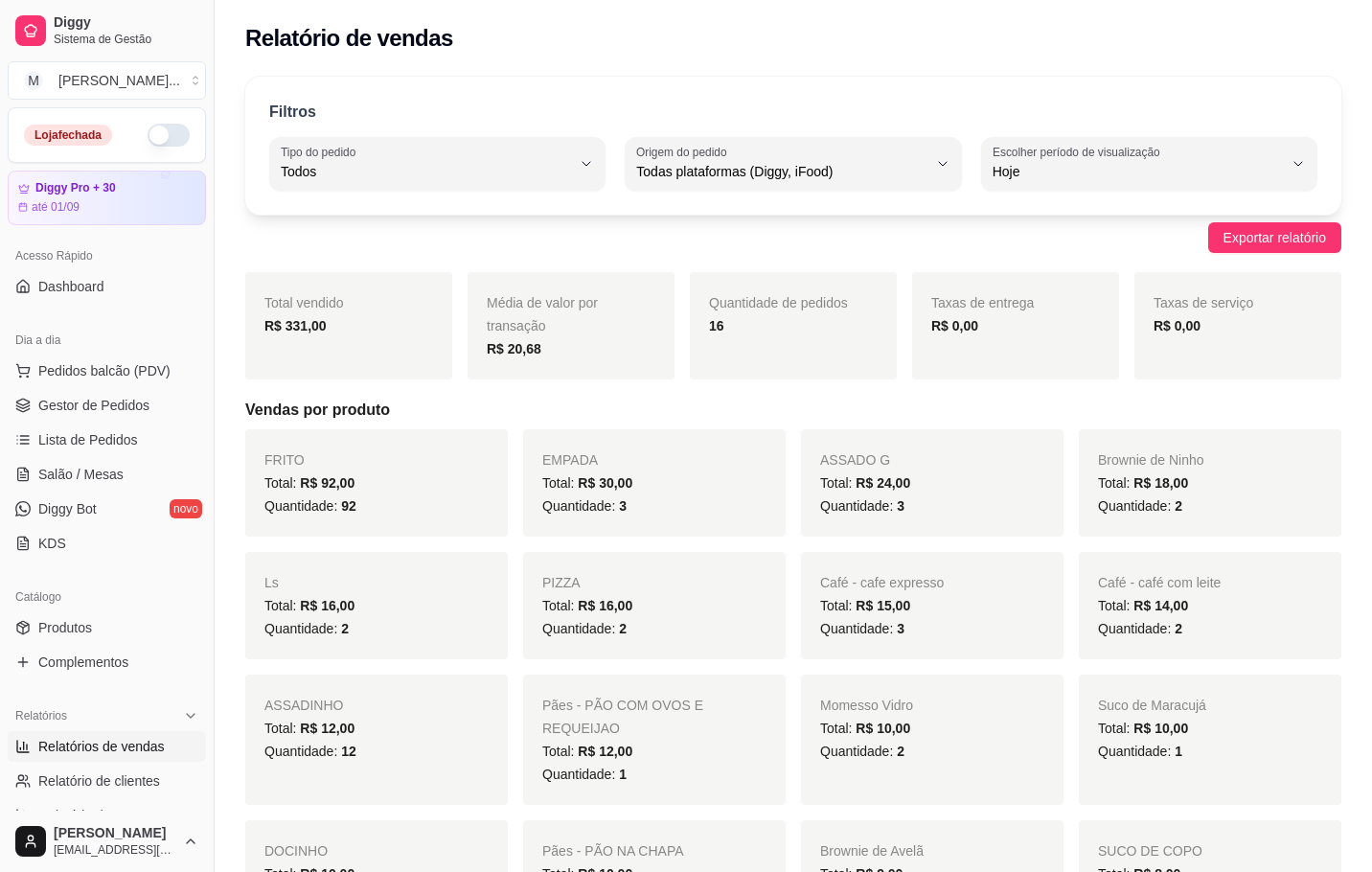
select select "ALL"
select select "0"
click at [41, 34] on div at bounding box center [31, 31] width 31 height 31
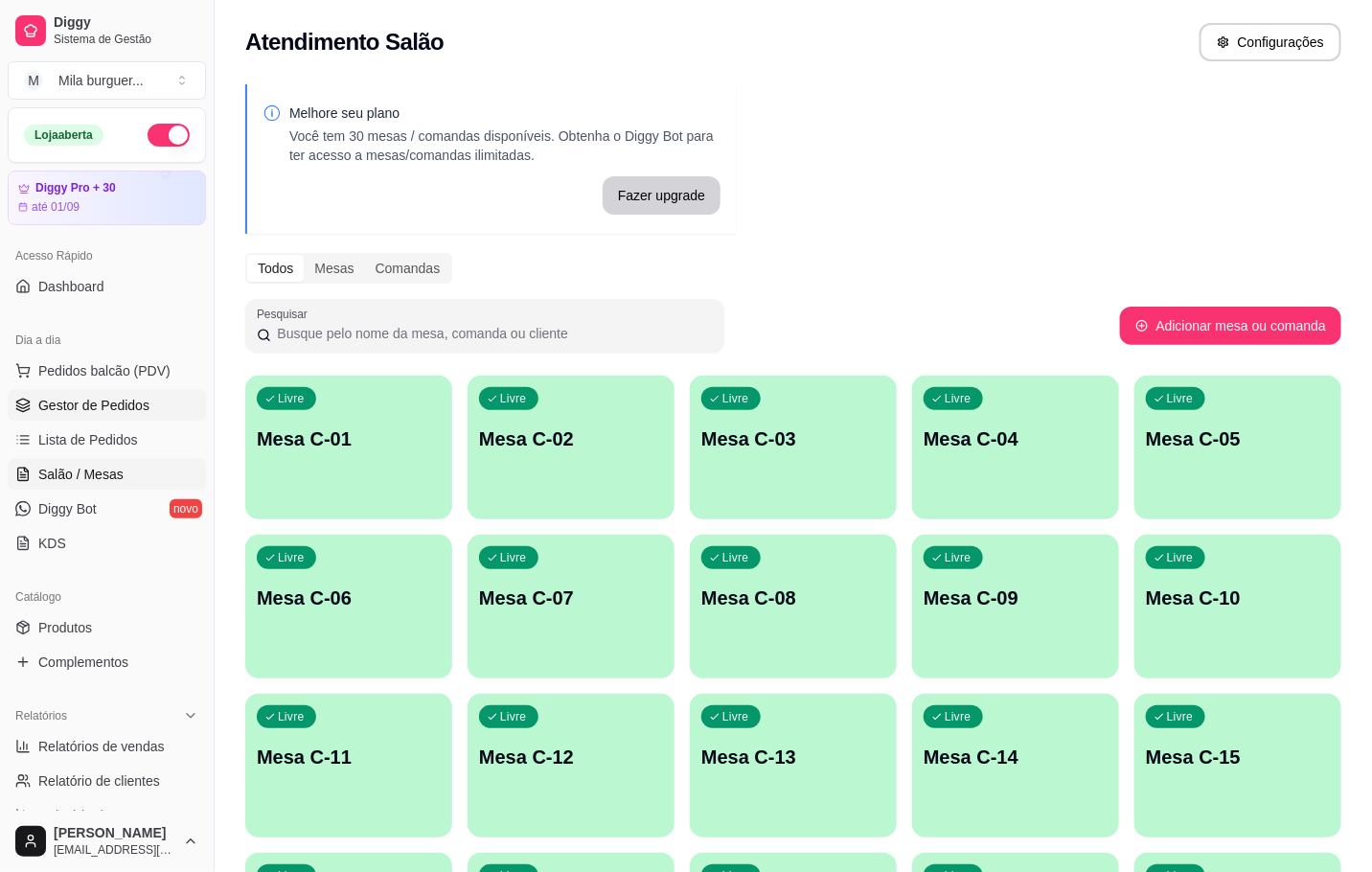
click at [129, 405] on span "Gestor de Pedidos" at bounding box center [93, 405] width 111 height 19
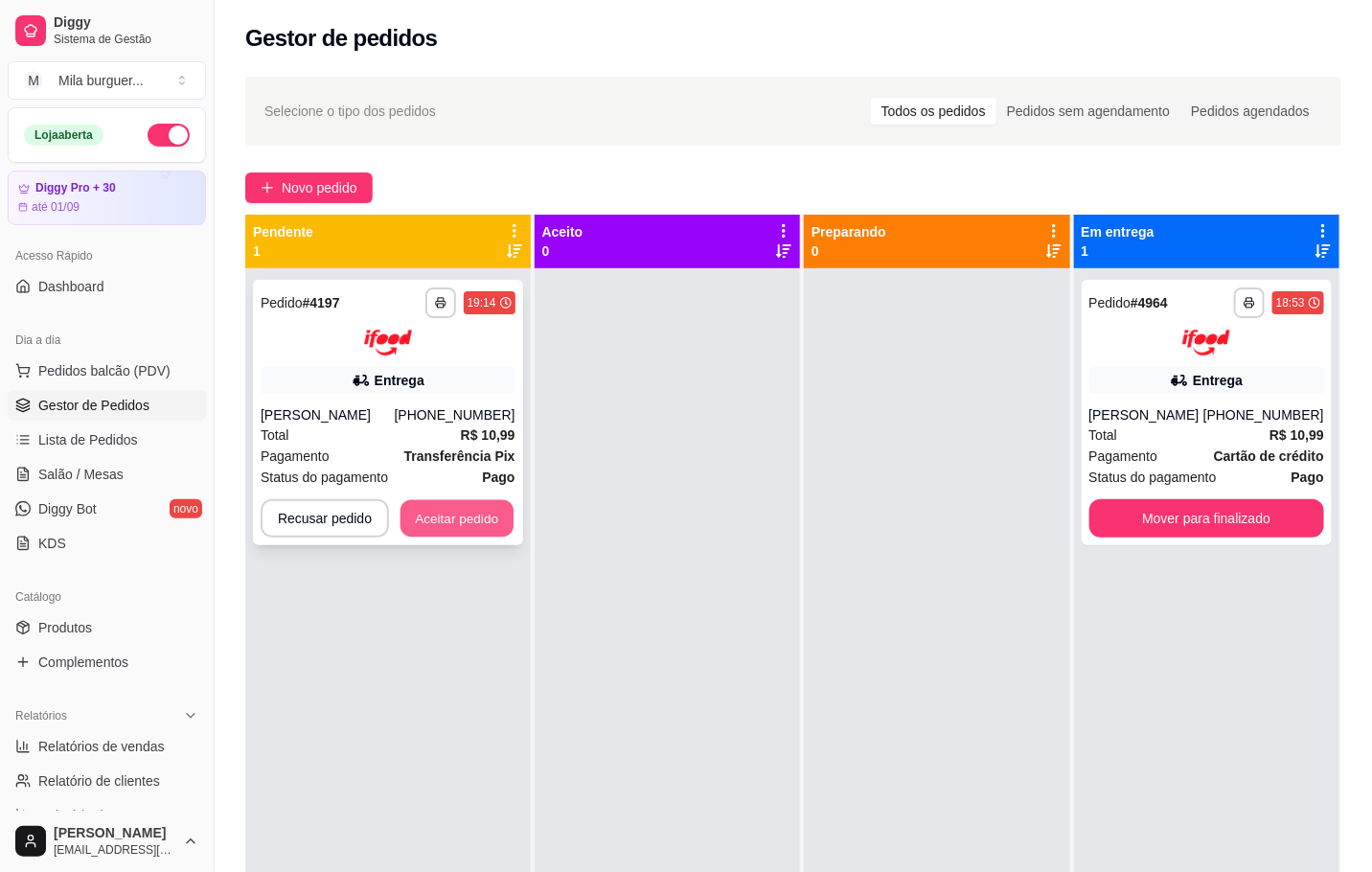
click at [461, 529] on button "Aceitar pedido" at bounding box center [457, 517] width 113 height 37
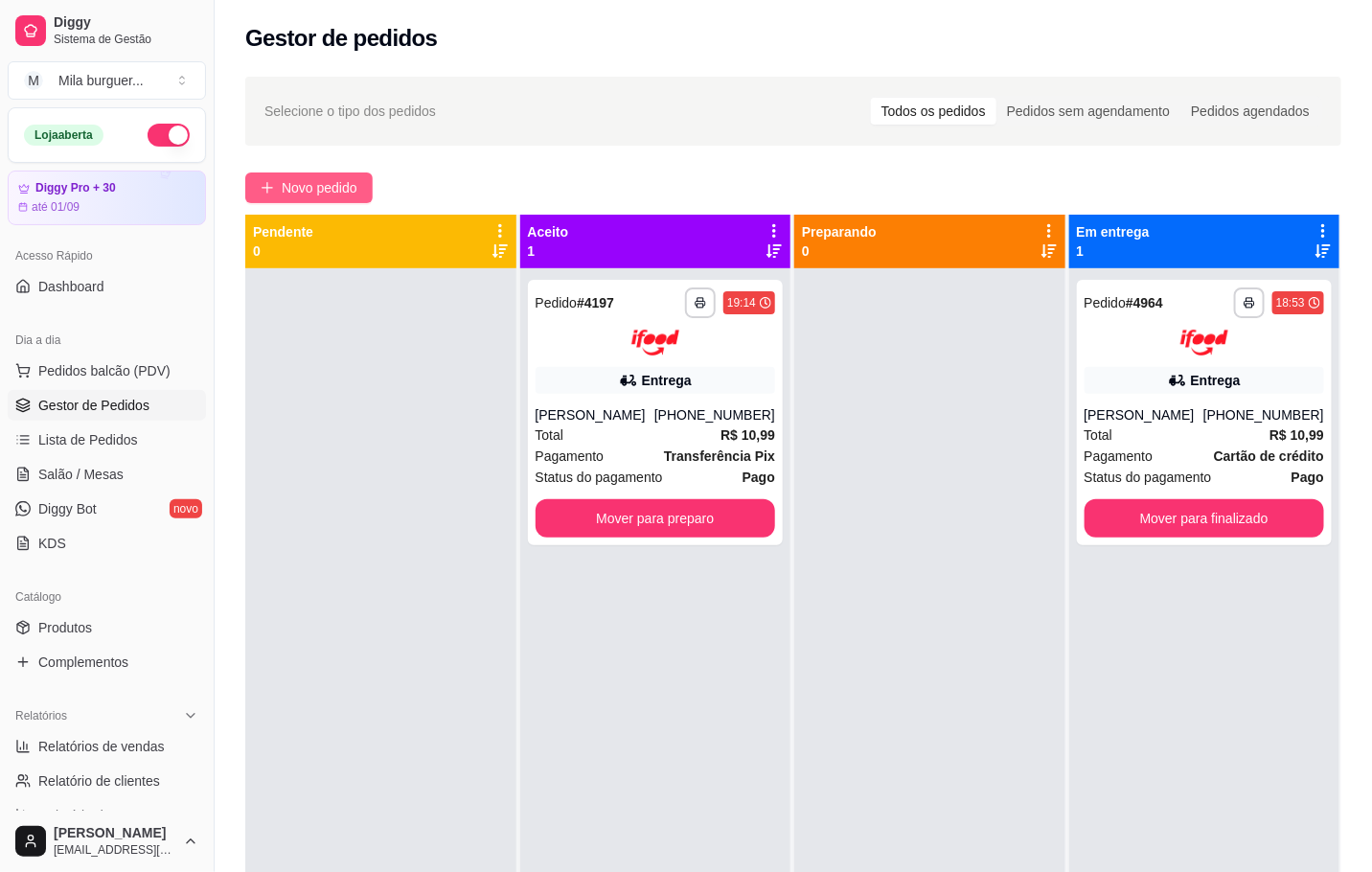
click at [317, 193] on span "Novo pedido" at bounding box center [320, 188] width 76 height 21
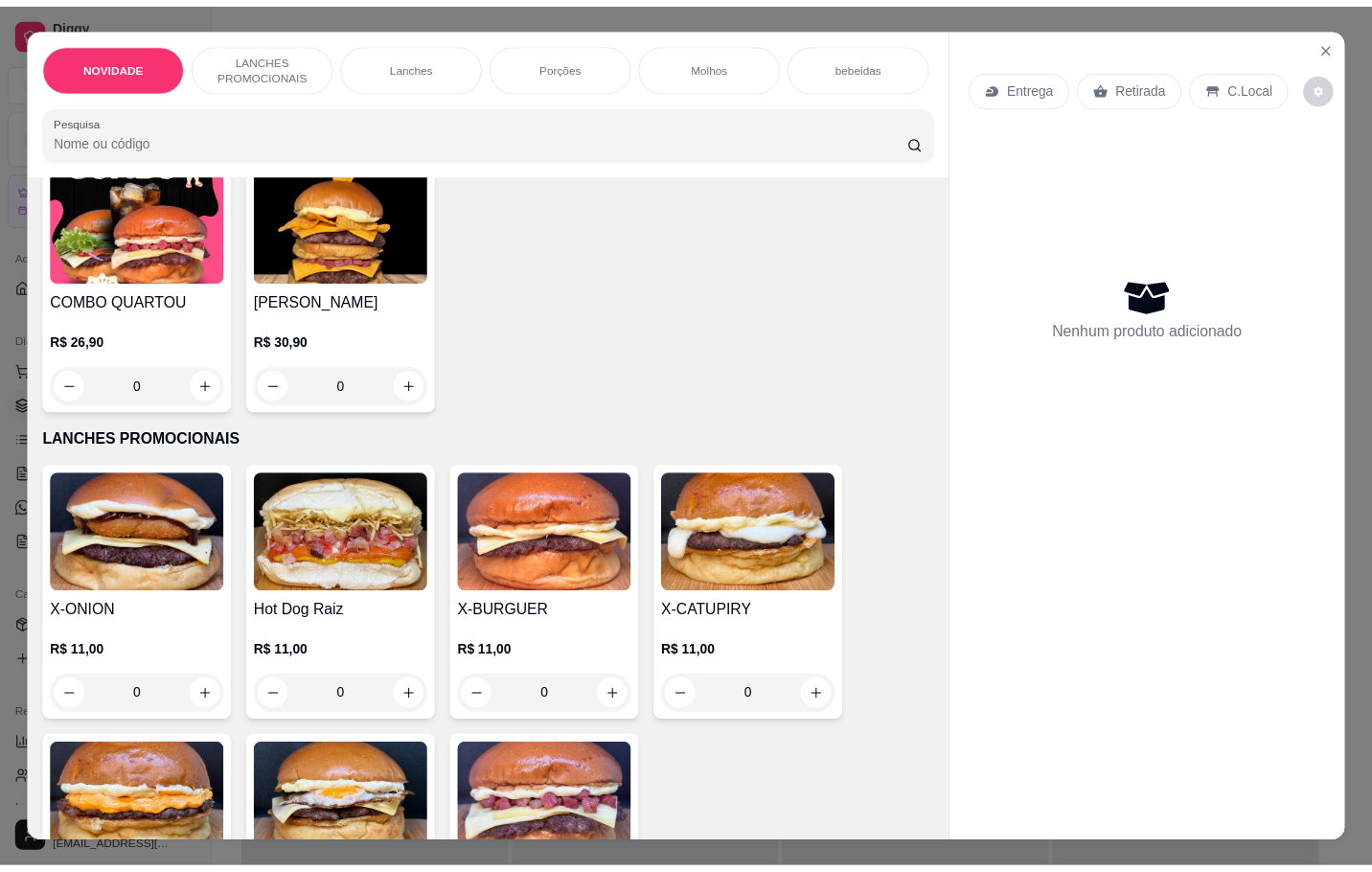
scroll to position [575, 0]
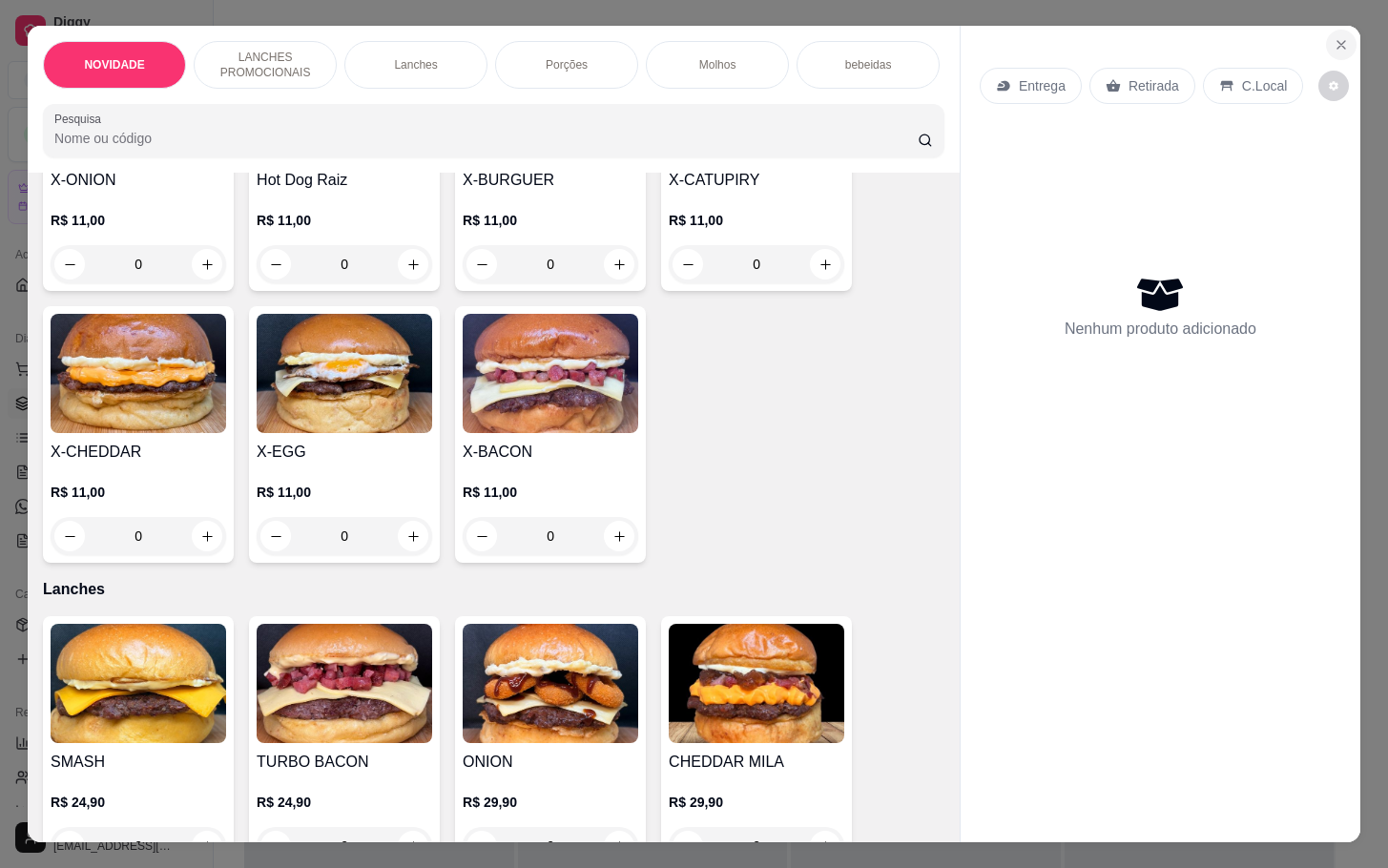
click at [1333, 40] on icon "Close" at bounding box center [1341, 45] width 15 height 15
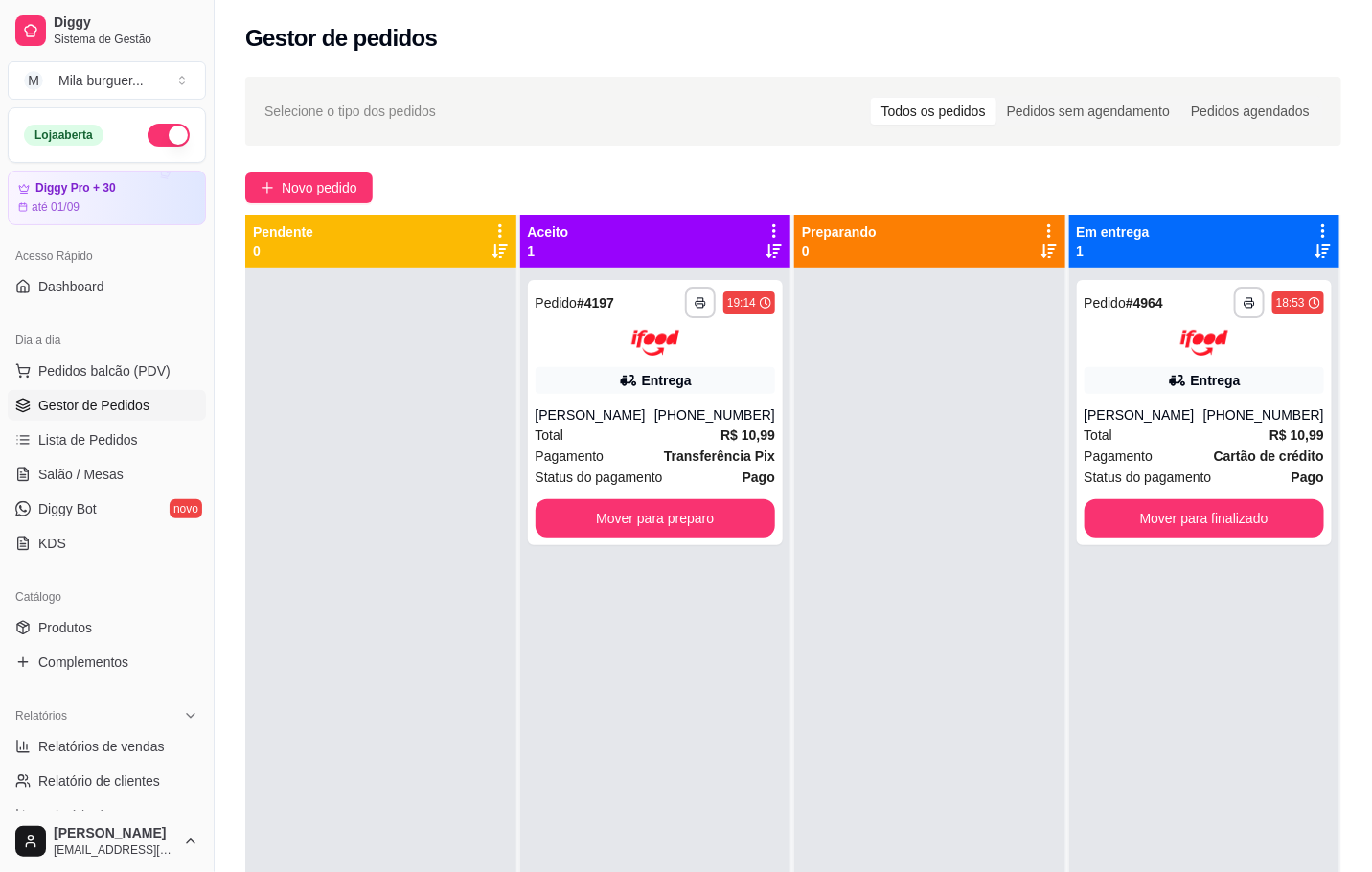
click at [100, 610] on div "Catálogo" at bounding box center [107, 597] width 198 height 31
click at [100, 627] on link "Produtos" at bounding box center [107, 628] width 198 height 31
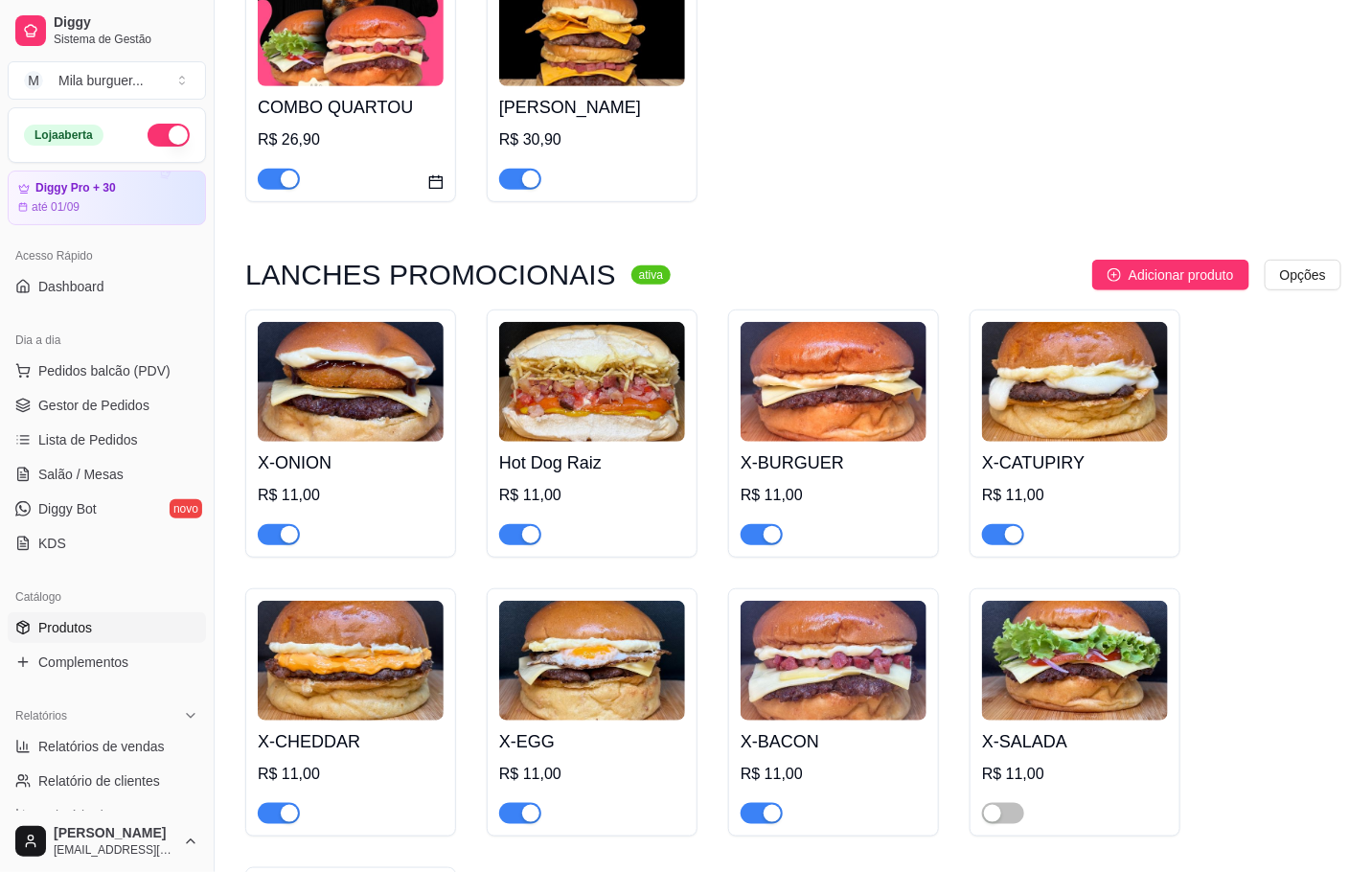
scroll to position [575, 0]
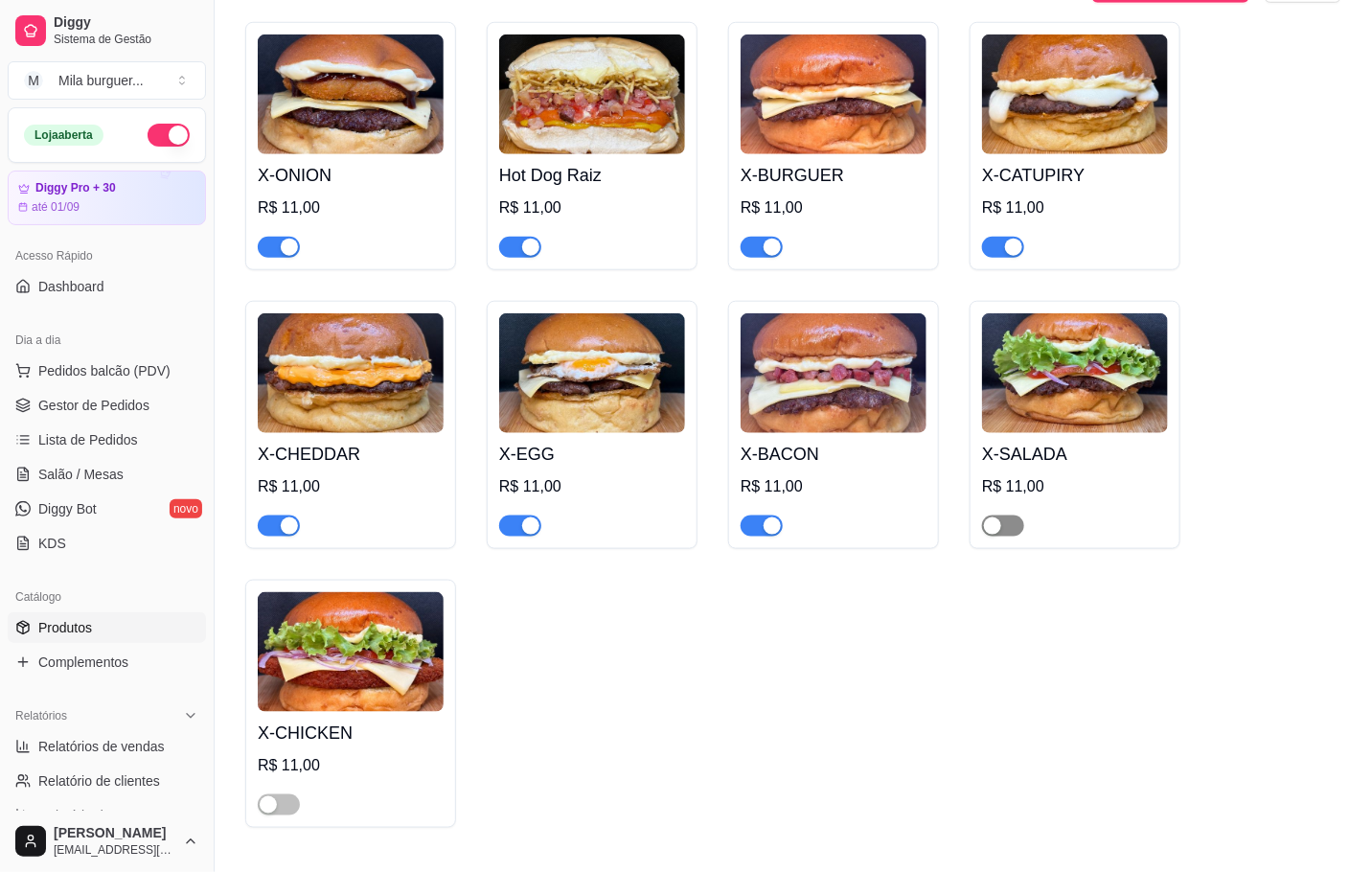
click at [986, 532] on div "button" at bounding box center [993, 526] width 18 height 17
click at [263, 805] on div "button" at bounding box center [268, 805] width 18 height 17
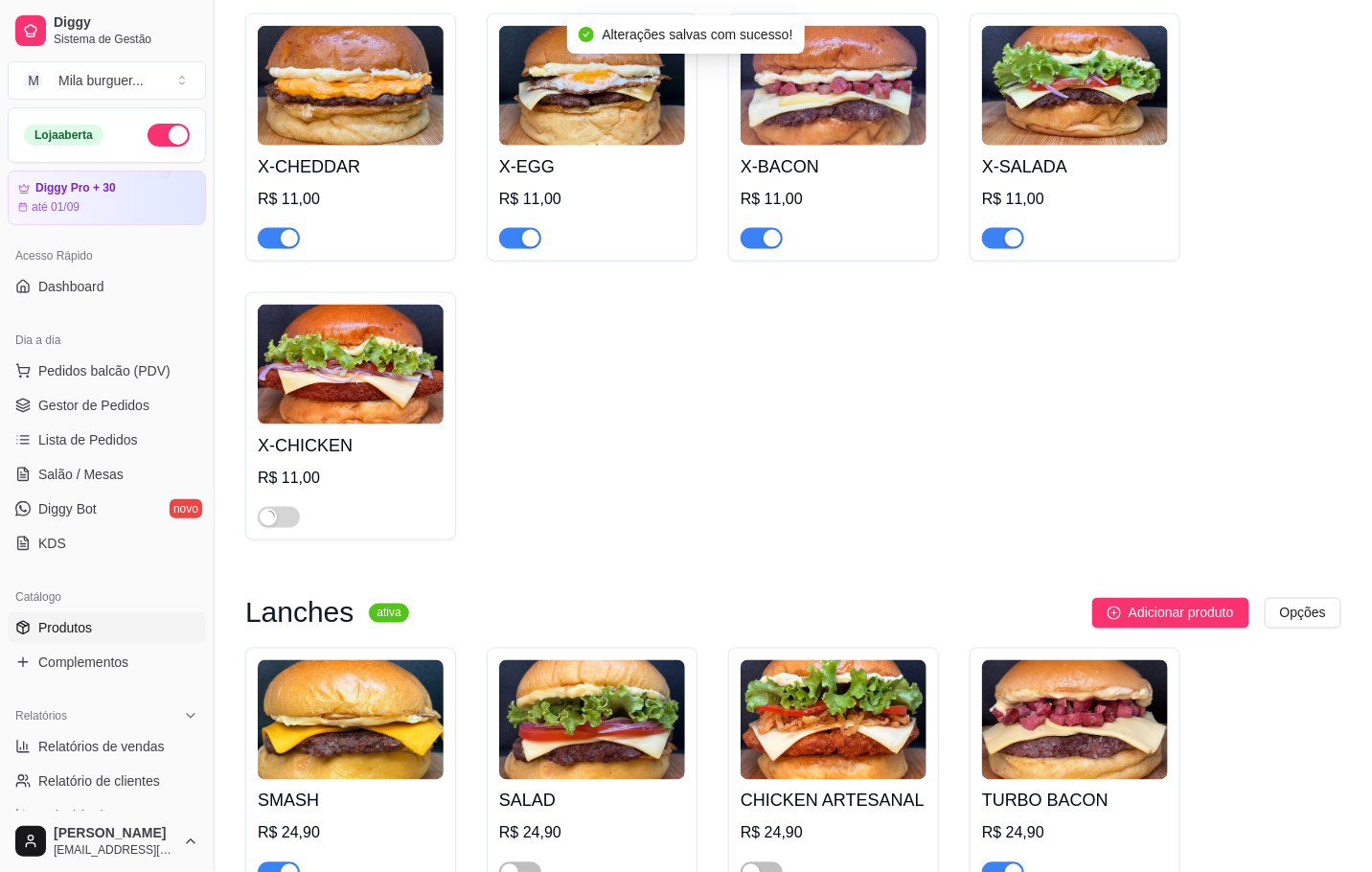
scroll to position [1149, 0]
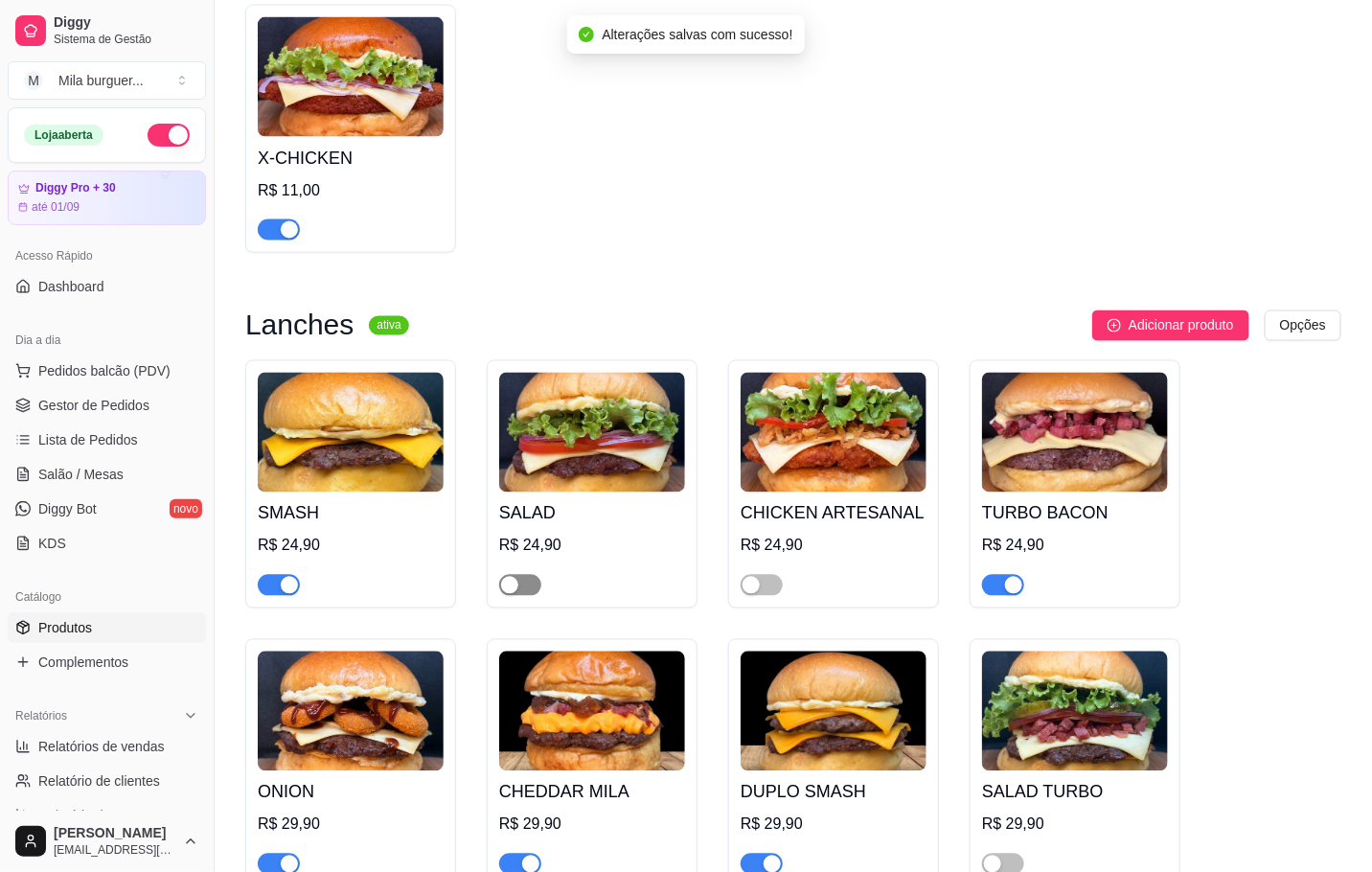
drag, startPoint x: 510, startPoint y: 605, endPoint x: 538, endPoint y: 593, distance: 30.5
click at [510, 596] on button "button" at bounding box center [519, 585] width 42 height 21
click at [745, 594] on div "button" at bounding box center [752, 585] width 18 height 17
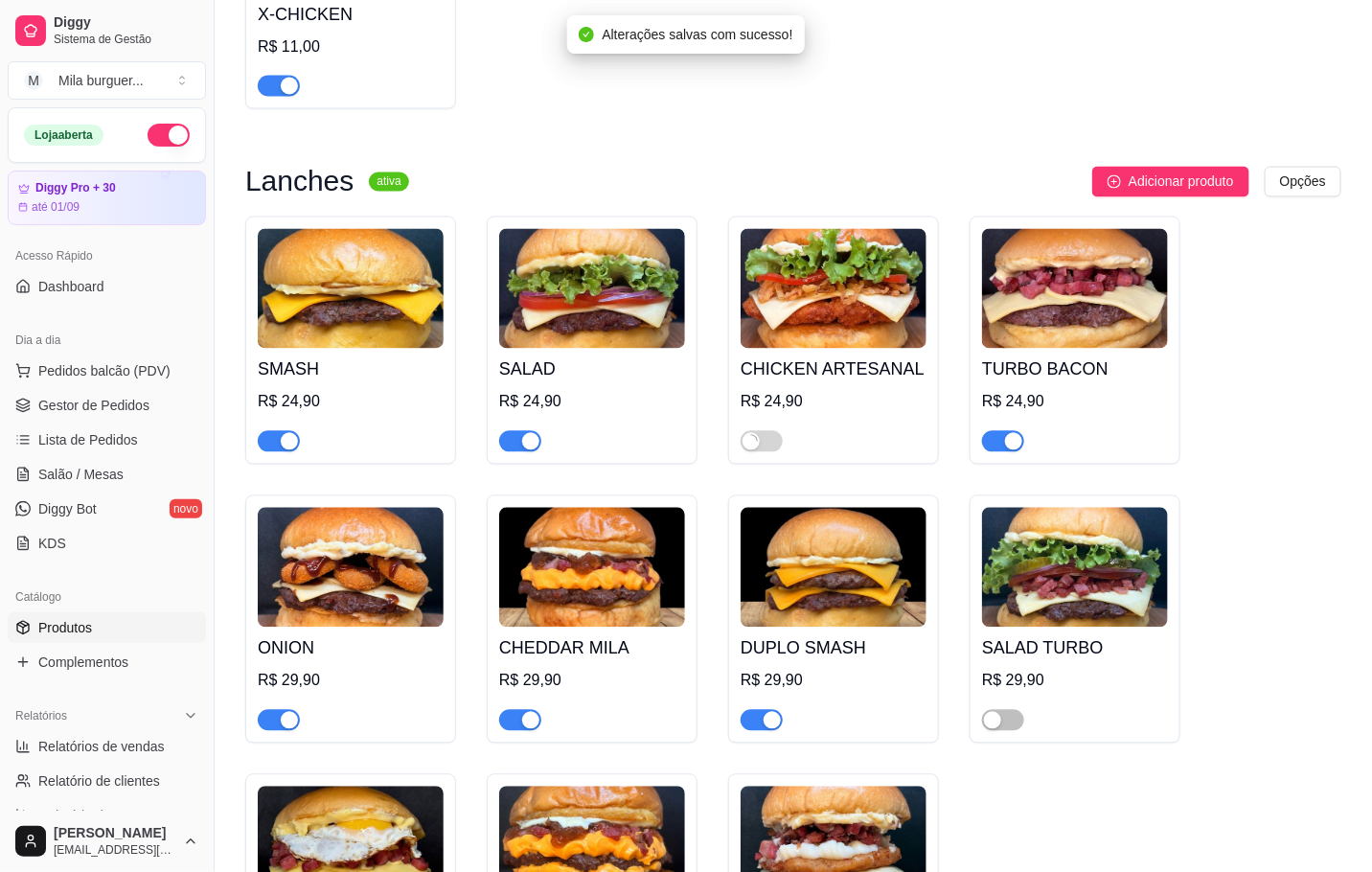
scroll to position [1437, 0]
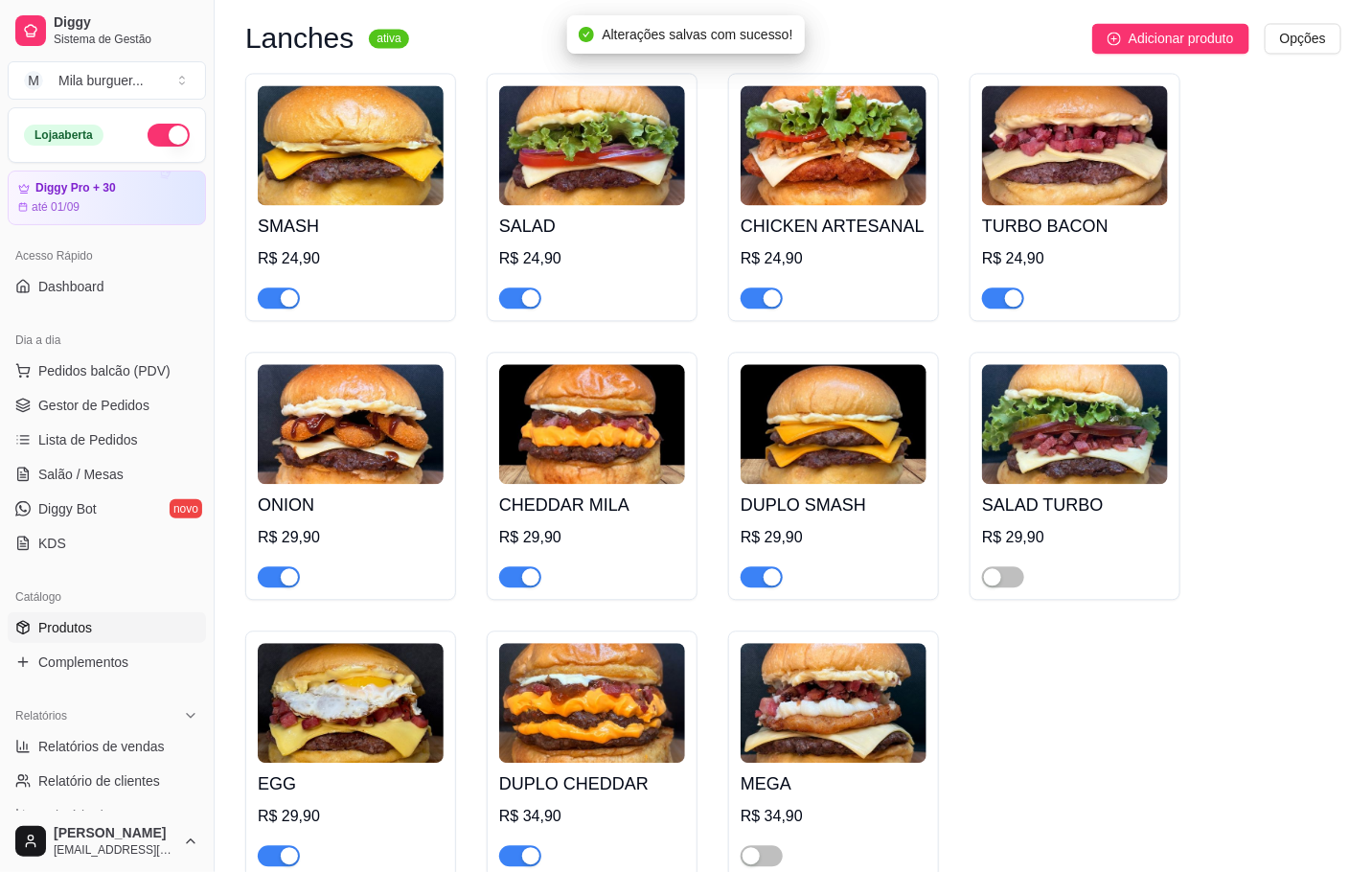
click at [978, 590] on div "SALAD TURBO R$ 29,90" at bounding box center [1074, 475] width 211 height 248
click at [987, 583] on div "button" at bounding box center [993, 576] width 18 height 17
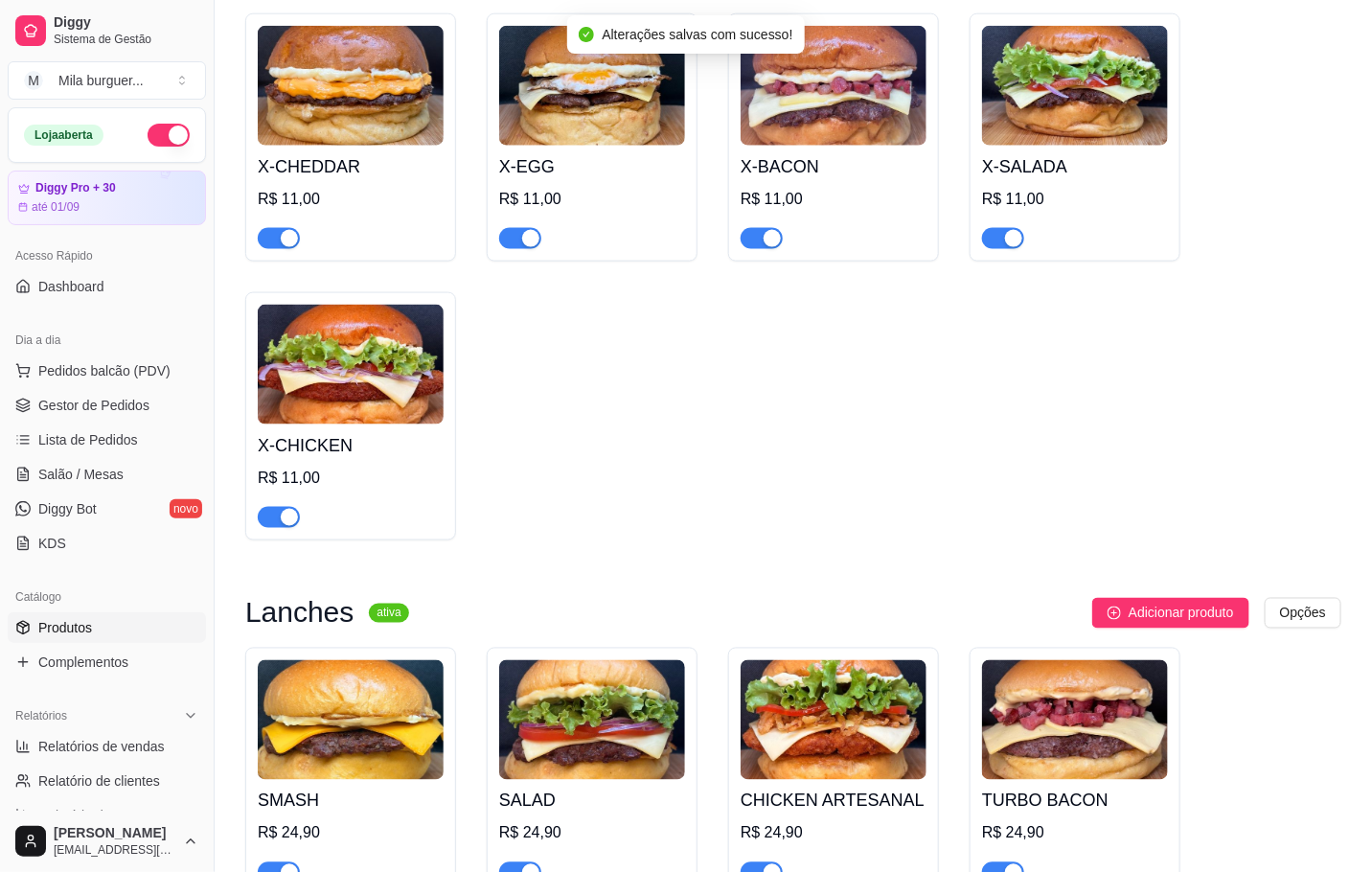
scroll to position [431, 0]
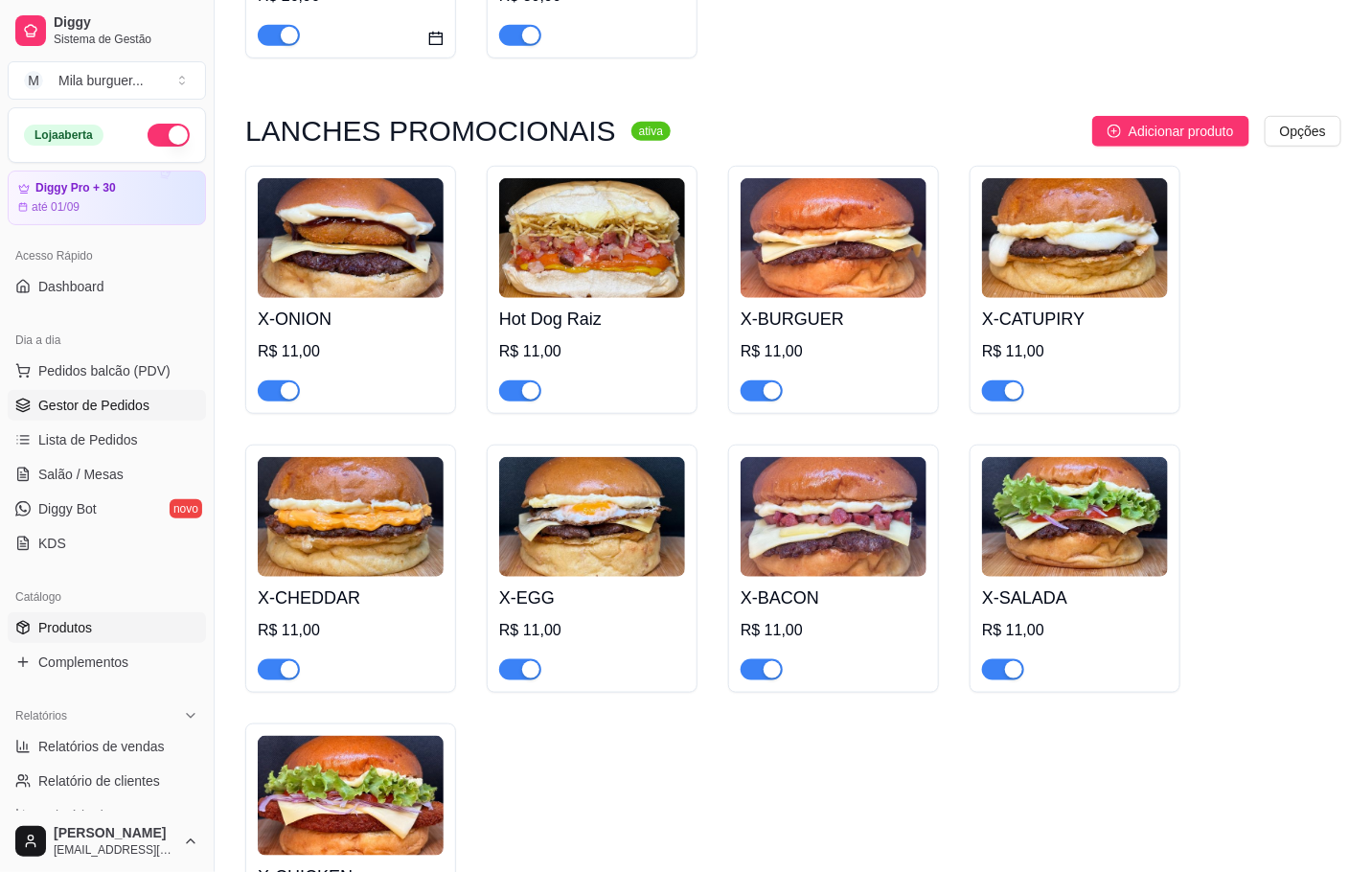
click at [60, 403] on span "Gestor de Pedidos" at bounding box center [93, 405] width 111 height 19
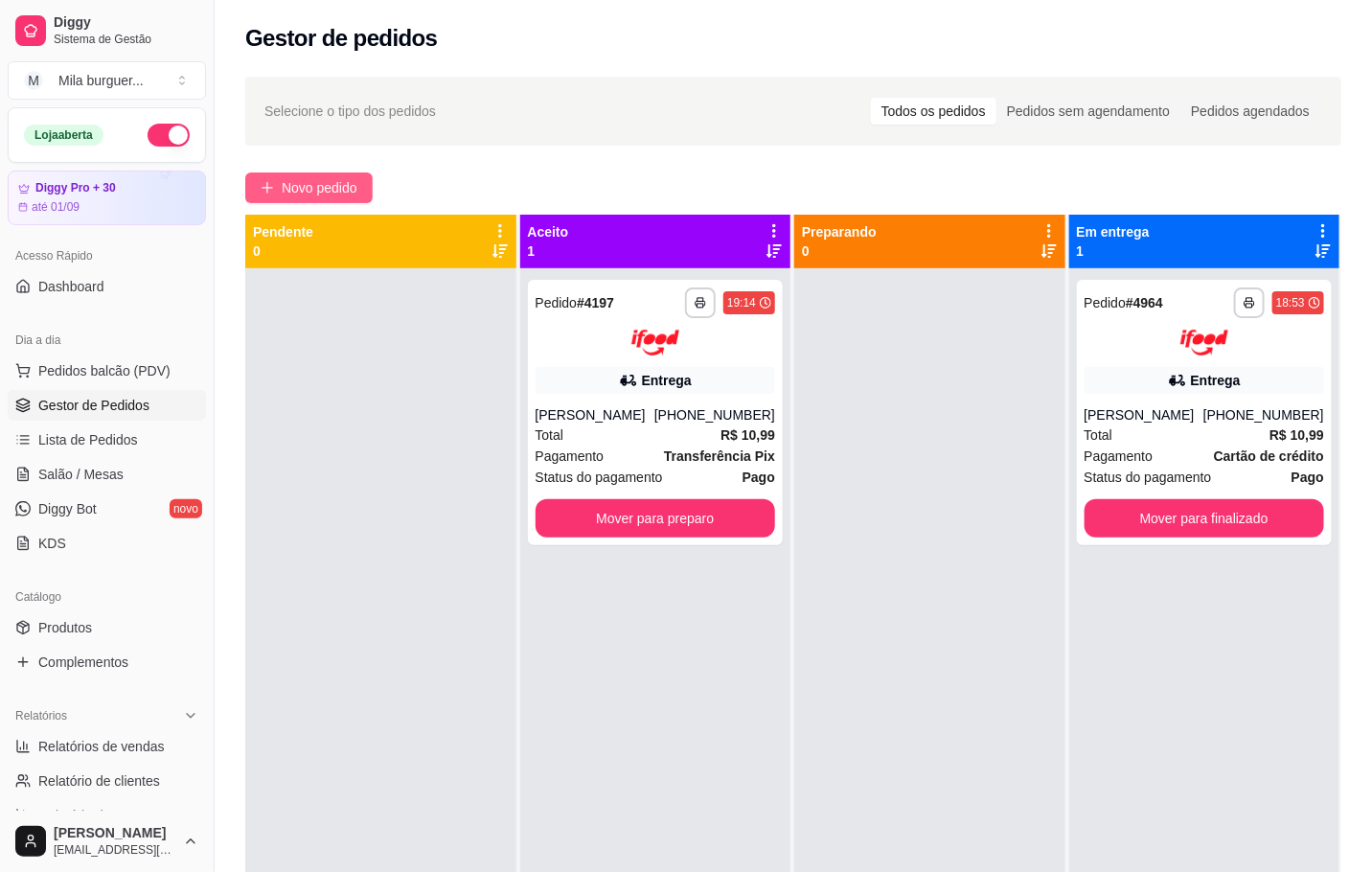
click at [296, 184] on span "Novo pedido" at bounding box center [320, 188] width 76 height 21
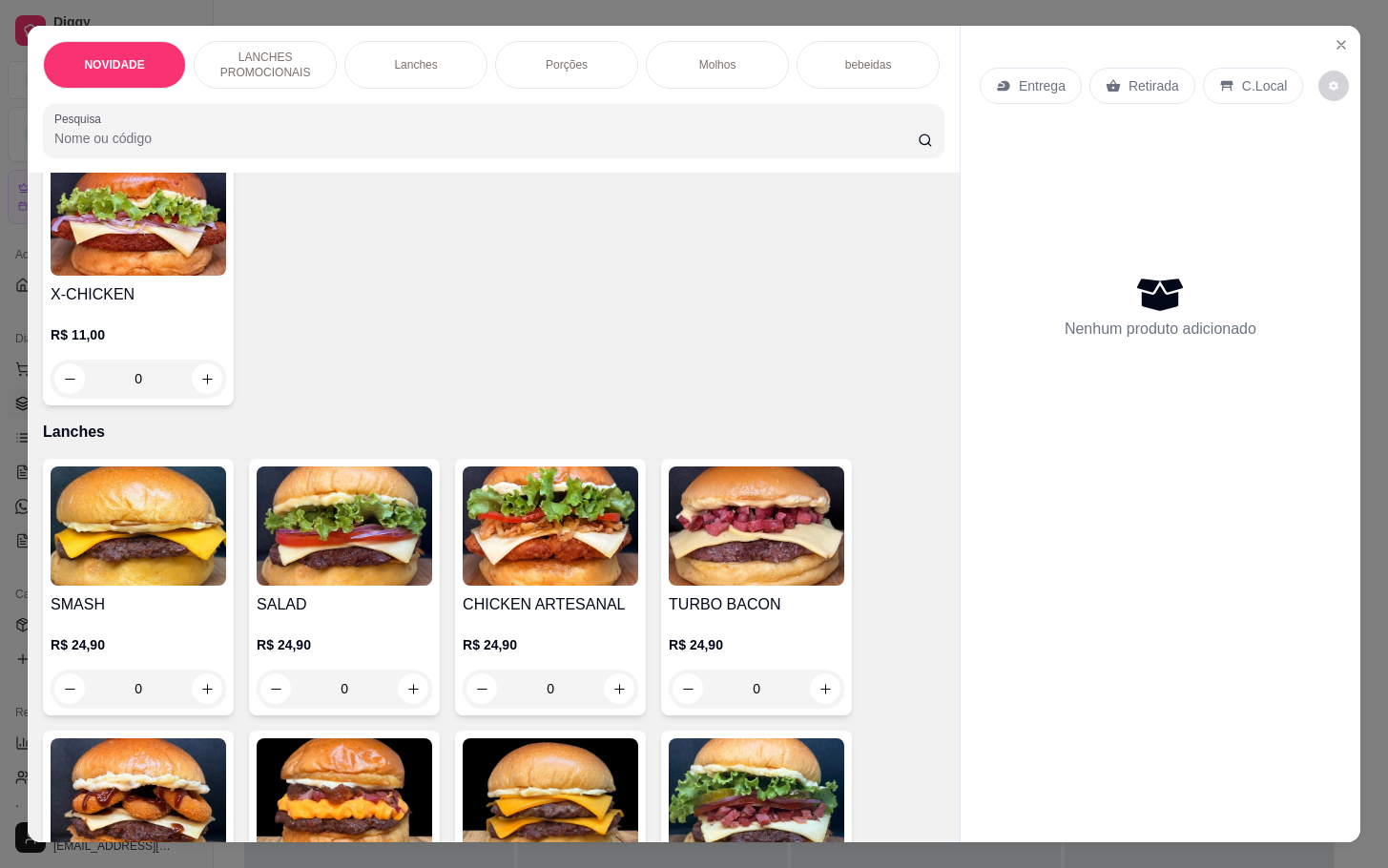
scroll to position [429, 0]
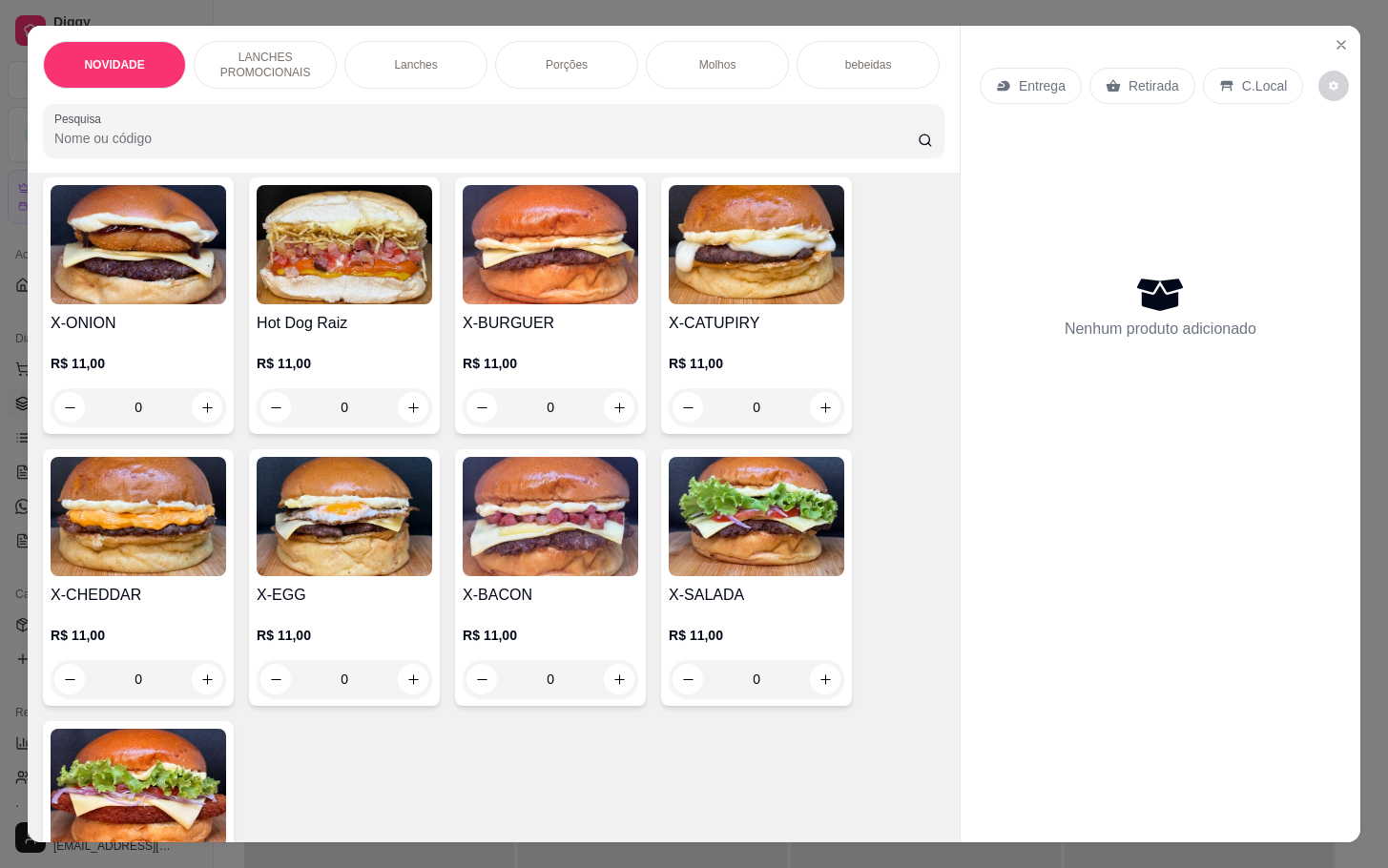
click at [819, 684] on div "0" at bounding box center [756, 678] width 175 height 38
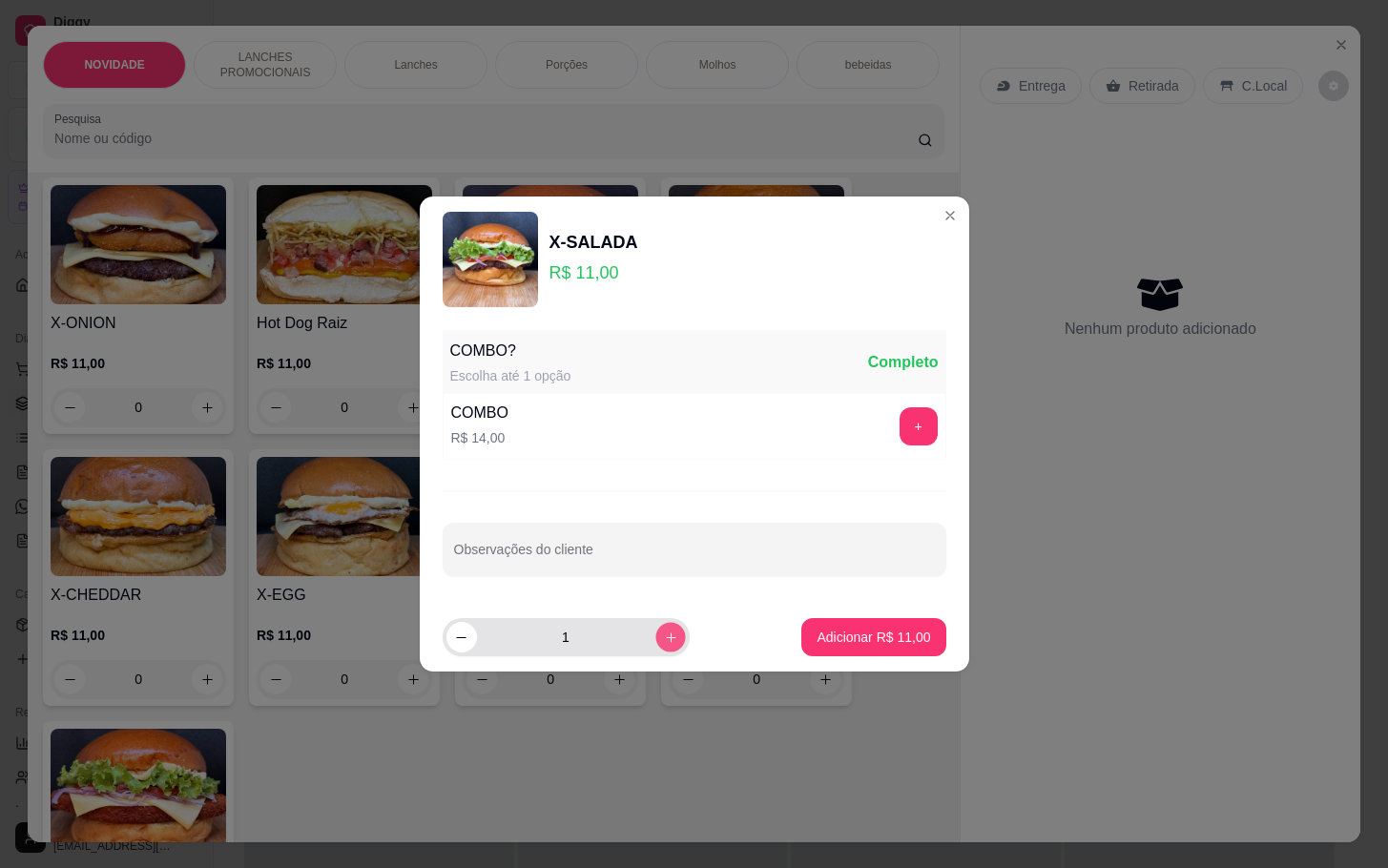
click at [663, 642] on icon "increase-product-quantity" at bounding box center [670, 637] width 15 height 15
type input "2"
click at [782, 632] on footer "2 Adicionar R$ 22,00" at bounding box center [695, 637] width 550 height 69
click at [818, 626] on button "Adicionar R$ 22,00" at bounding box center [873, 636] width 144 height 38
type input "2"
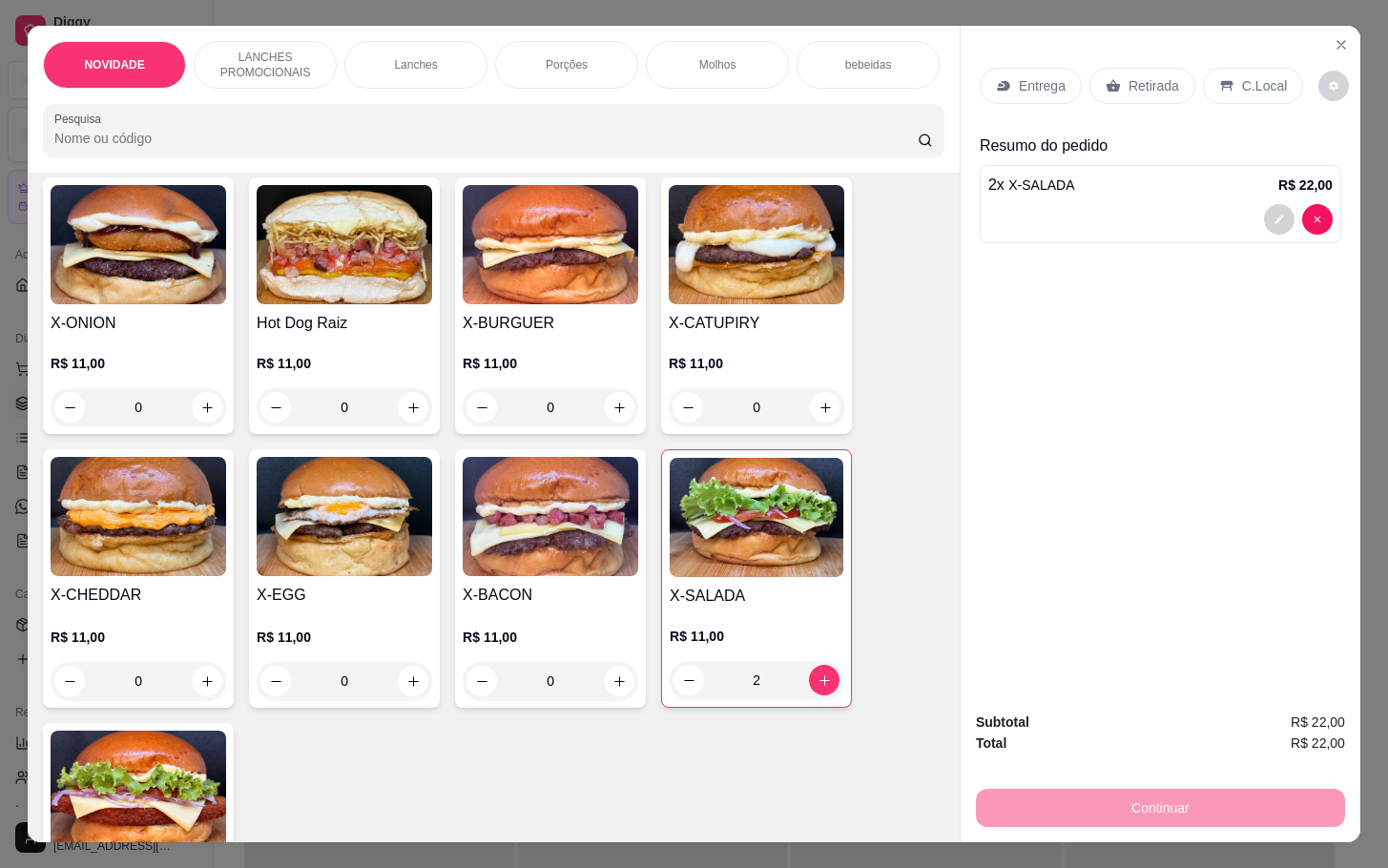
click at [1219, 78] on icon at bounding box center [1226, 86] width 15 height 15
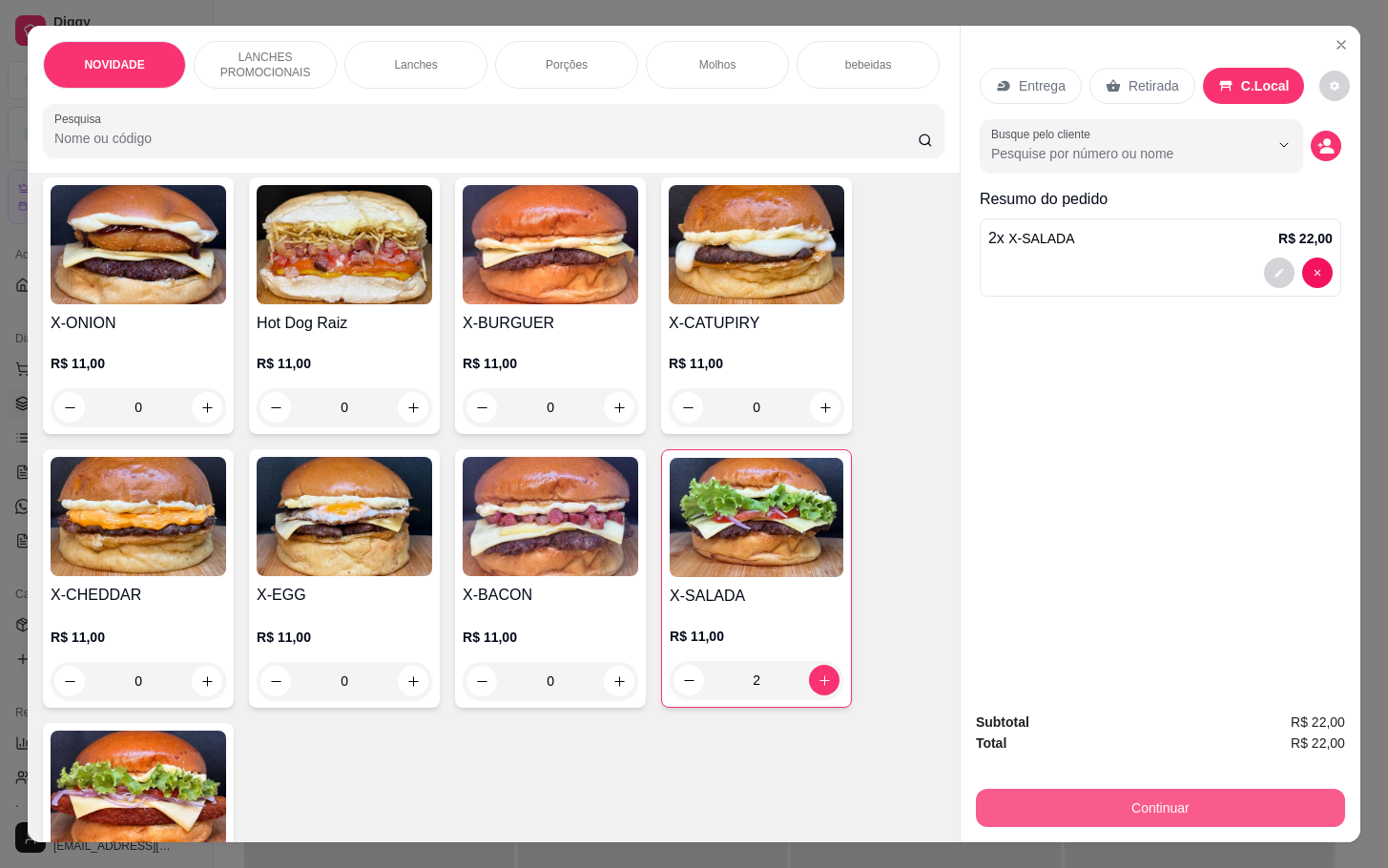
click at [1113, 793] on button "Continuar" at bounding box center [1160, 807] width 369 height 38
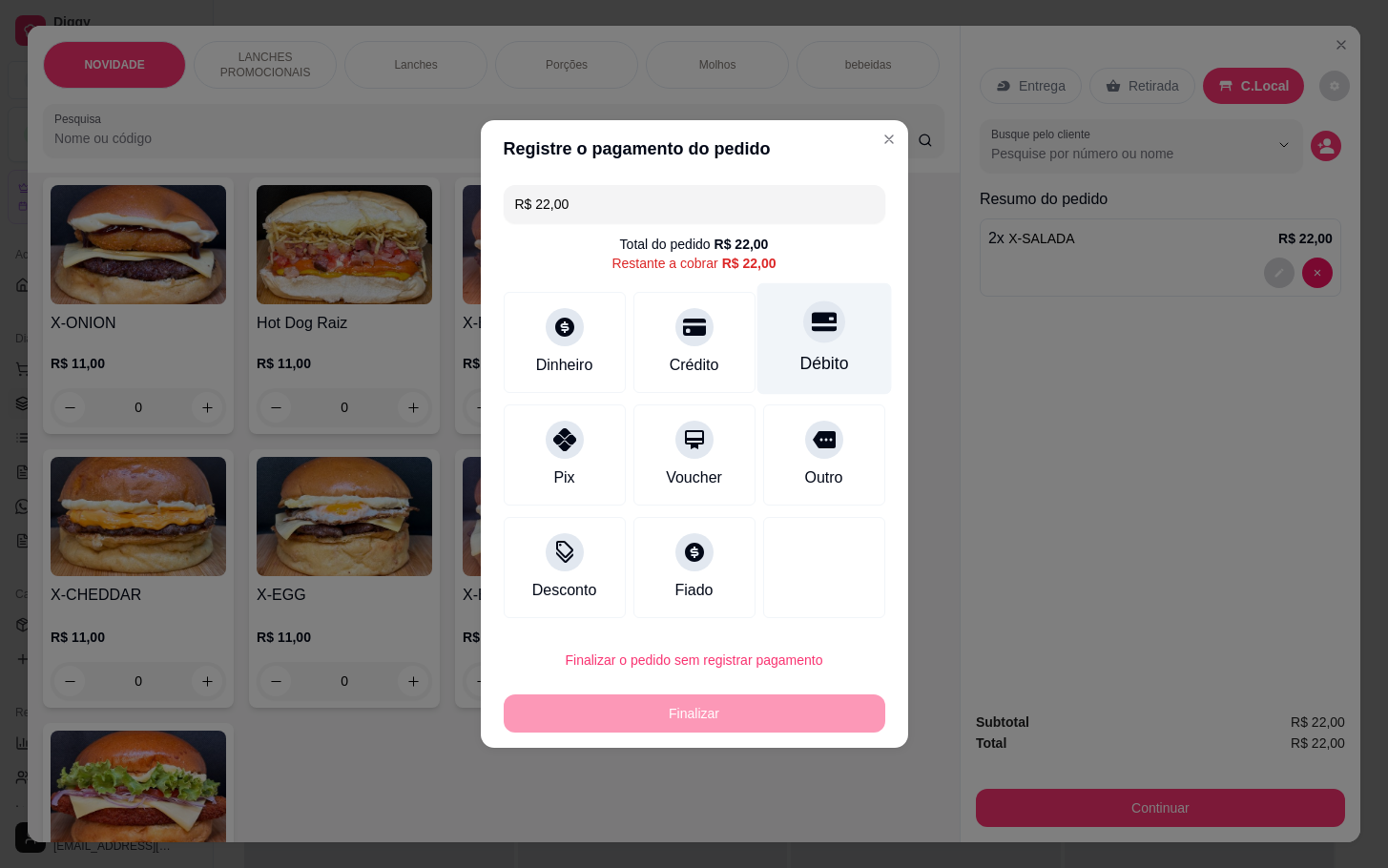
click at [800, 361] on div "Débito" at bounding box center [824, 364] width 48 height 25
type input "R$ 0,00"
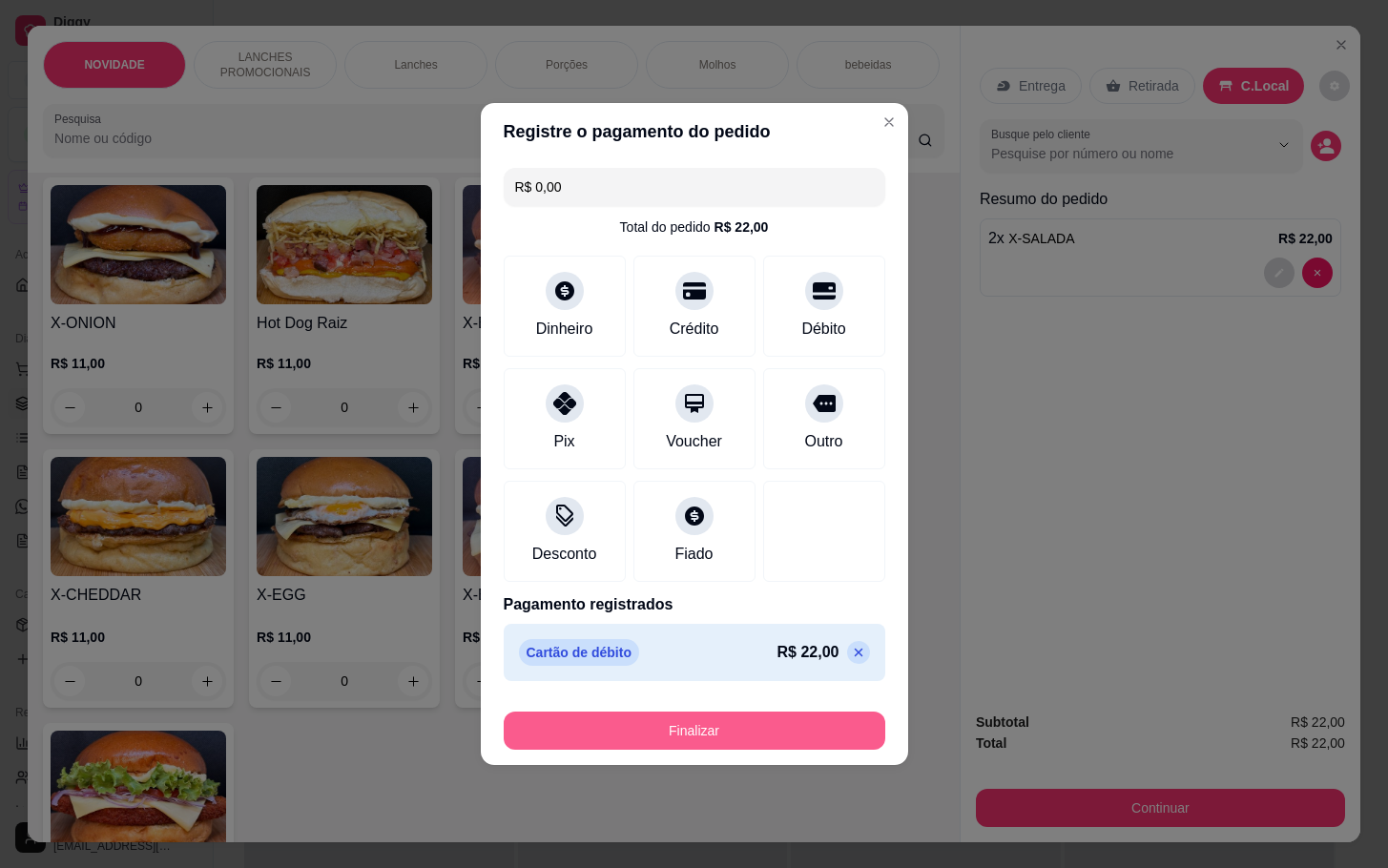
click at [778, 731] on button "Finalizar" at bounding box center [694, 730] width 381 height 38
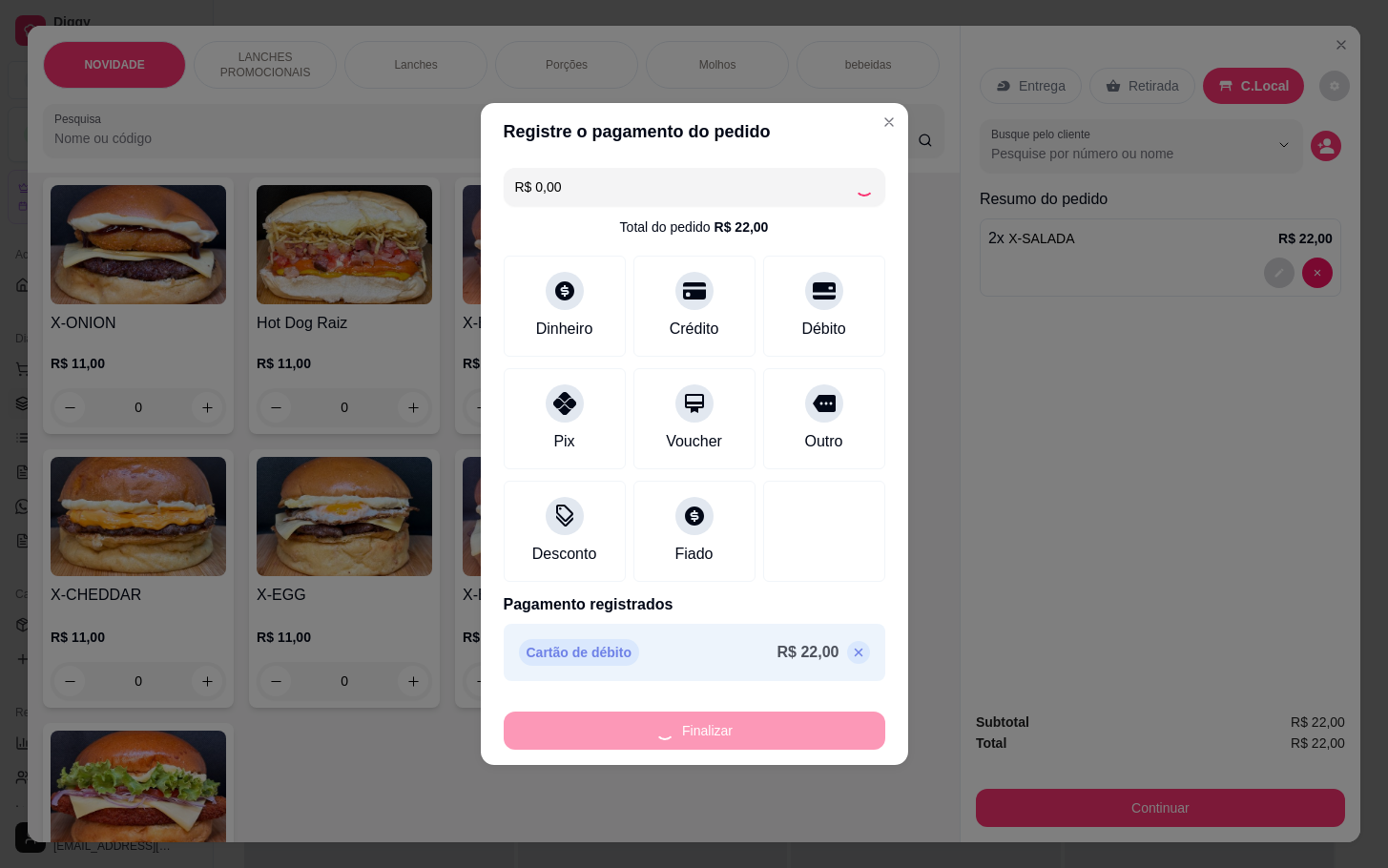
type input "0"
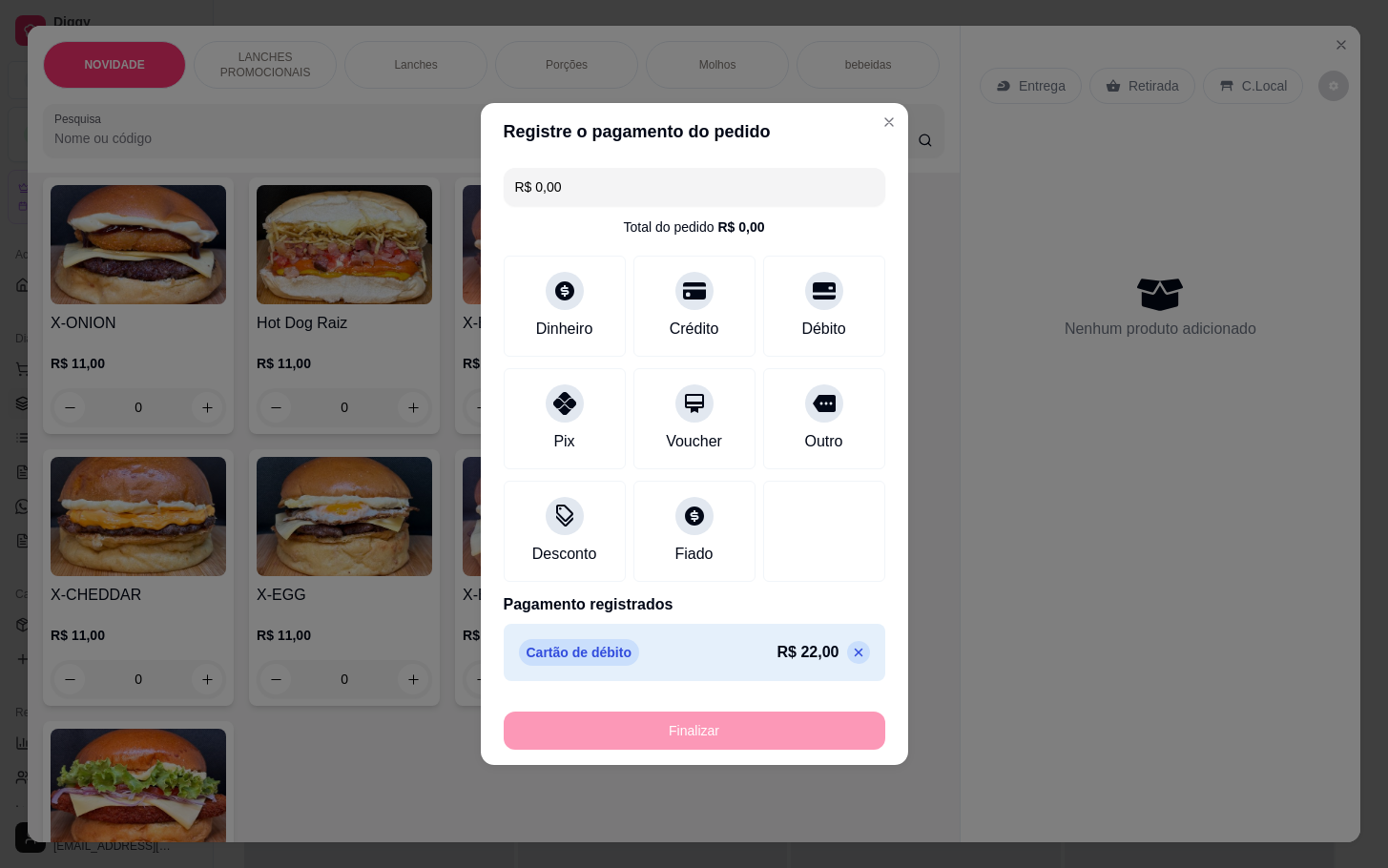
type input "-R$ 22,00"
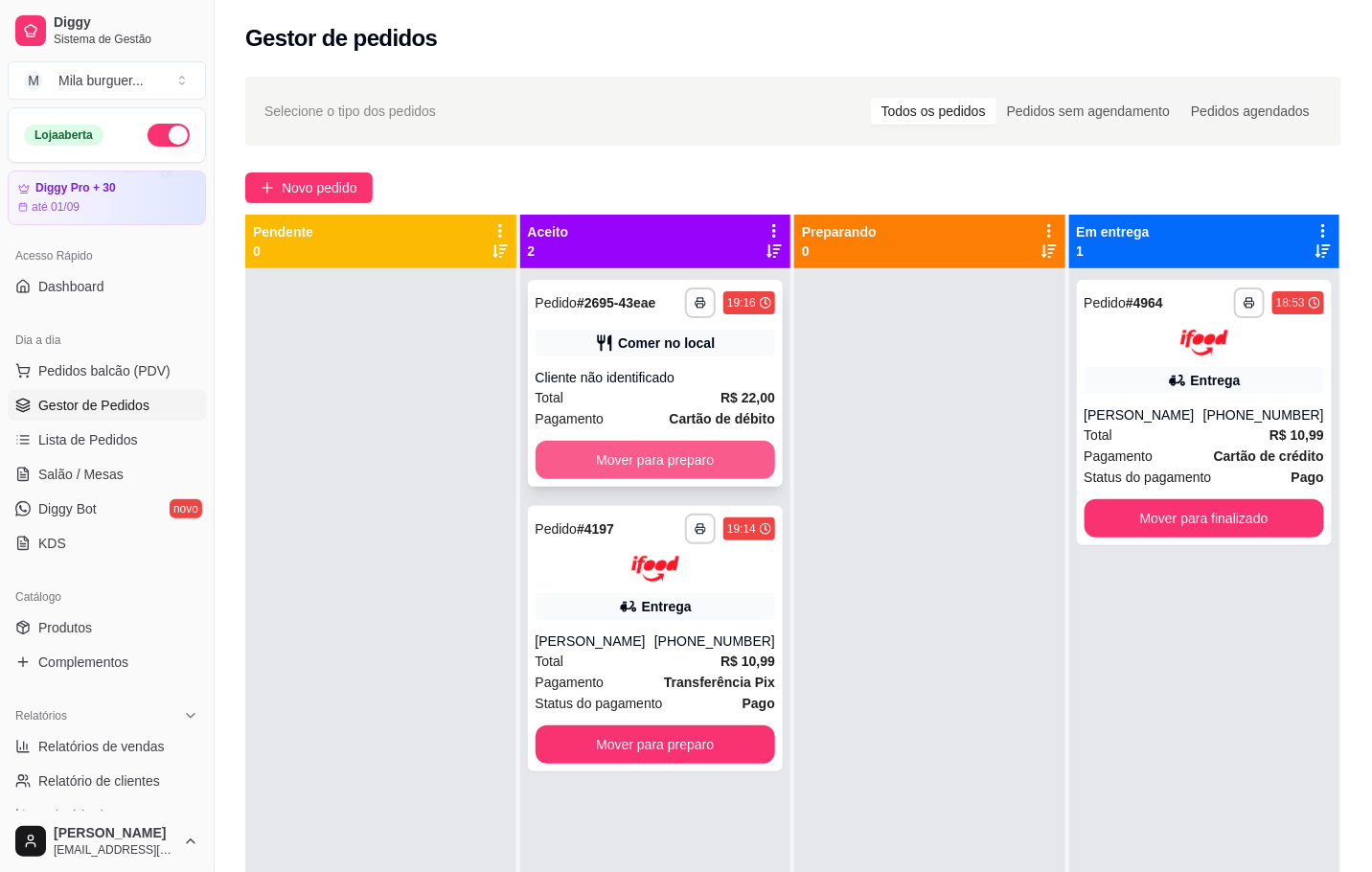
click at [756, 461] on button "Mover para preparo" at bounding box center [655, 459] width 240 height 38
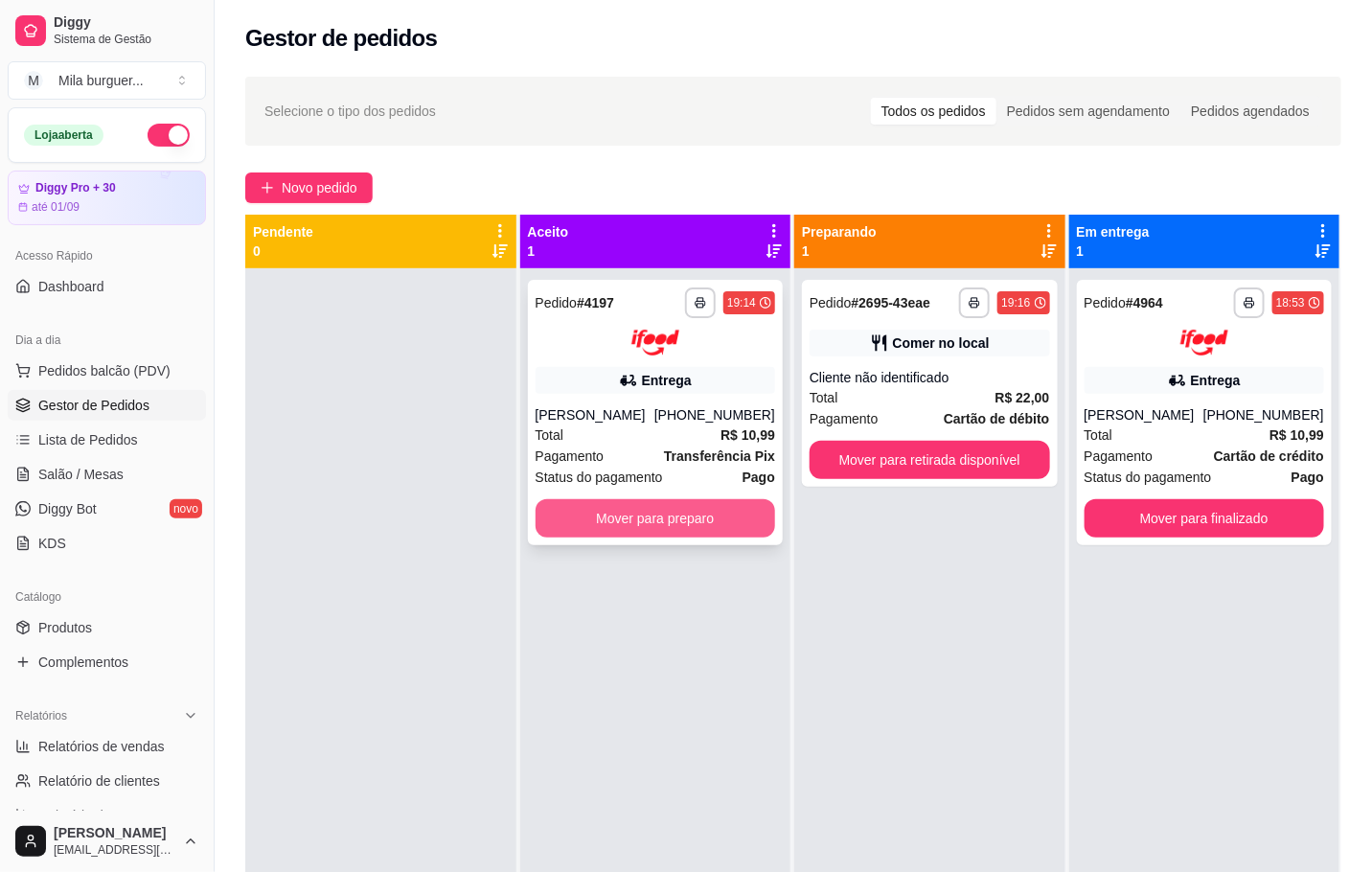
click at [721, 538] on div "**********" at bounding box center [655, 412] width 256 height 265
click at [650, 511] on button "Mover para preparo" at bounding box center [655, 517] width 240 height 38
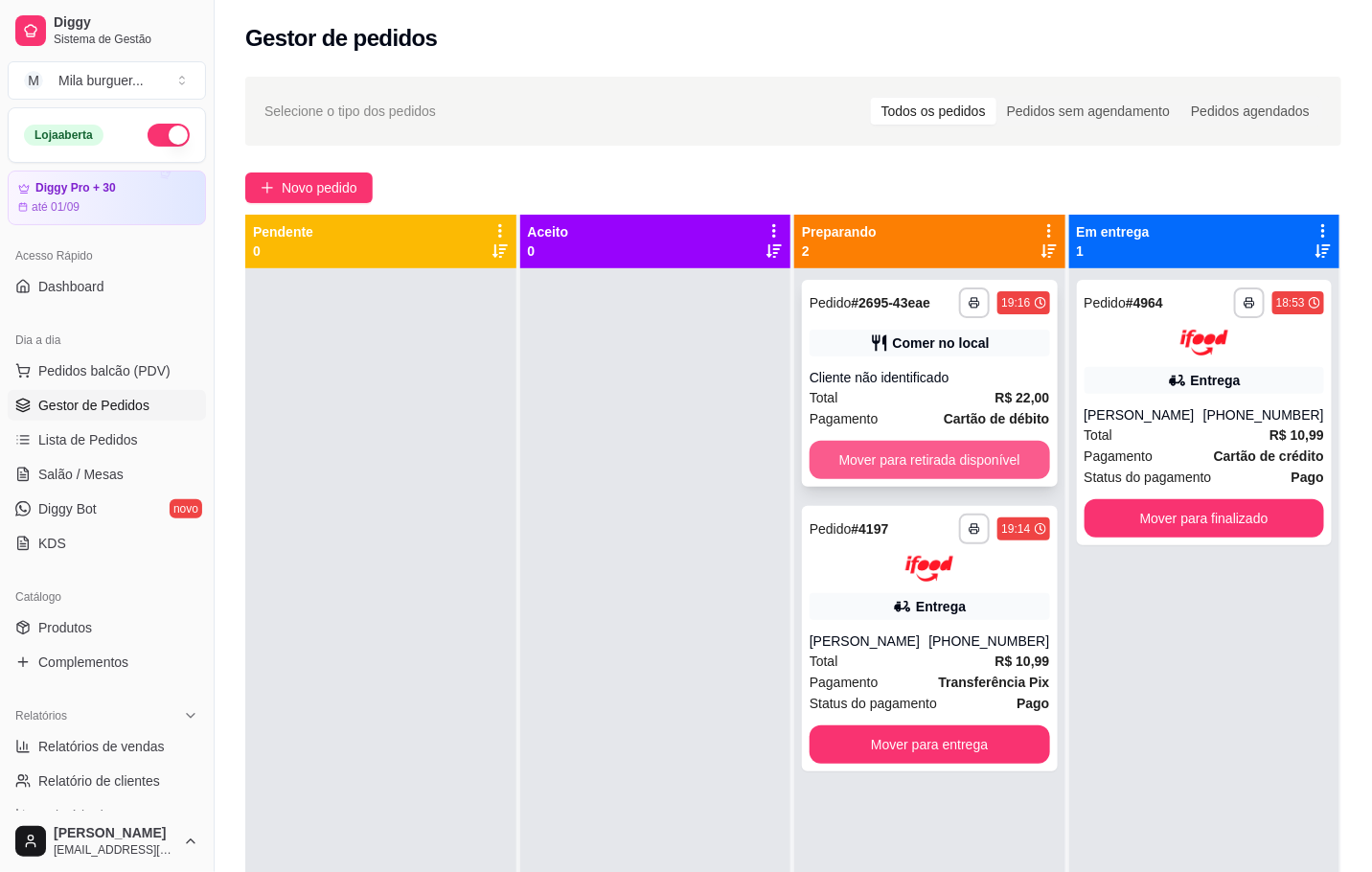
click at [914, 467] on button "Mover para retirada disponível" at bounding box center [930, 459] width 240 height 38
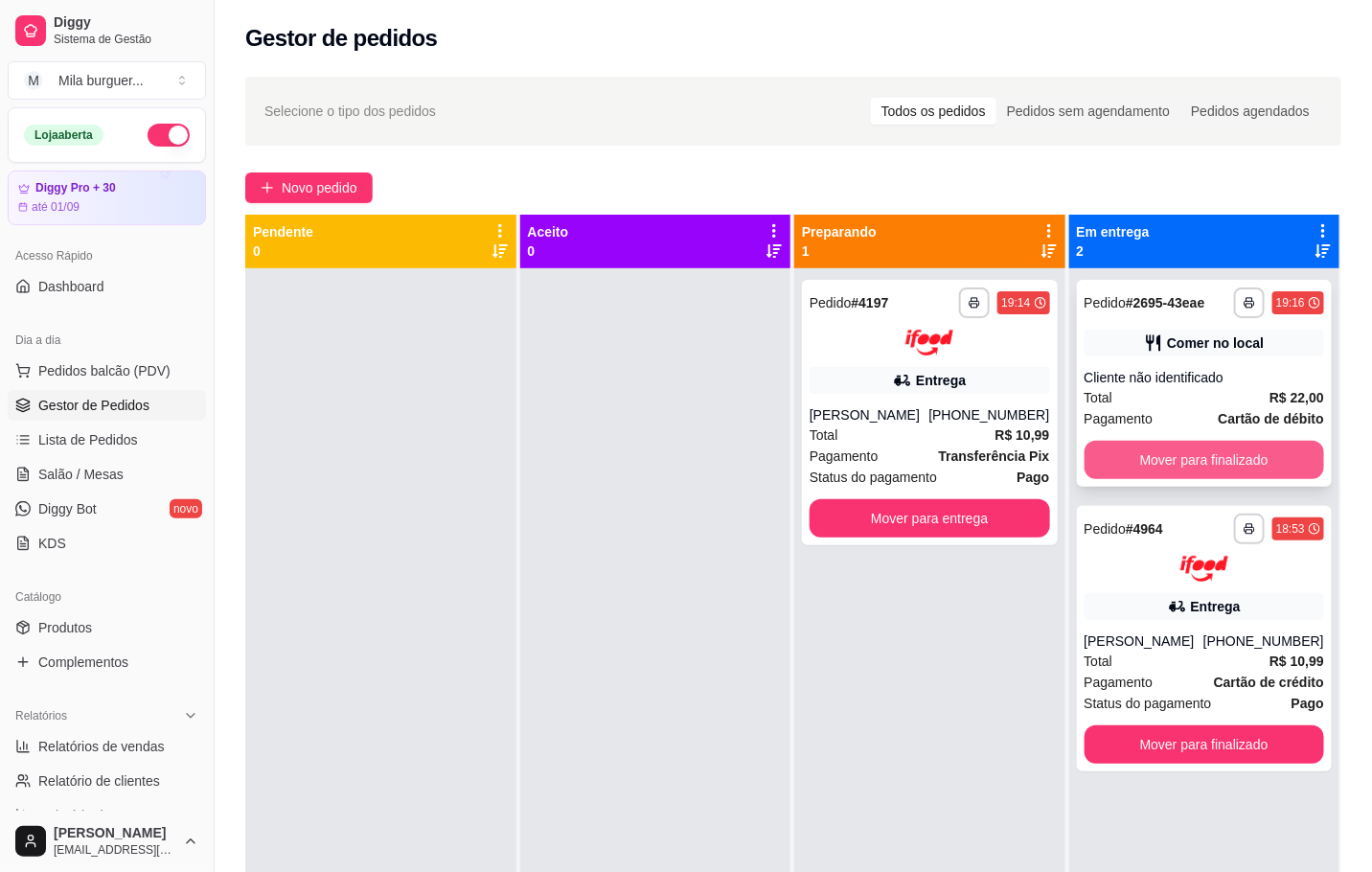
click at [1131, 451] on button "Mover para finalizado" at bounding box center [1204, 459] width 240 height 38
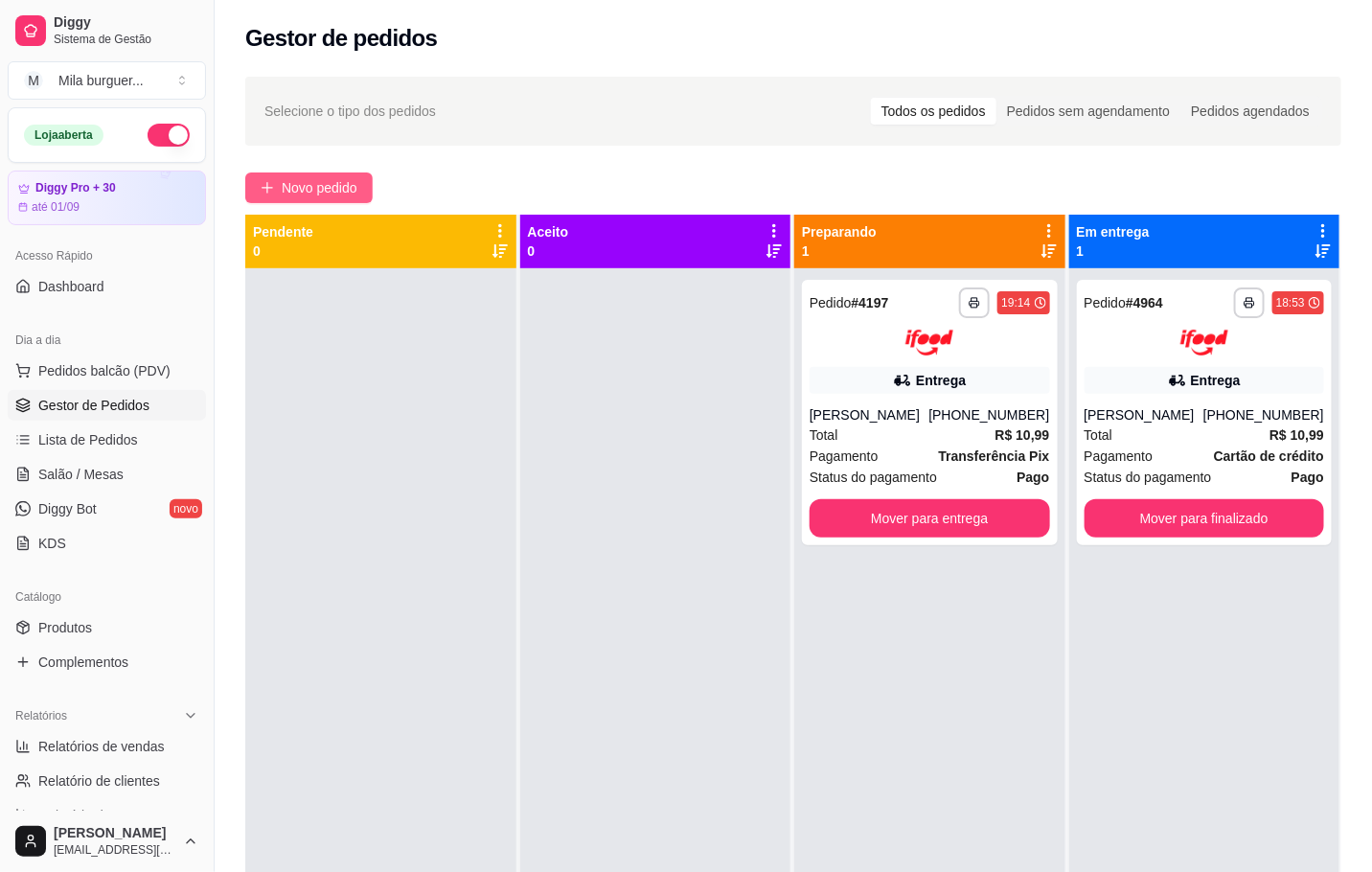
click at [352, 175] on button "Novo pedido" at bounding box center [308, 188] width 127 height 31
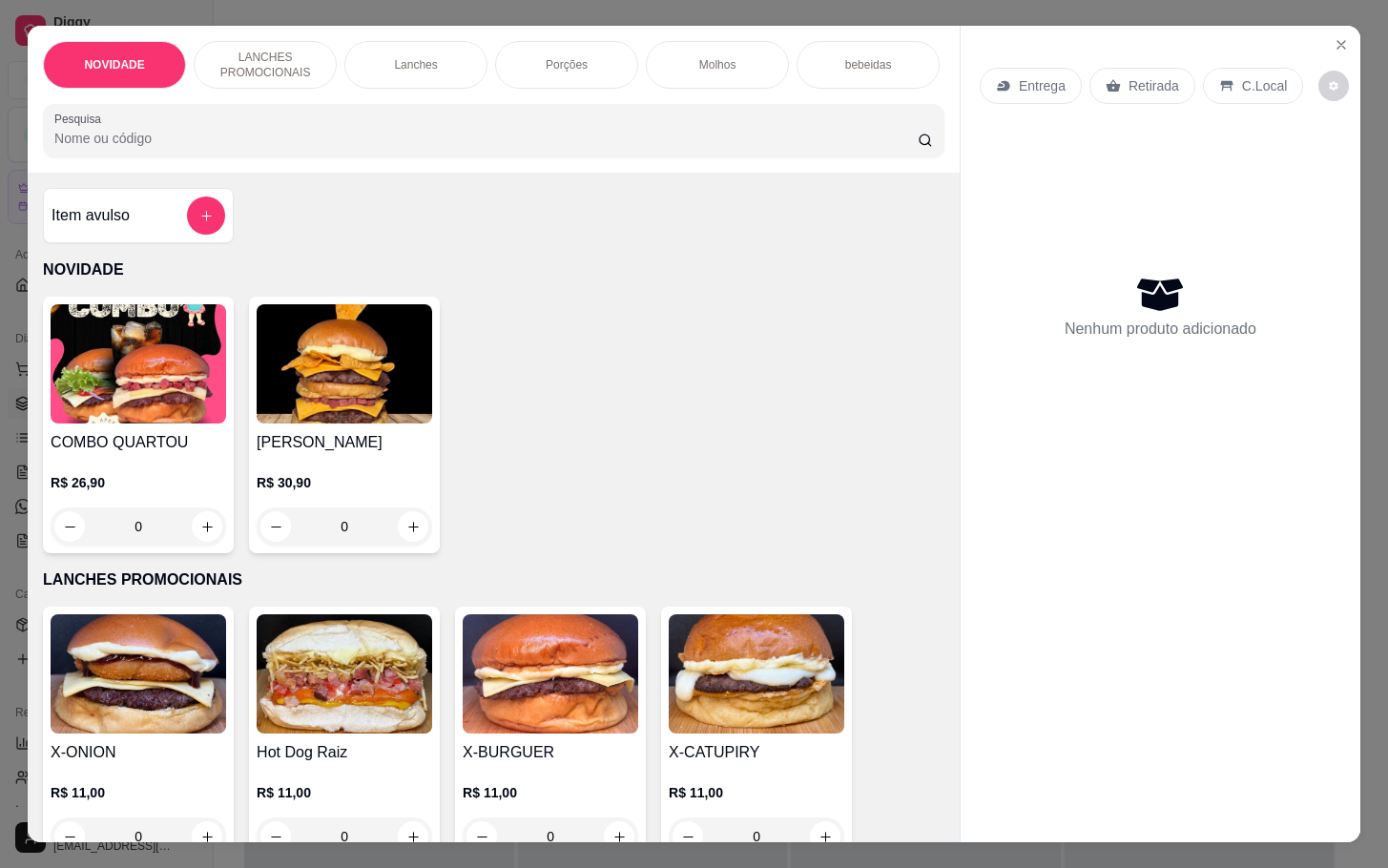
scroll to position [429, 0]
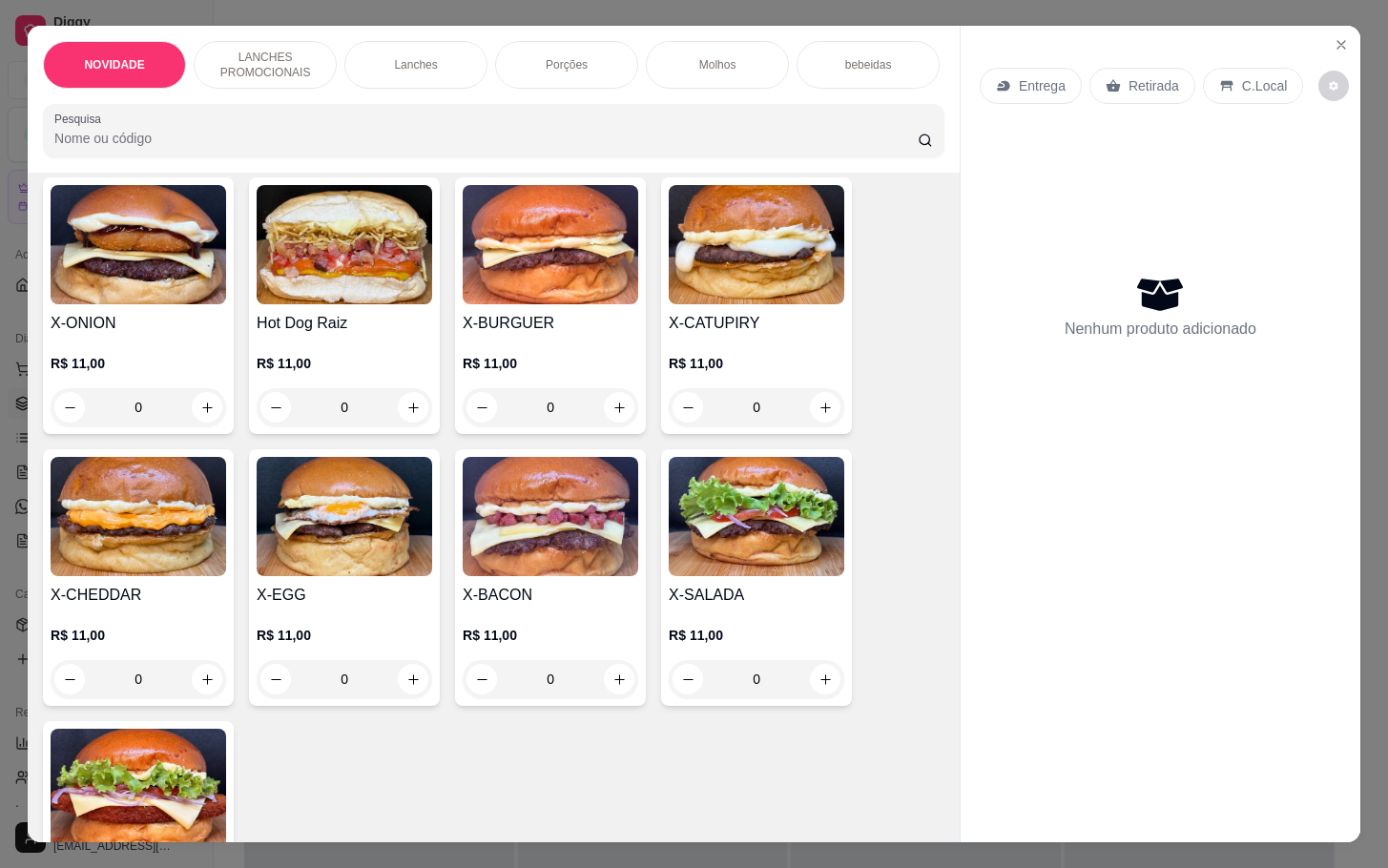
click at [810, 698] on div "0" at bounding box center [756, 678] width 175 height 38
click at [809, 680] on div "0" at bounding box center [756, 678] width 175 height 38
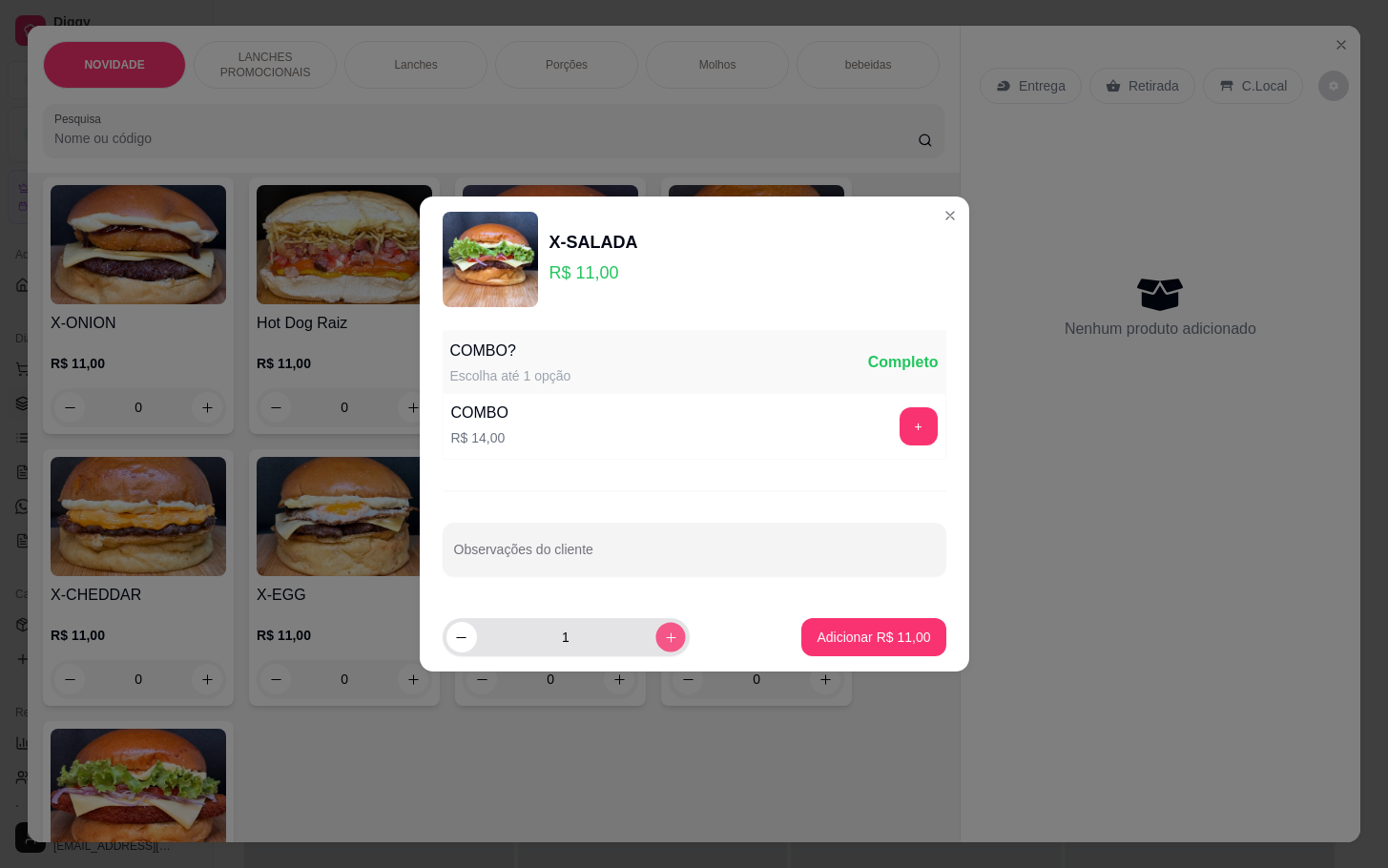
click at [663, 633] on icon "increase-product-quantity" at bounding box center [670, 637] width 15 height 15
type input "2"
click at [809, 649] on button "Adicionar R$ 22,00" at bounding box center [874, 637] width 140 height 37
type input "2"
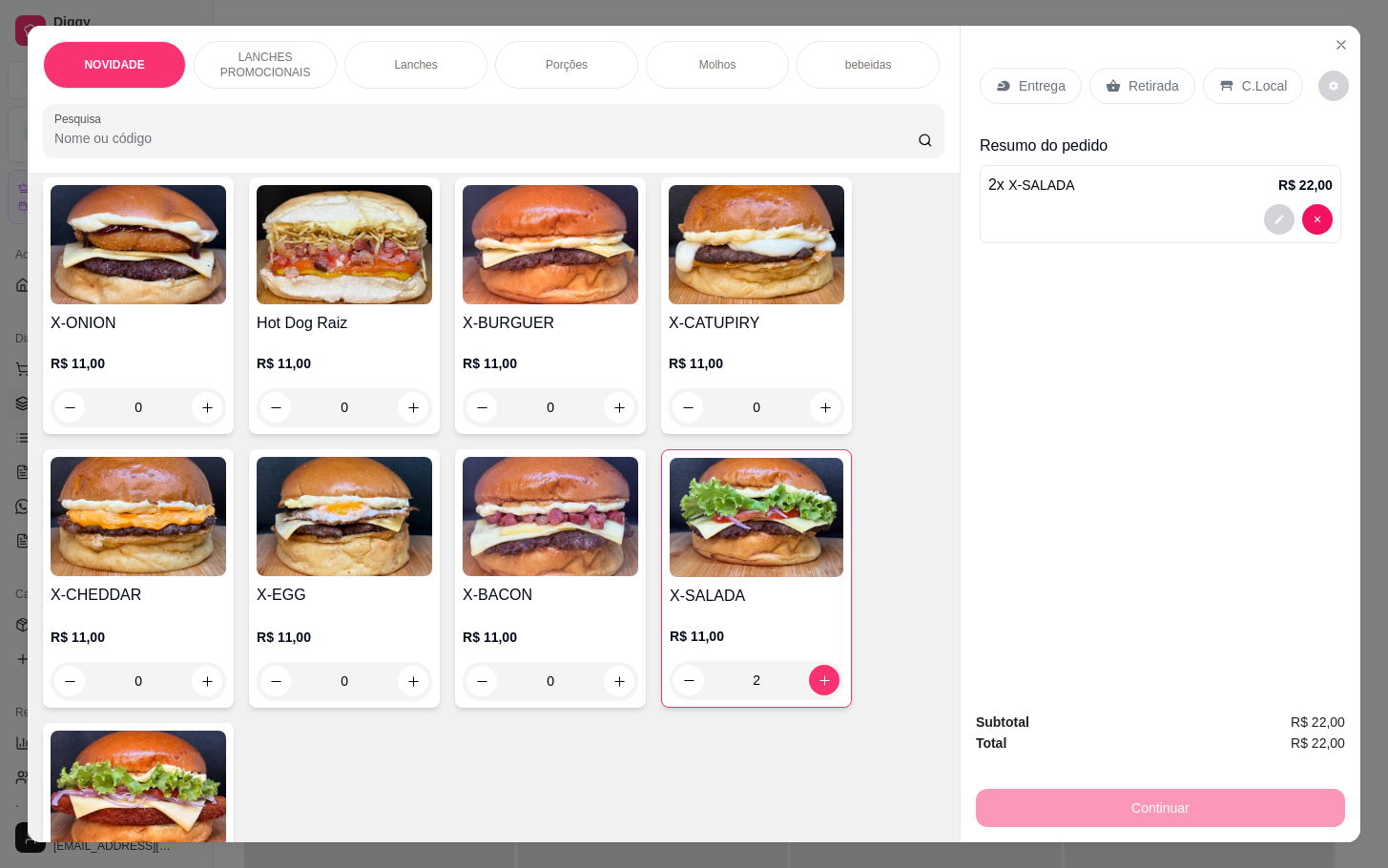
click at [1154, 81] on p "Retirada" at bounding box center [1154, 86] width 50 height 19
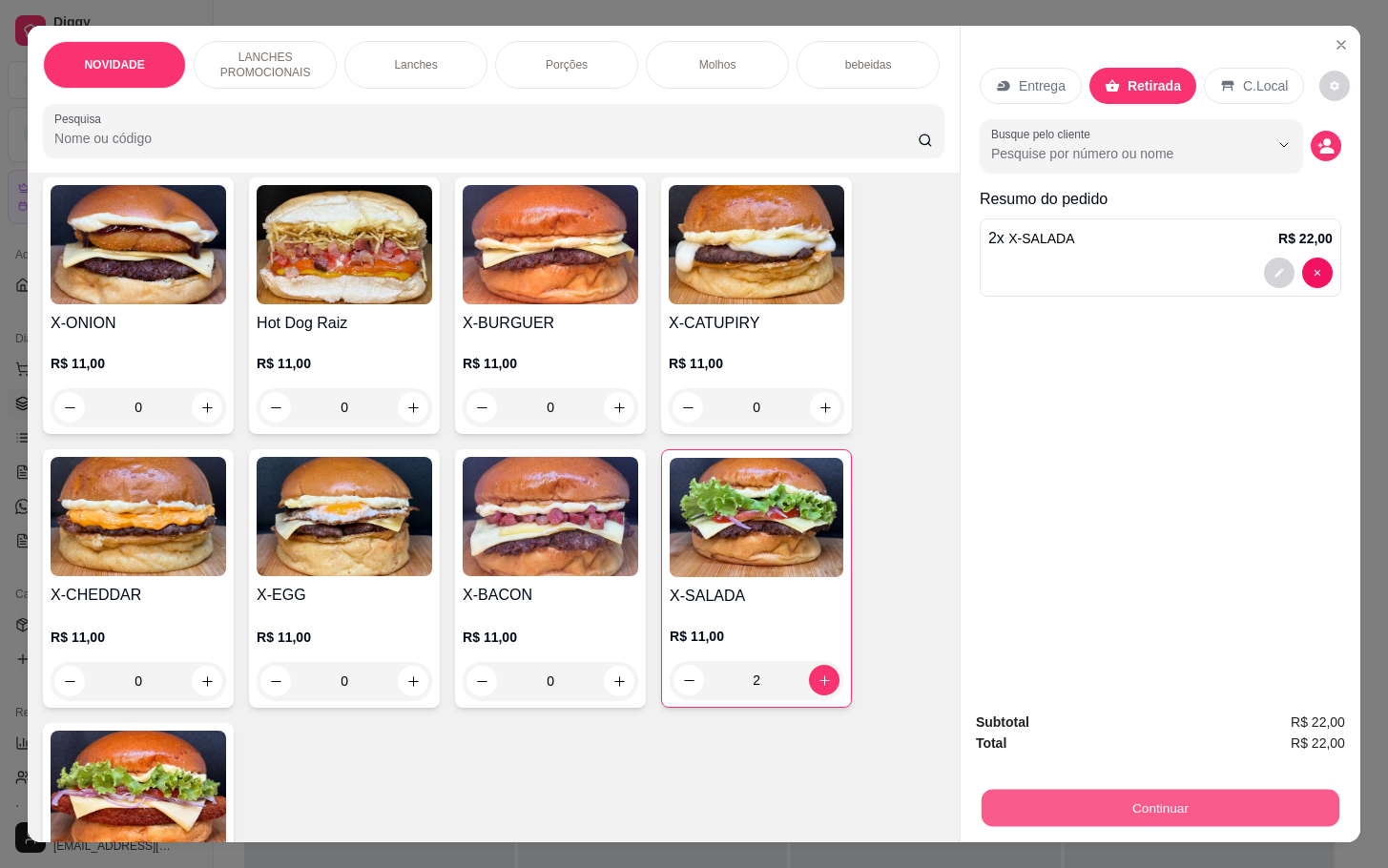
click at [1202, 789] on button "Continuar" at bounding box center [1160, 807] width 357 height 37
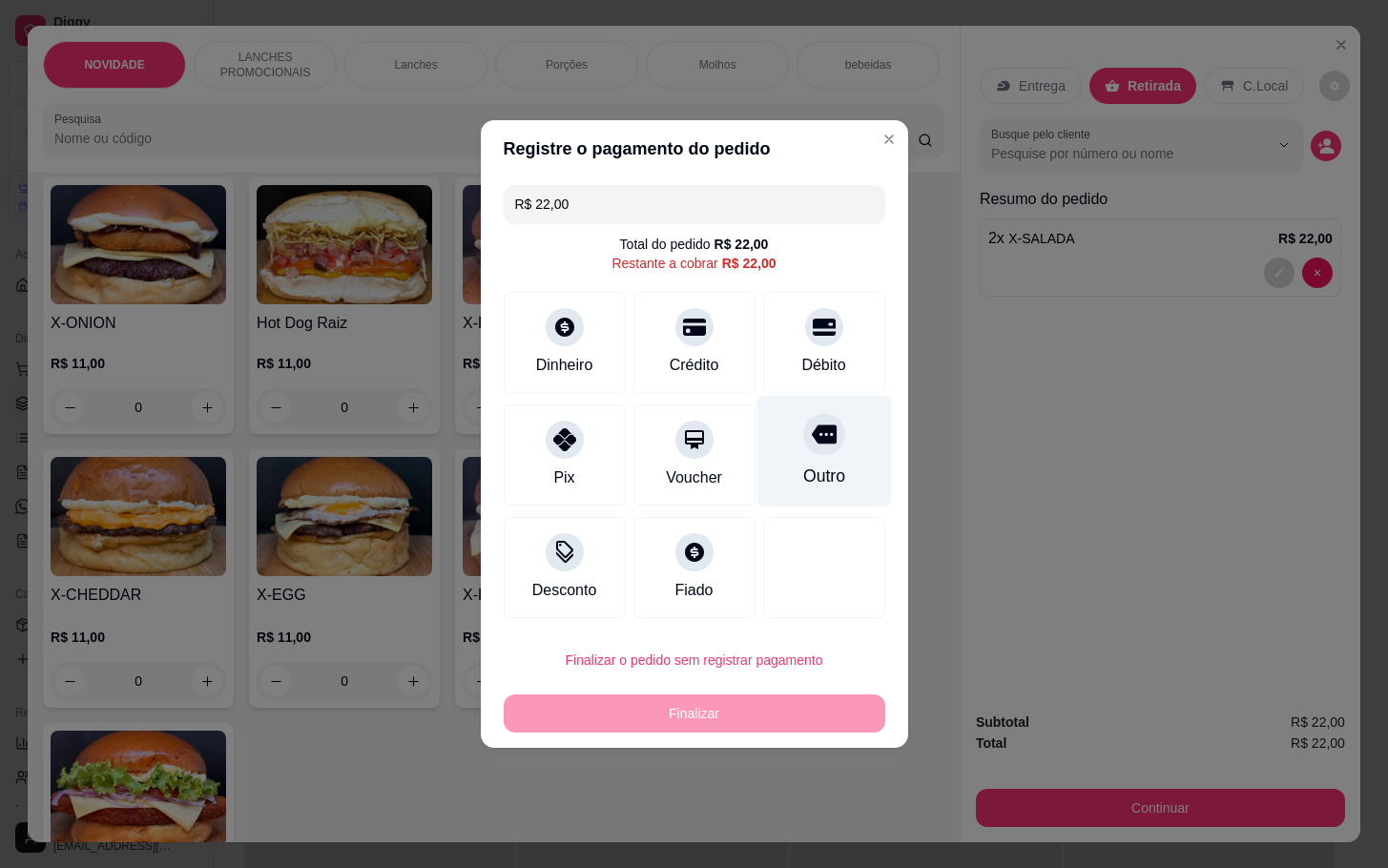
click at [812, 487] on div "Outro" at bounding box center [823, 476] width 42 height 25
type input "R$ 0,00"
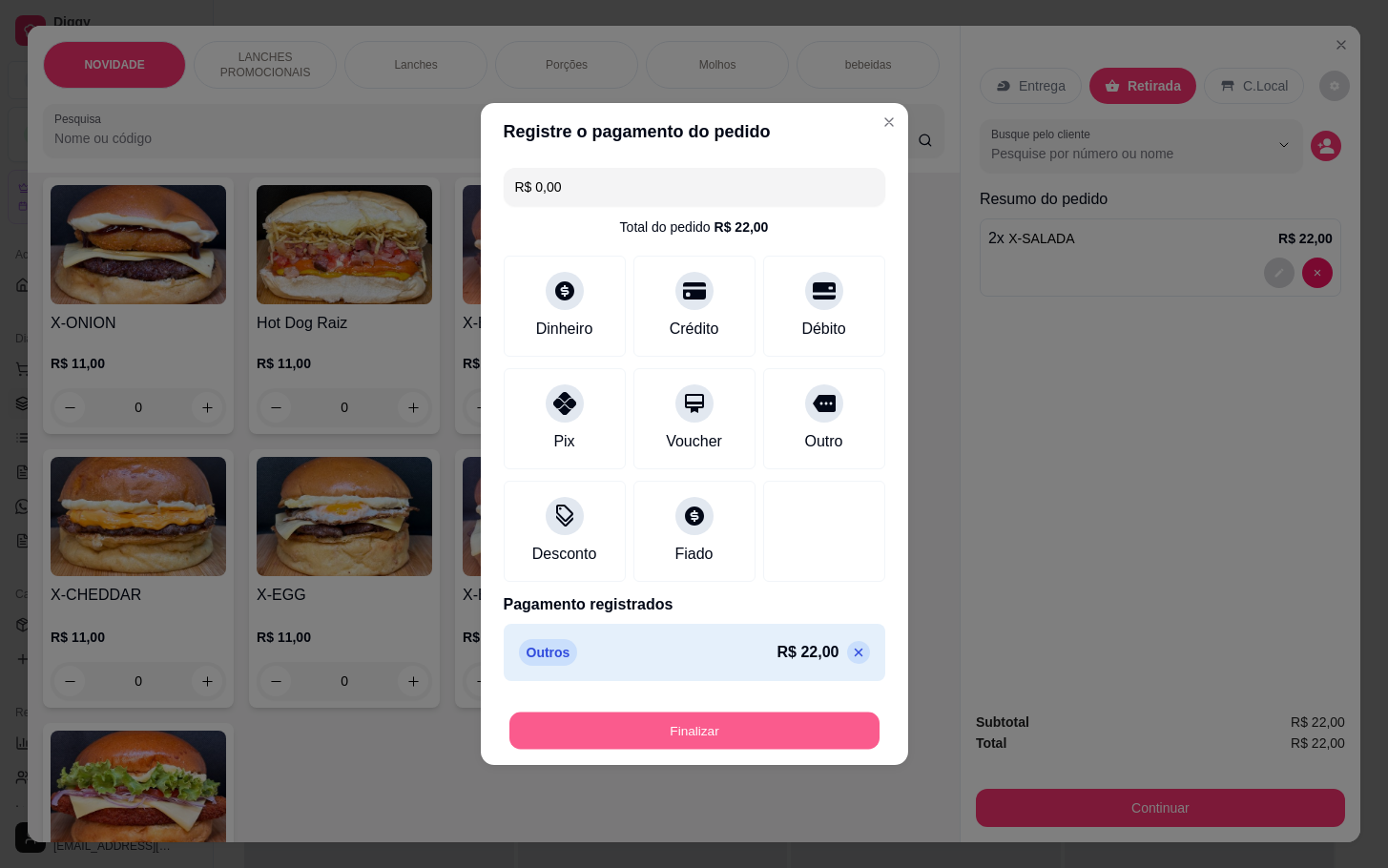
click at [778, 730] on button "Finalizar" at bounding box center [694, 731] width 370 height 37
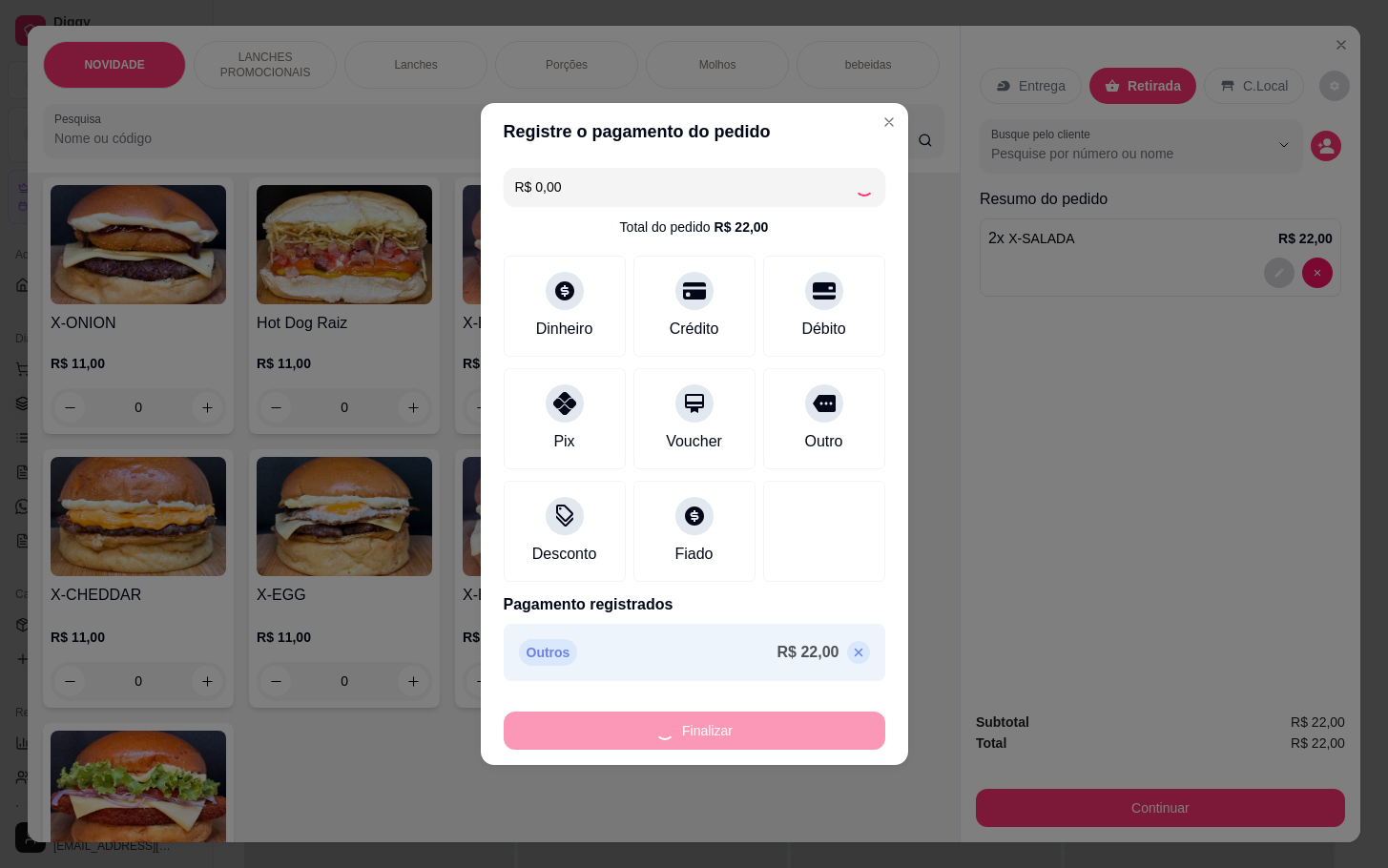
type input "0"
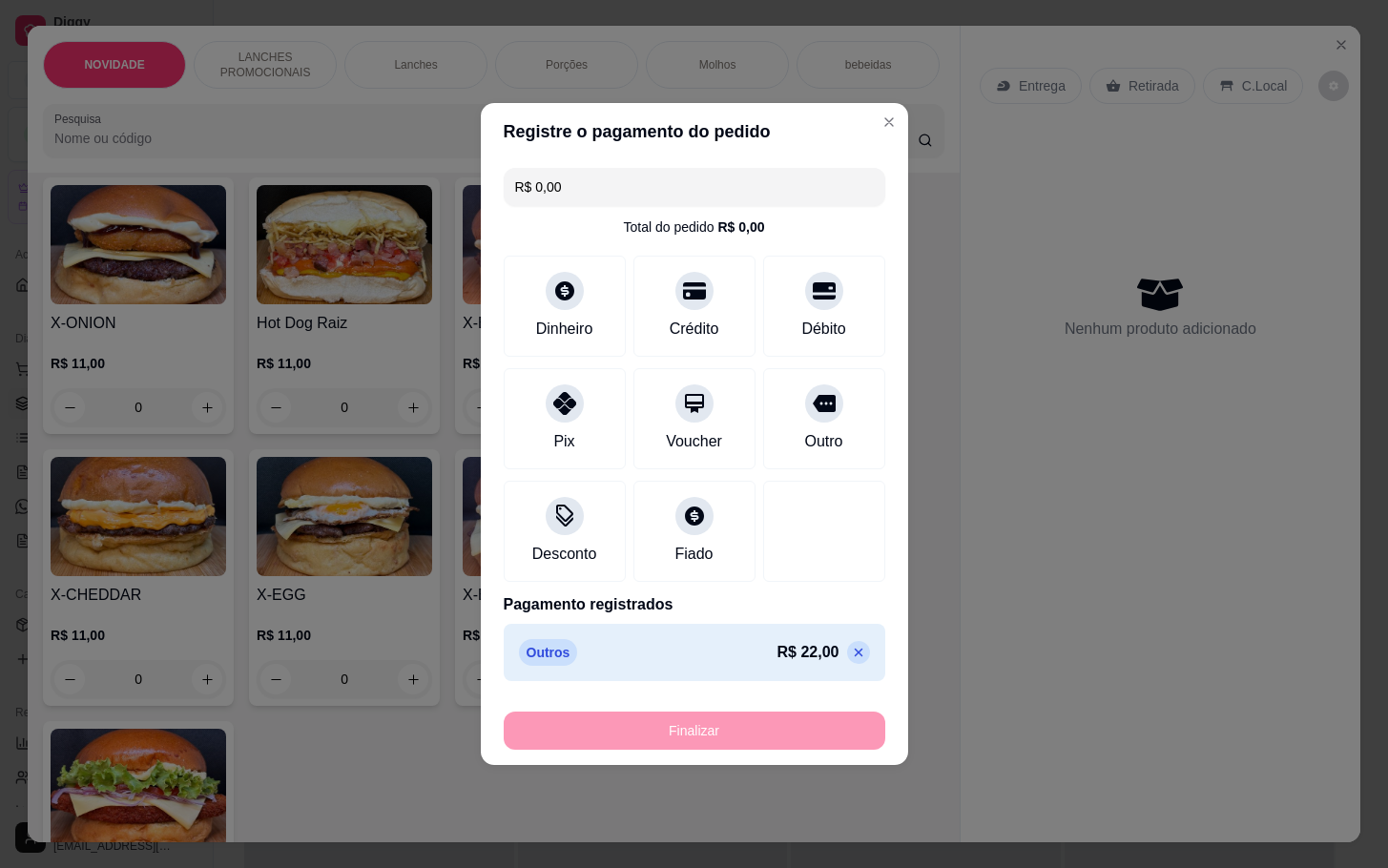
type input "-R$ 22,00"
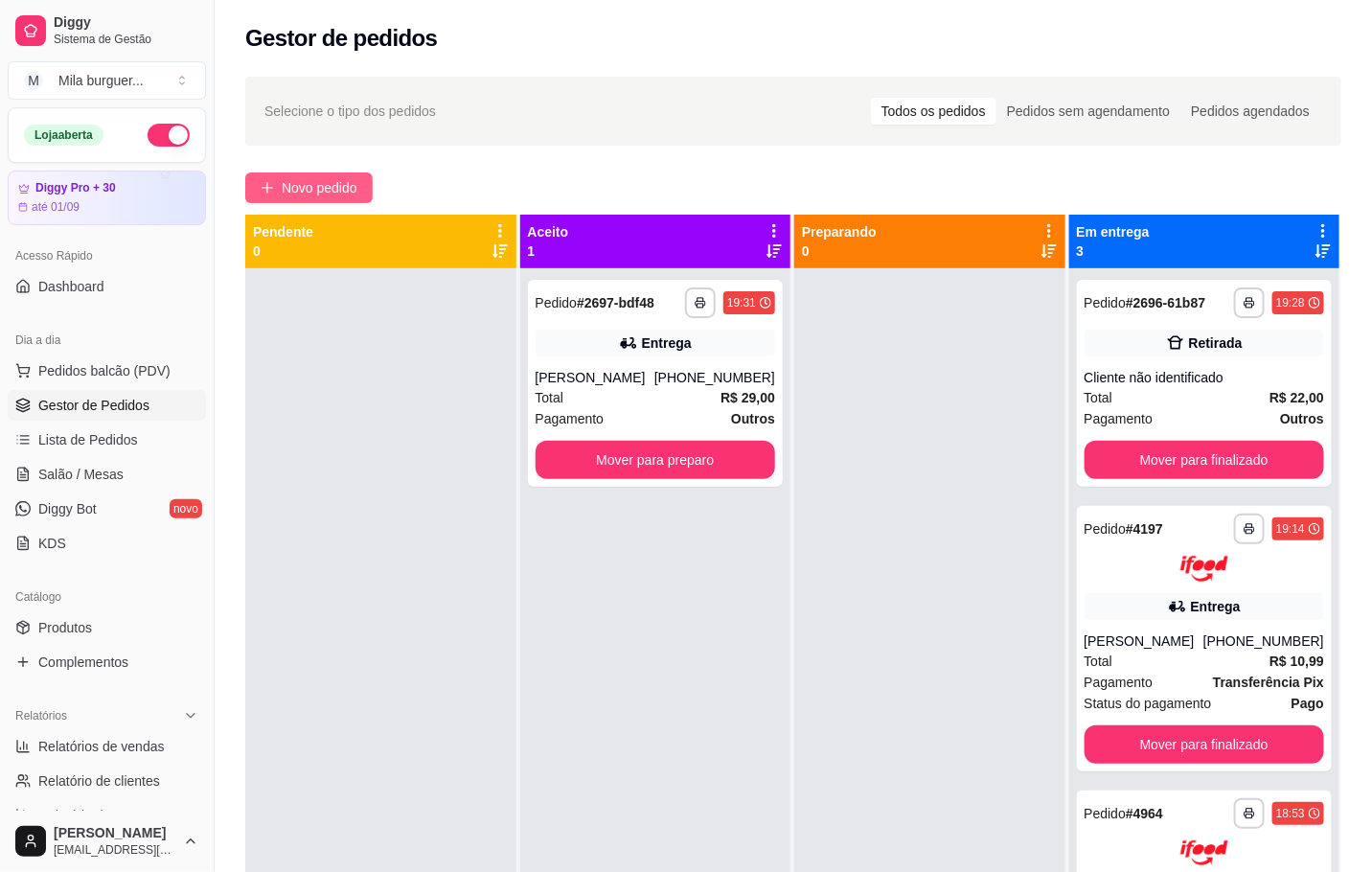
click at [296, 175] on button "Novo pedido" at bounding box center [308, 188] width 127 height 31
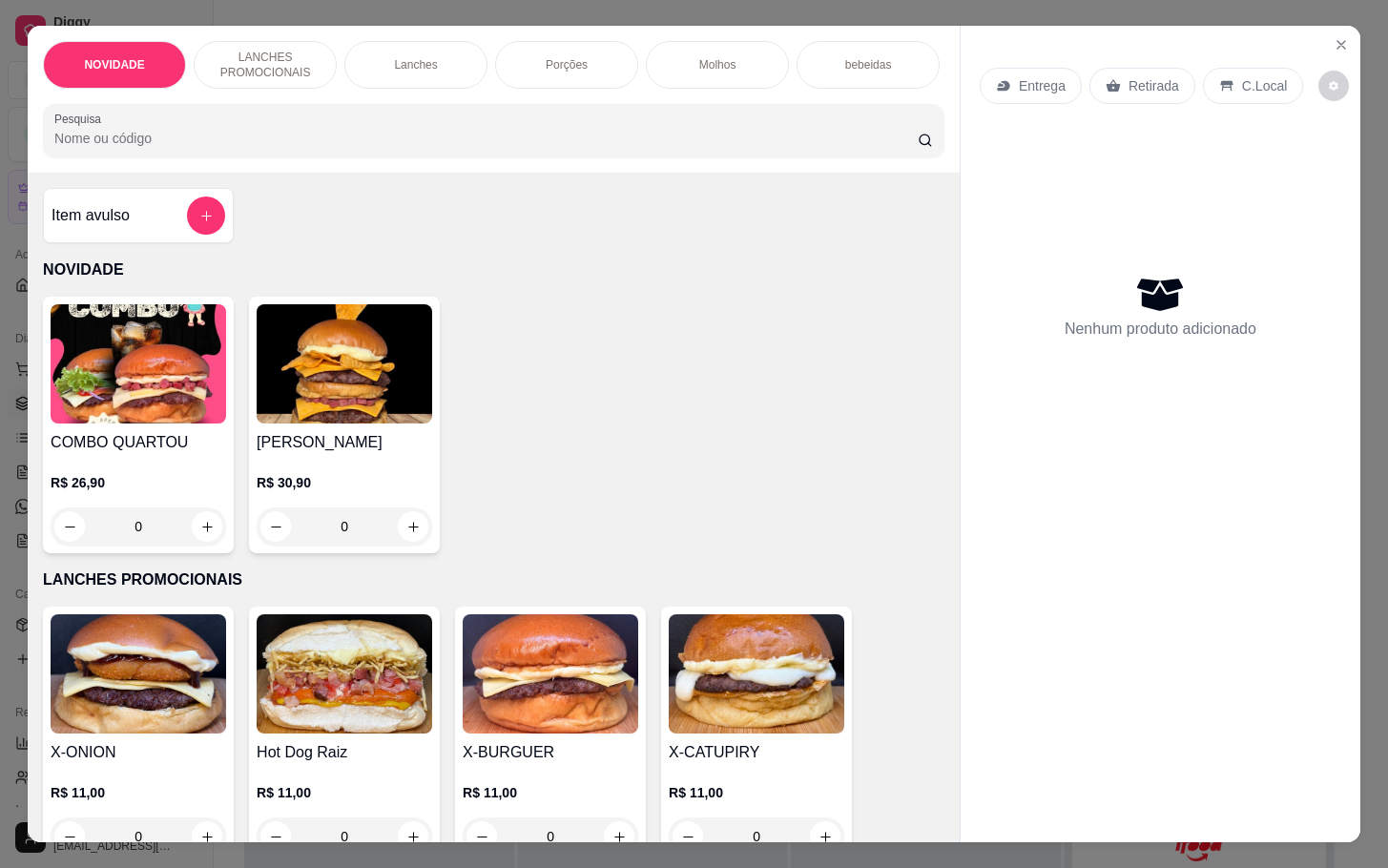
scroll to position [429, 0]
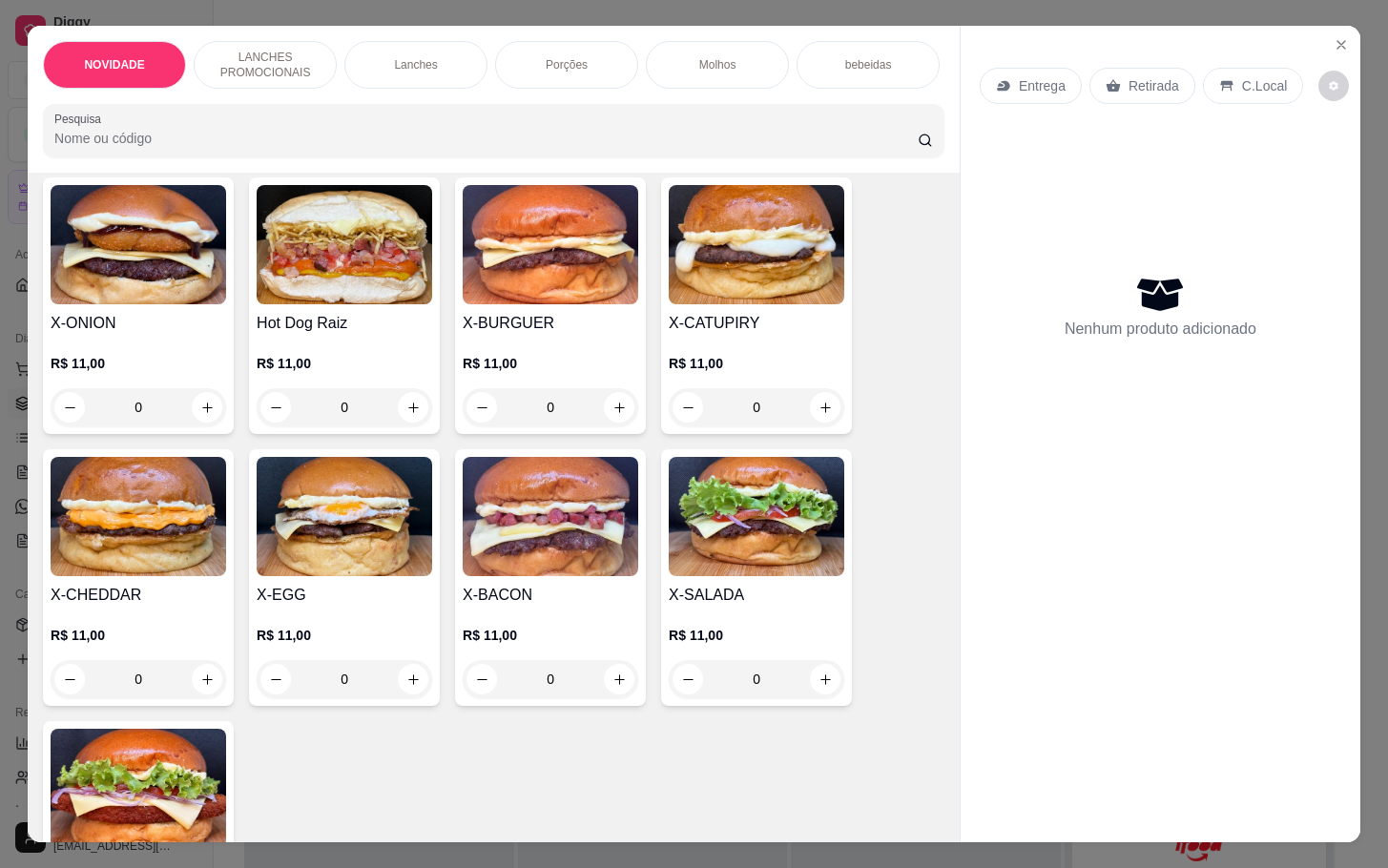
click at [821, 698] on div "0" at bounding box center [756, 678] width 175 height 38
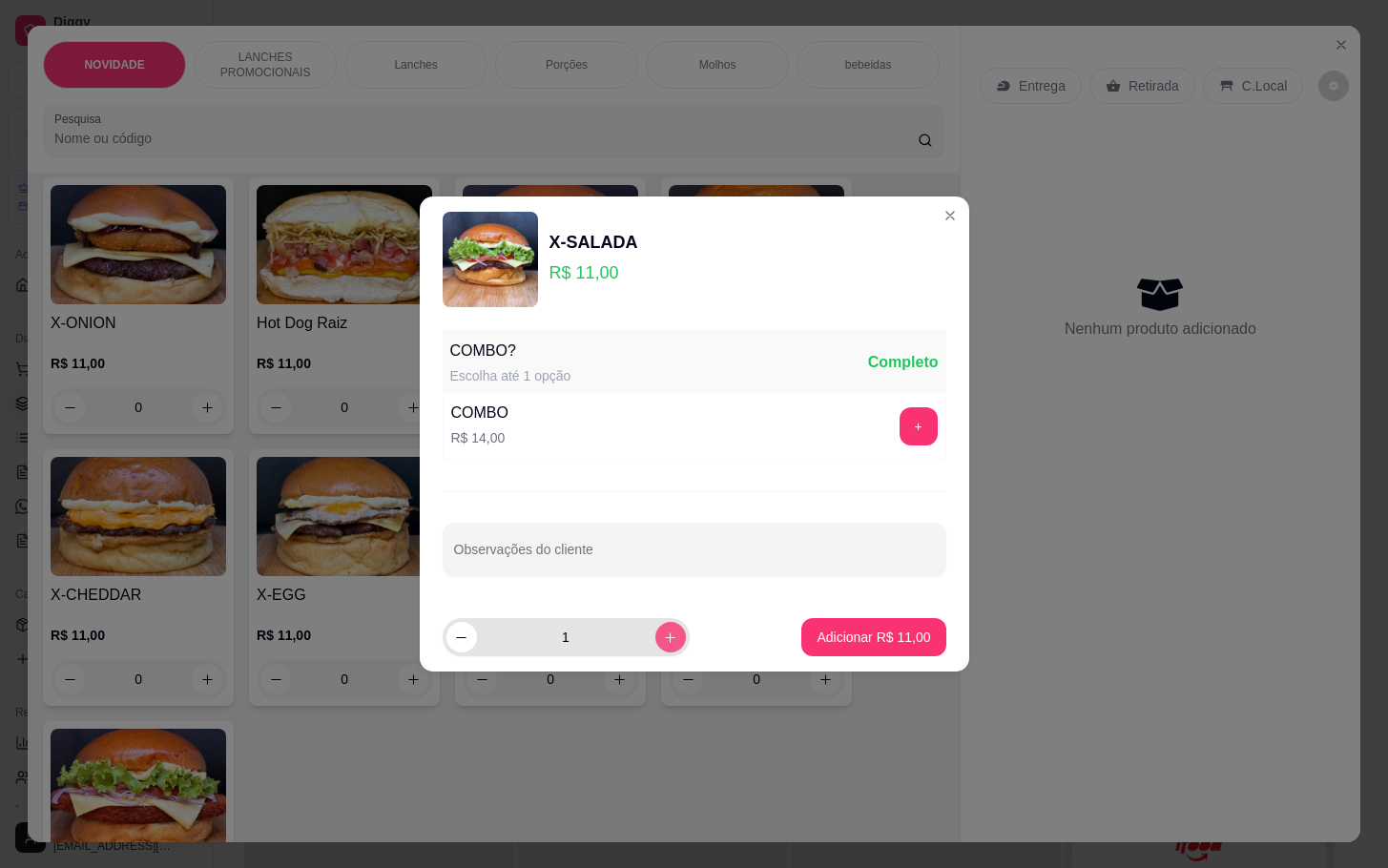
click at [663, 639] on icon "increase-product-quantity" at bounding box center [670, 637] width 15 height 15
type input "2"
click at [822, 646] on p "Adicionar R$ 22,00" at bounding box center [872, 637] width 113 height 19
type input "2"
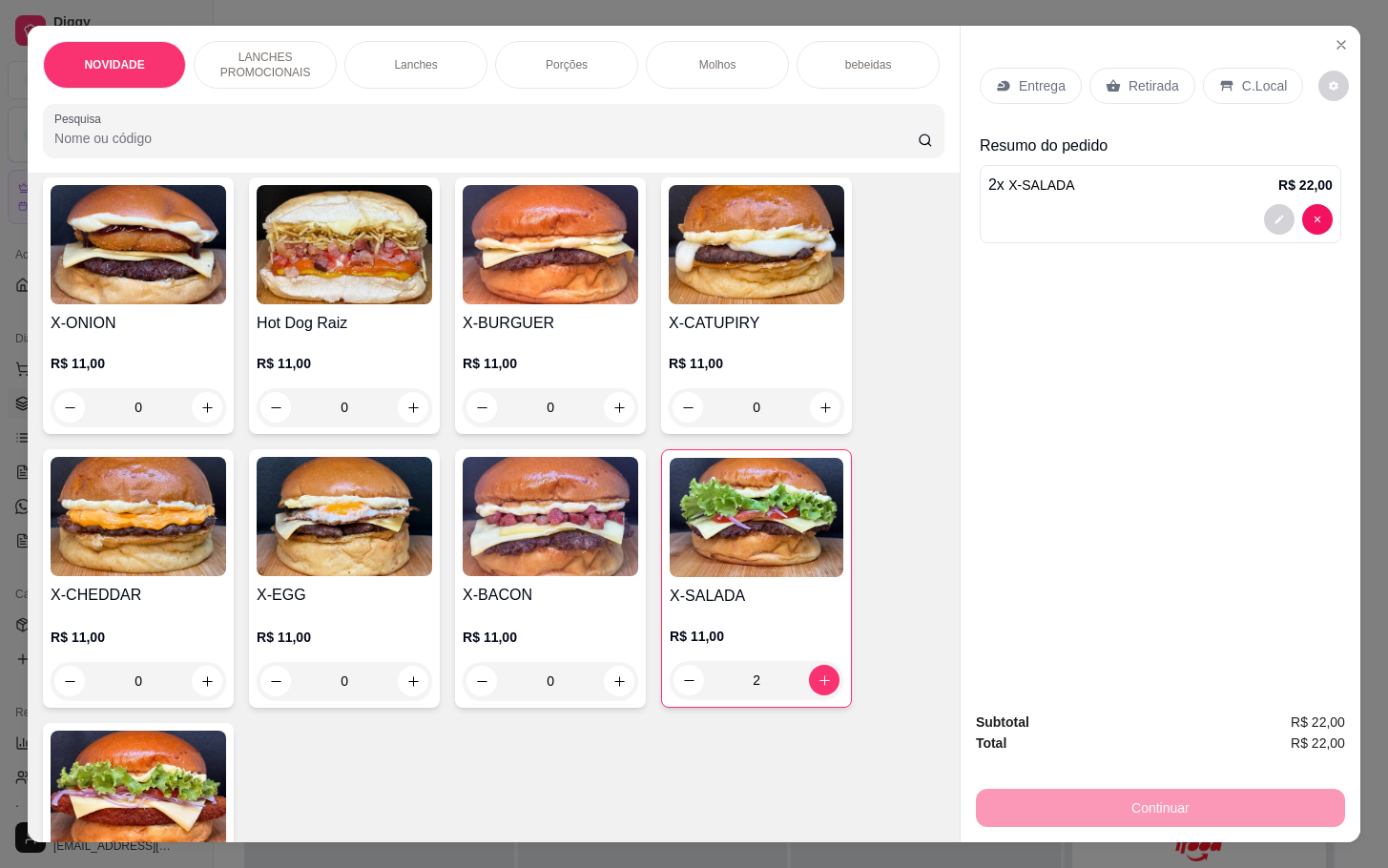
click at [1132, 76] on p "Retirada" at bounding box center [1154, 86] width 50 height 19
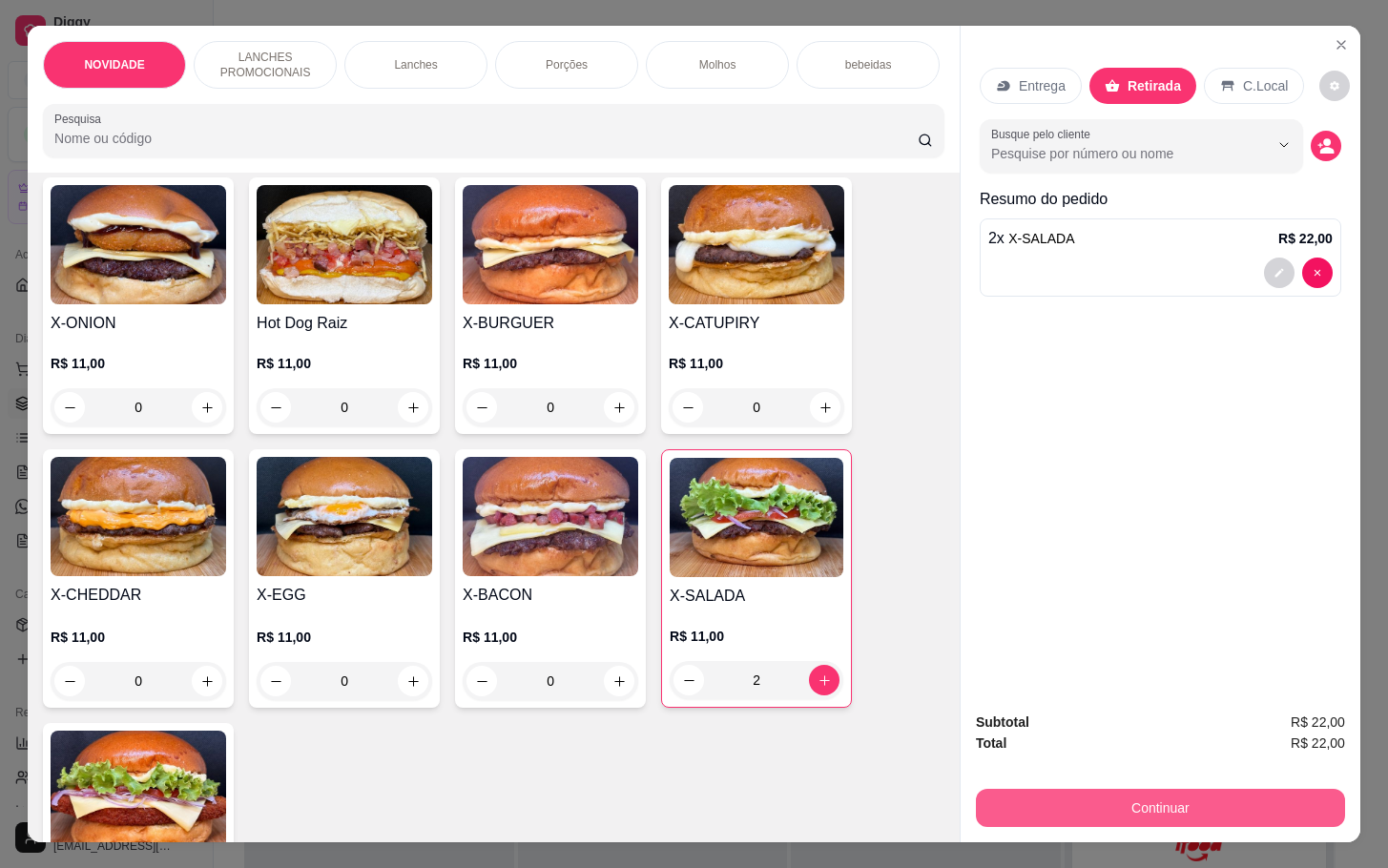
click at [1168, 807] on button "Continuar" at bounding box center [1160, 807] width 369 height 38
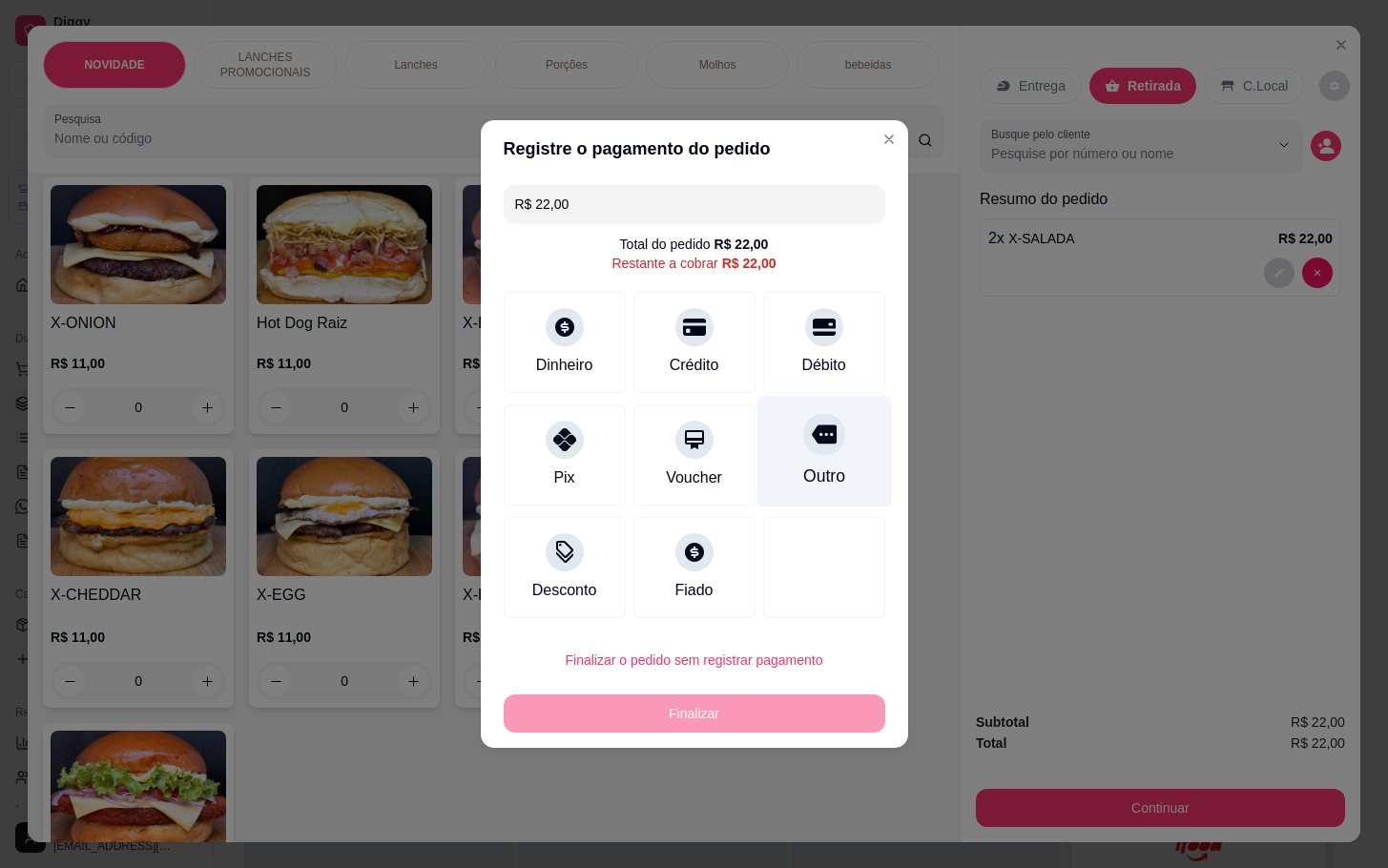
drag, startPoint x: 818, startPoint y: 432, endPoint x: 819, endPoint y: 464, distance: 32.0
click at [819, 432] on div at bounding box center [824, 434] width 42 height 42
type input "R$ 0,00"
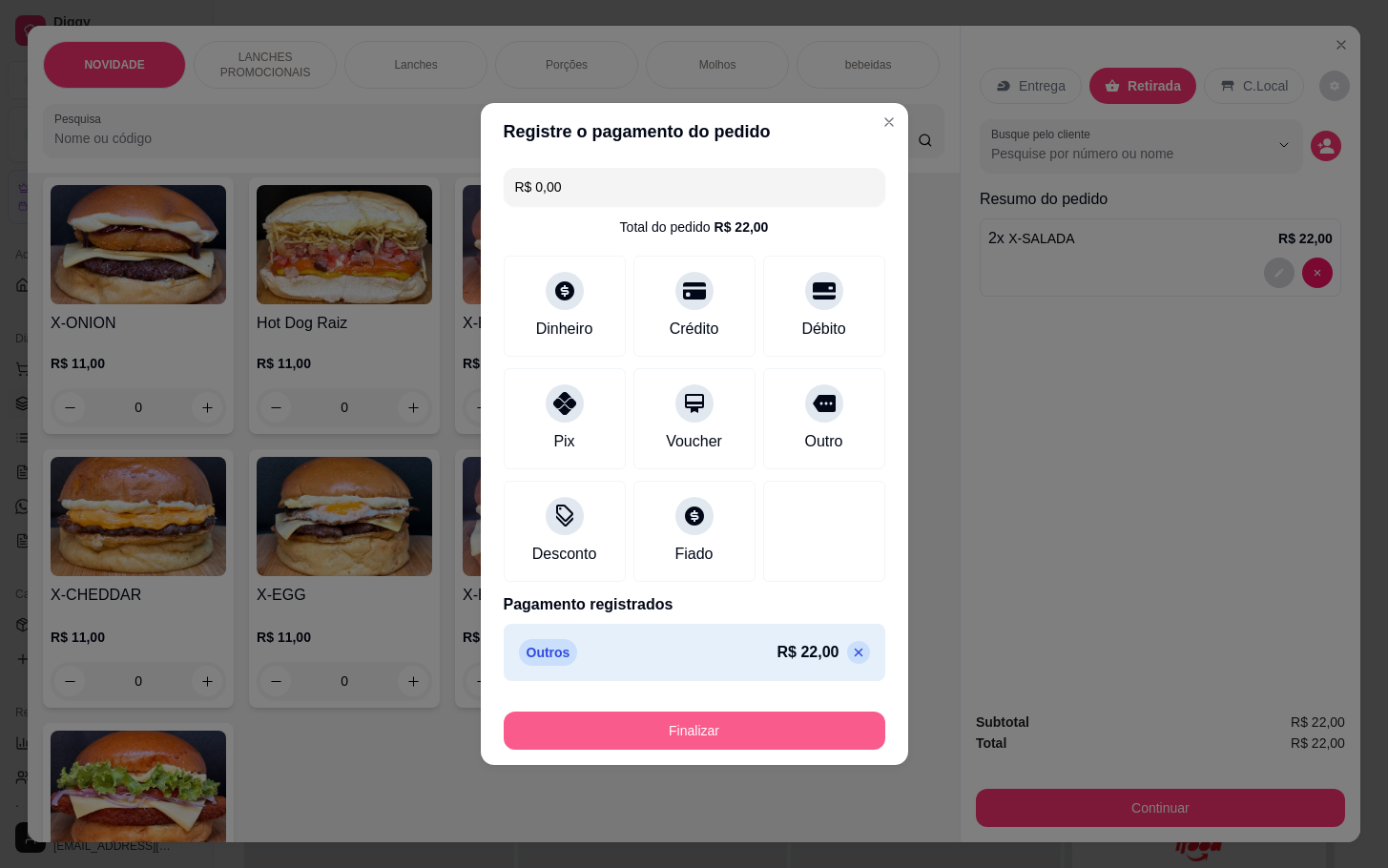
click at [730, 722] on button "Finalizar" at bounding box center [694, 730] width 381 height 38
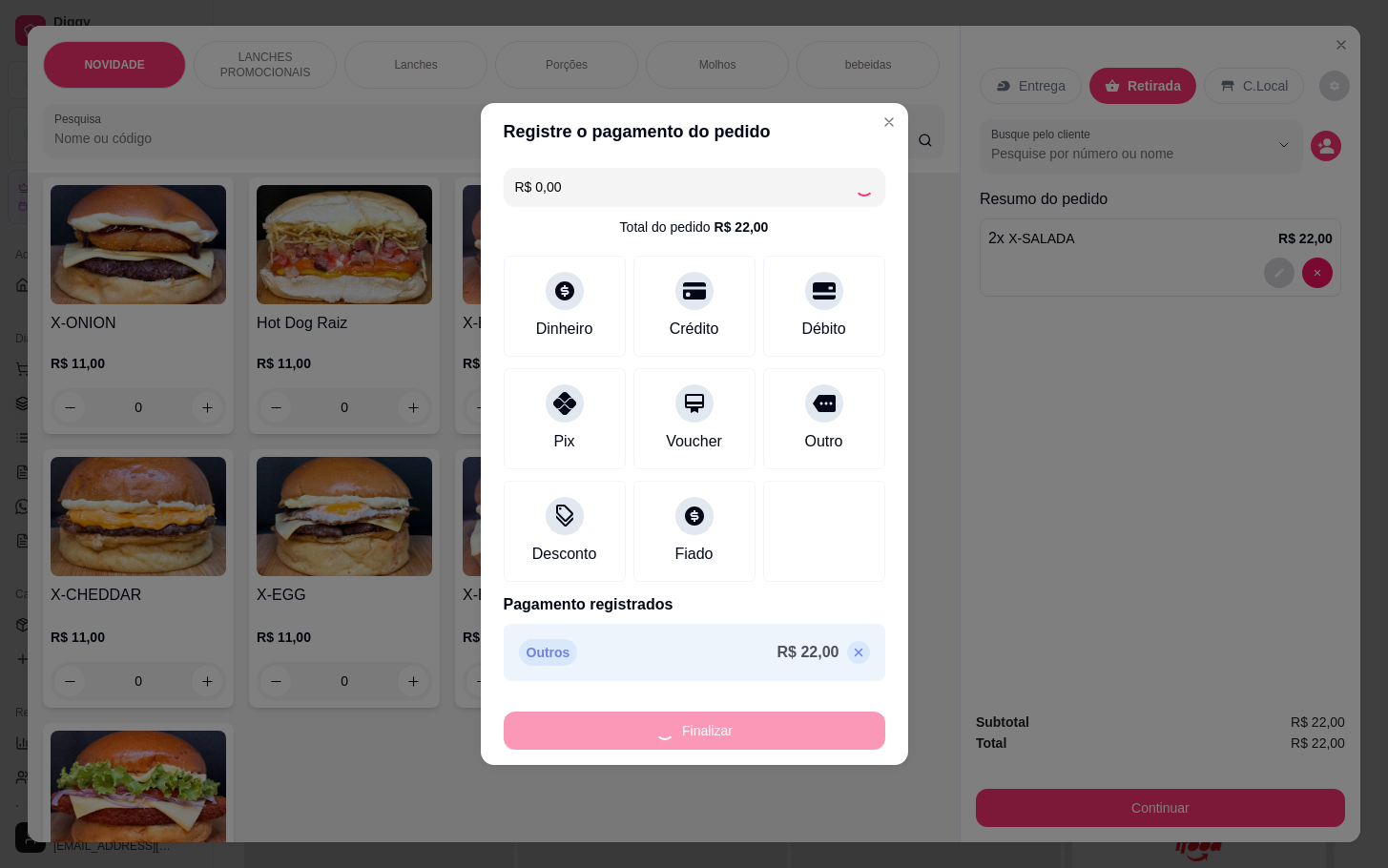
type input "0"
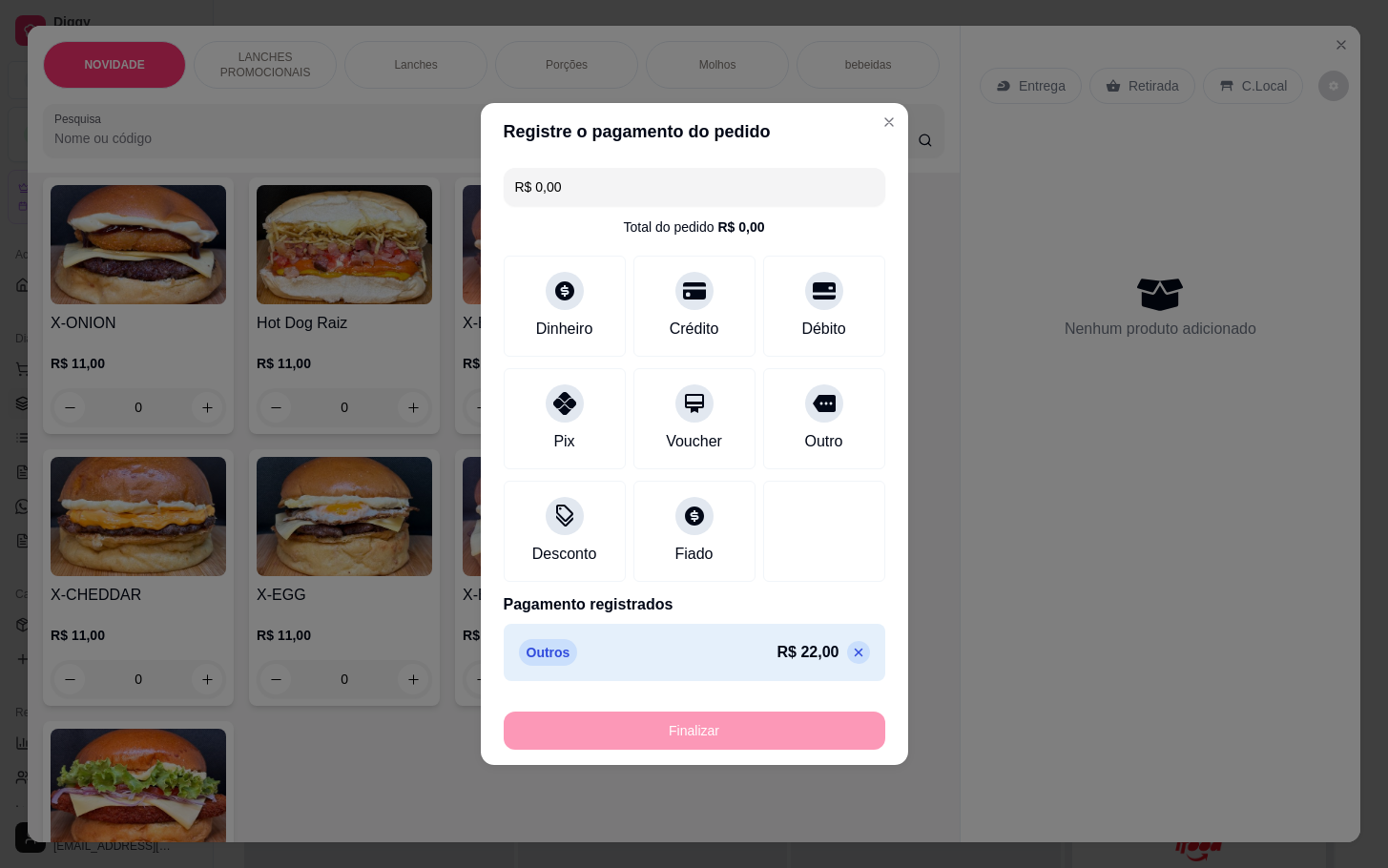
type input "-R$ 22,00"
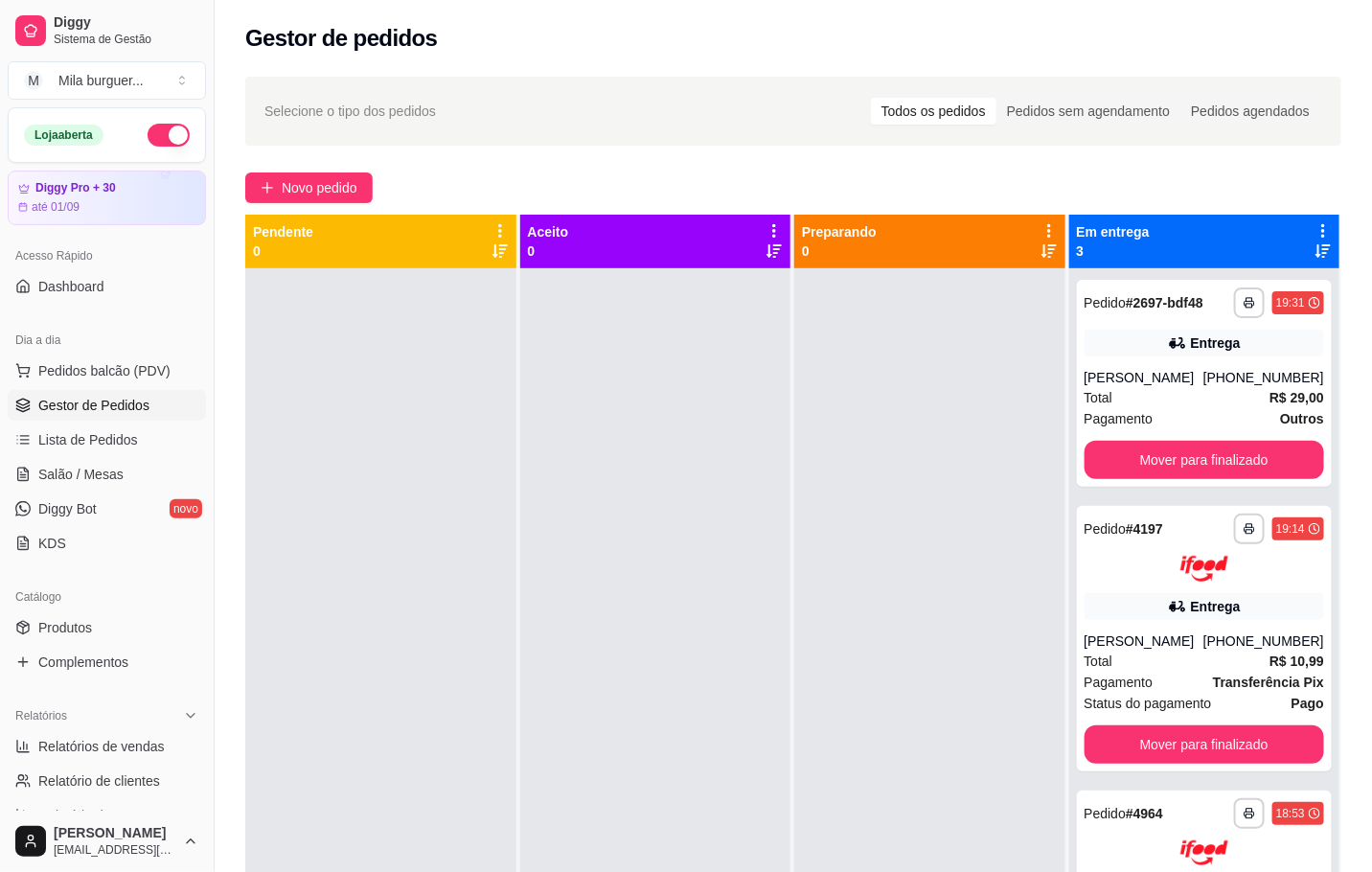
click at [483, 554] on div at bounding box center [380, 704] width 271 height 872
click at [304, 192] on span "Novo pedido" at bounding box center [320, 188] width 76 height 21
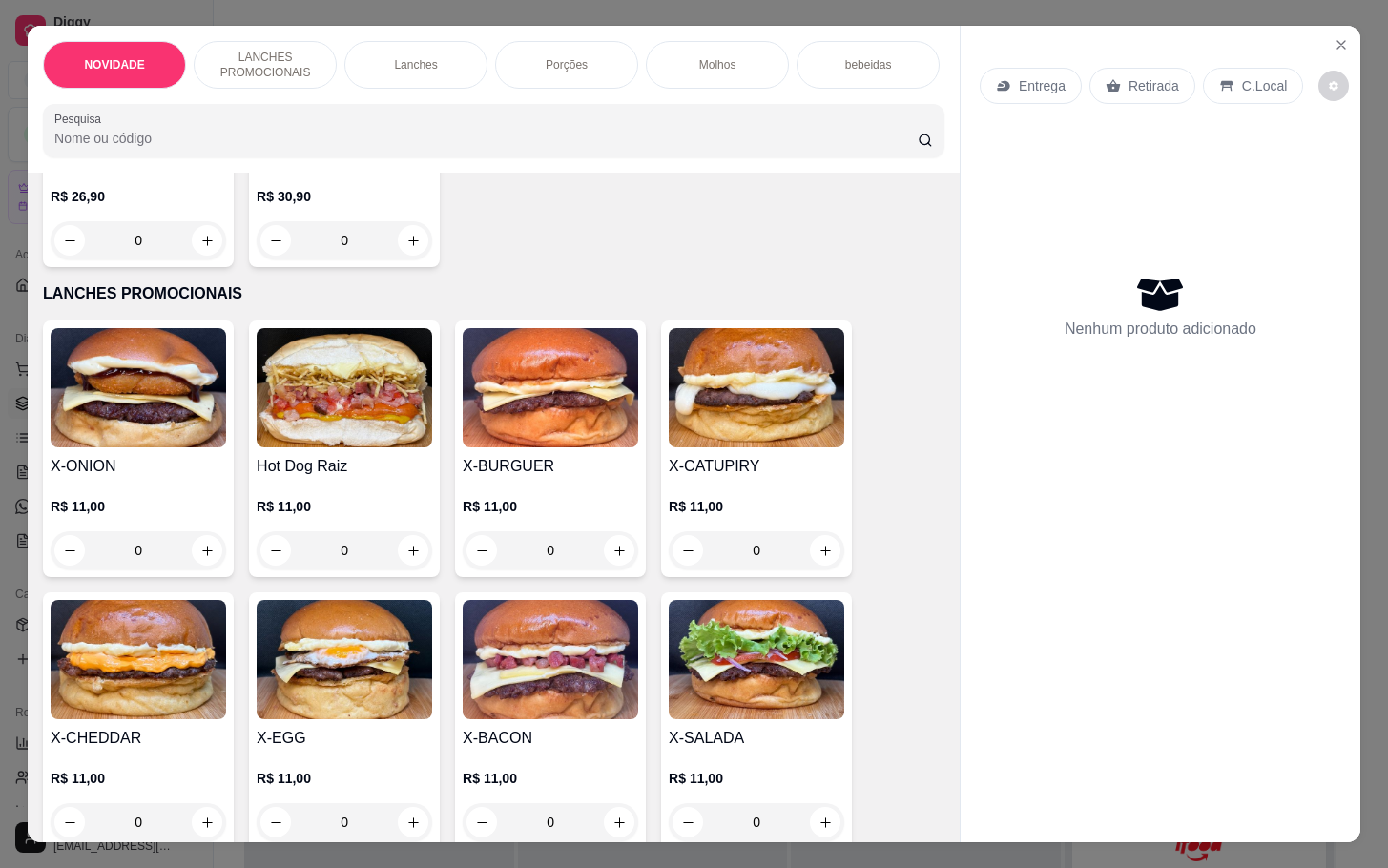
scroll to position [572, 0]
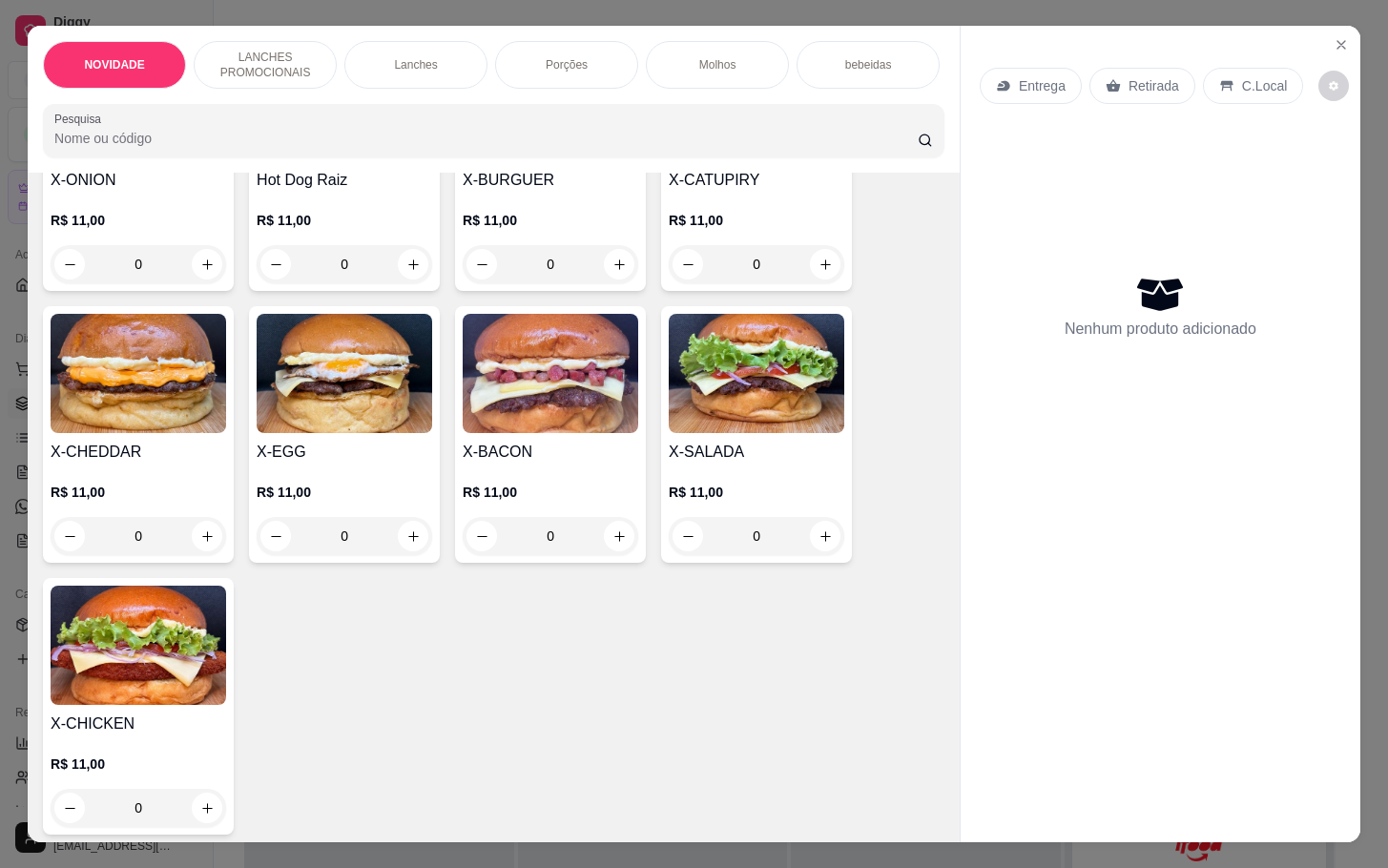
click at [604, 544] on div "0" at bounding box center [550, 535] width 175 height 38
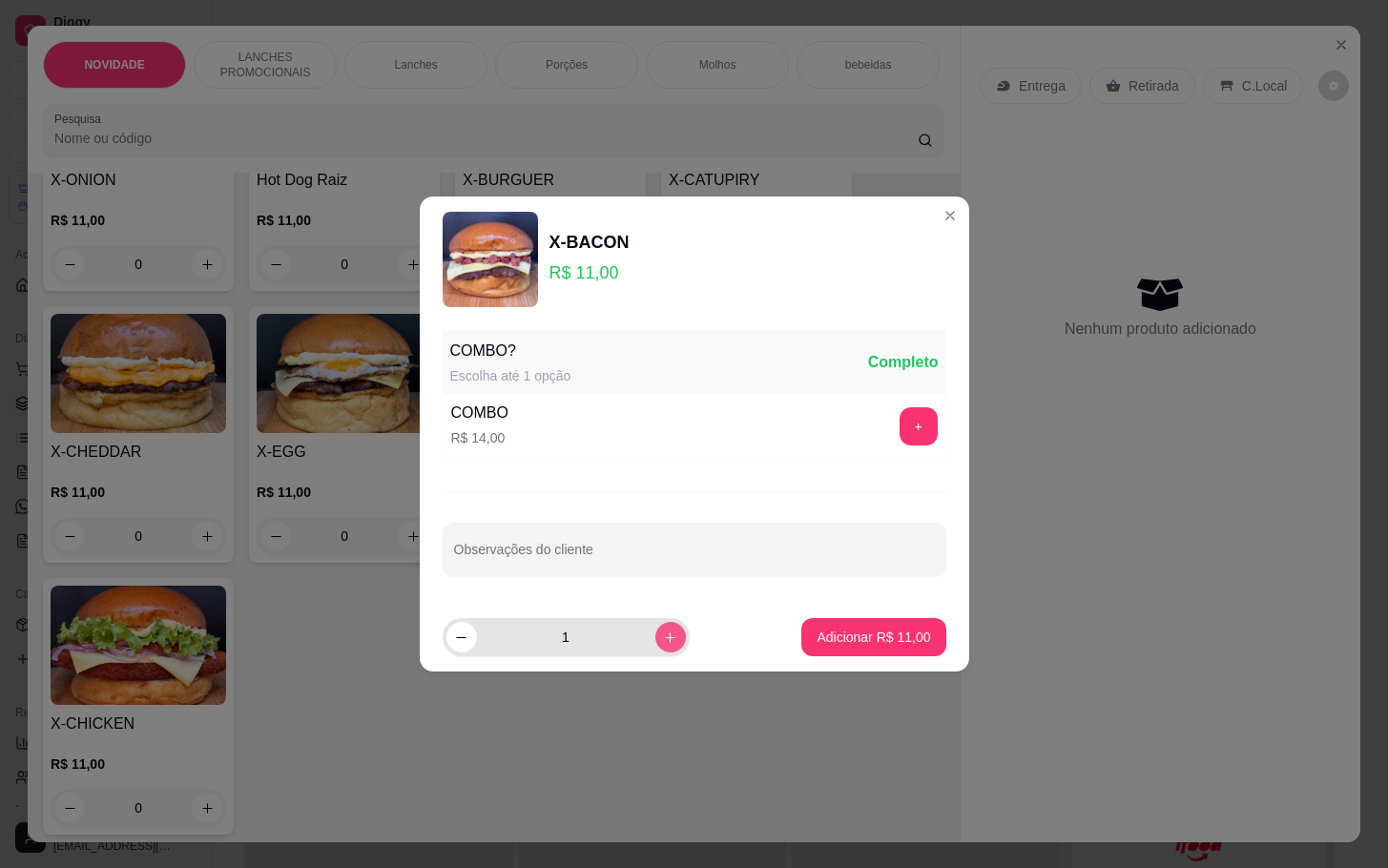
click at [655, 644] on button "increase-product-quantity" at bounding box center [671, 637] width 31 height 31
type input "2"
click at [885, 641] on p "Adicionar R$ 22,00" at bounding box center [872, 637] width 113 height 19
type input "2"
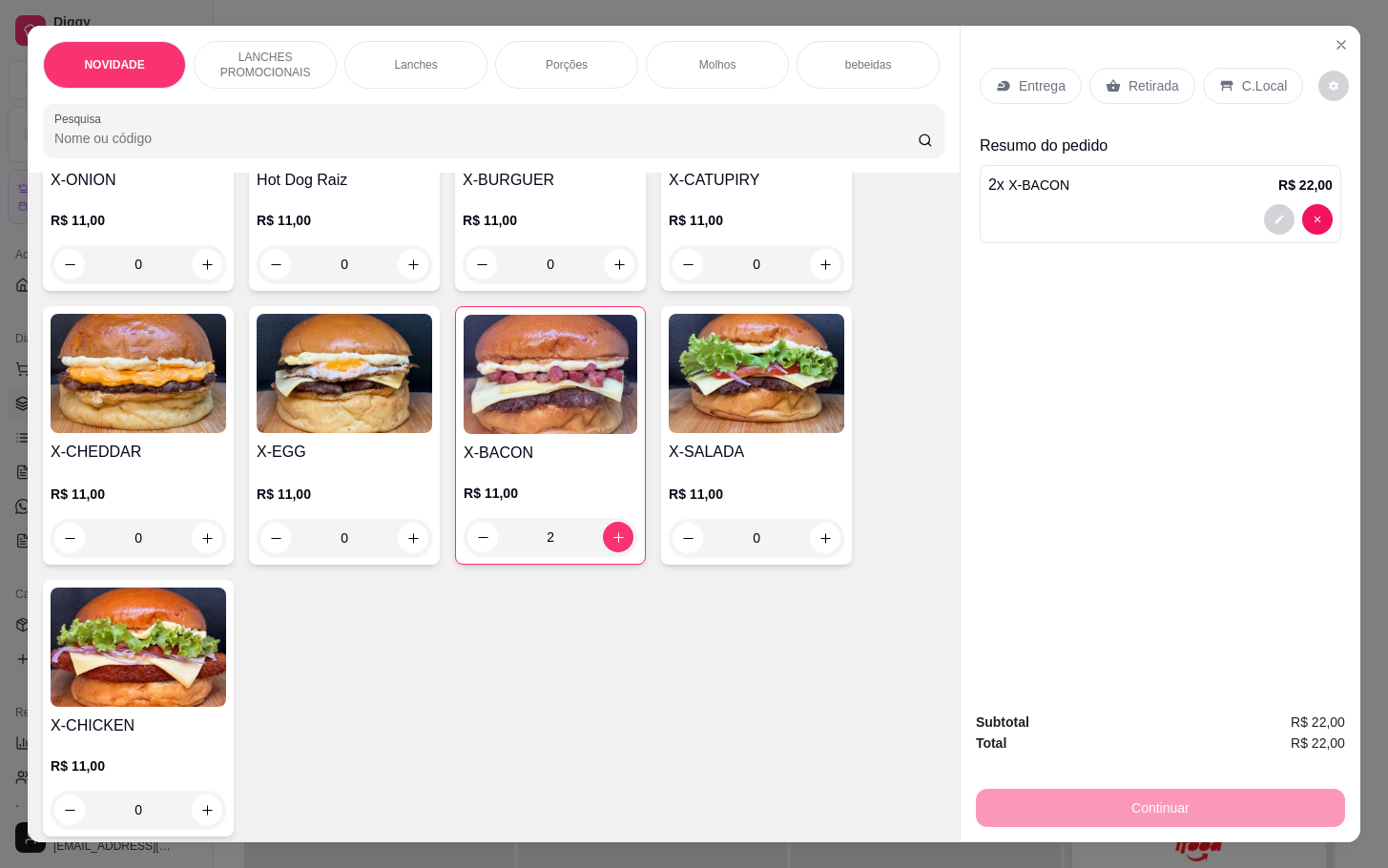
scroll to position [0, 0]
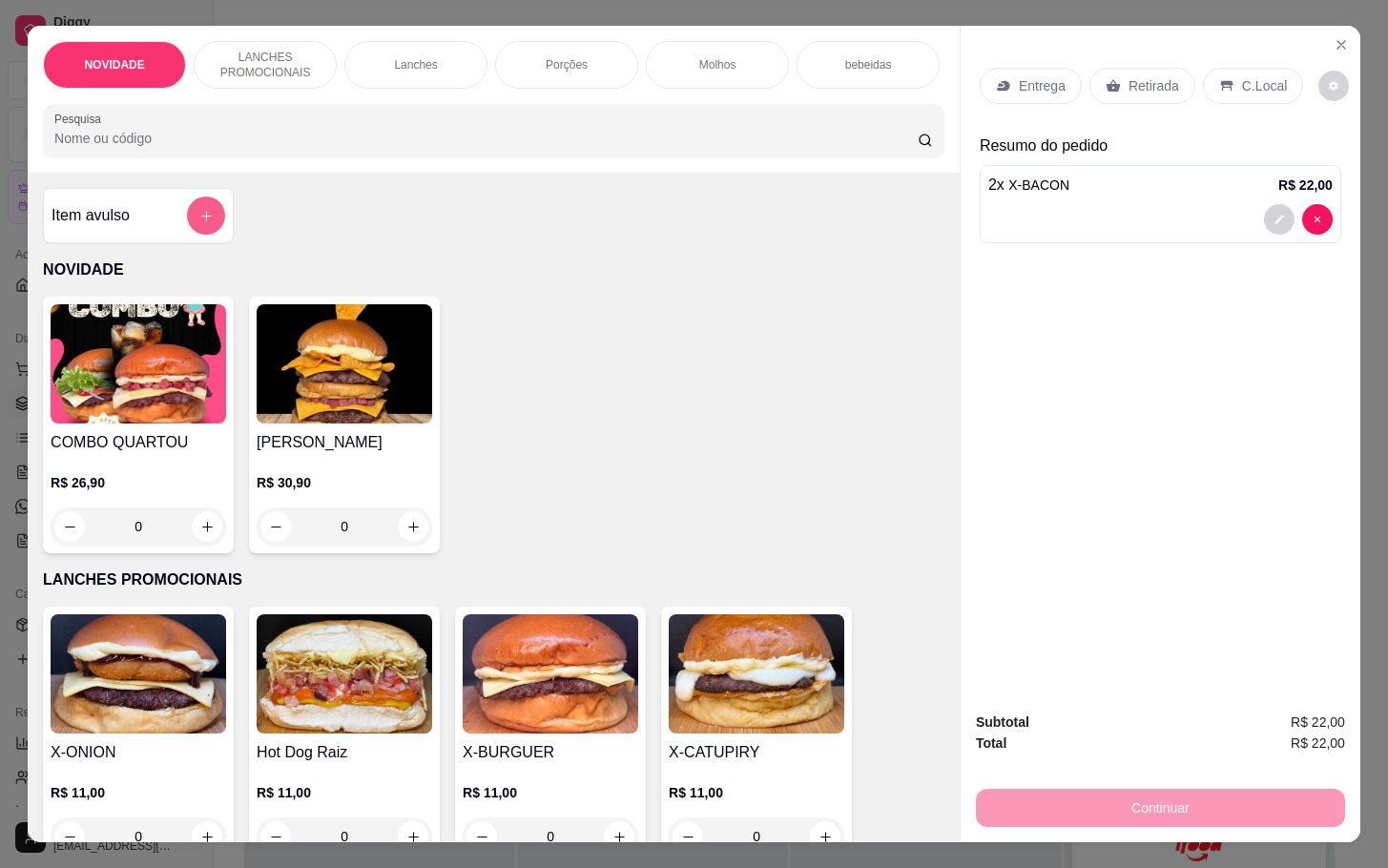
click at [209, 226] on button "add-separate-item" at bounding box center [205, 215] width 38 height 38
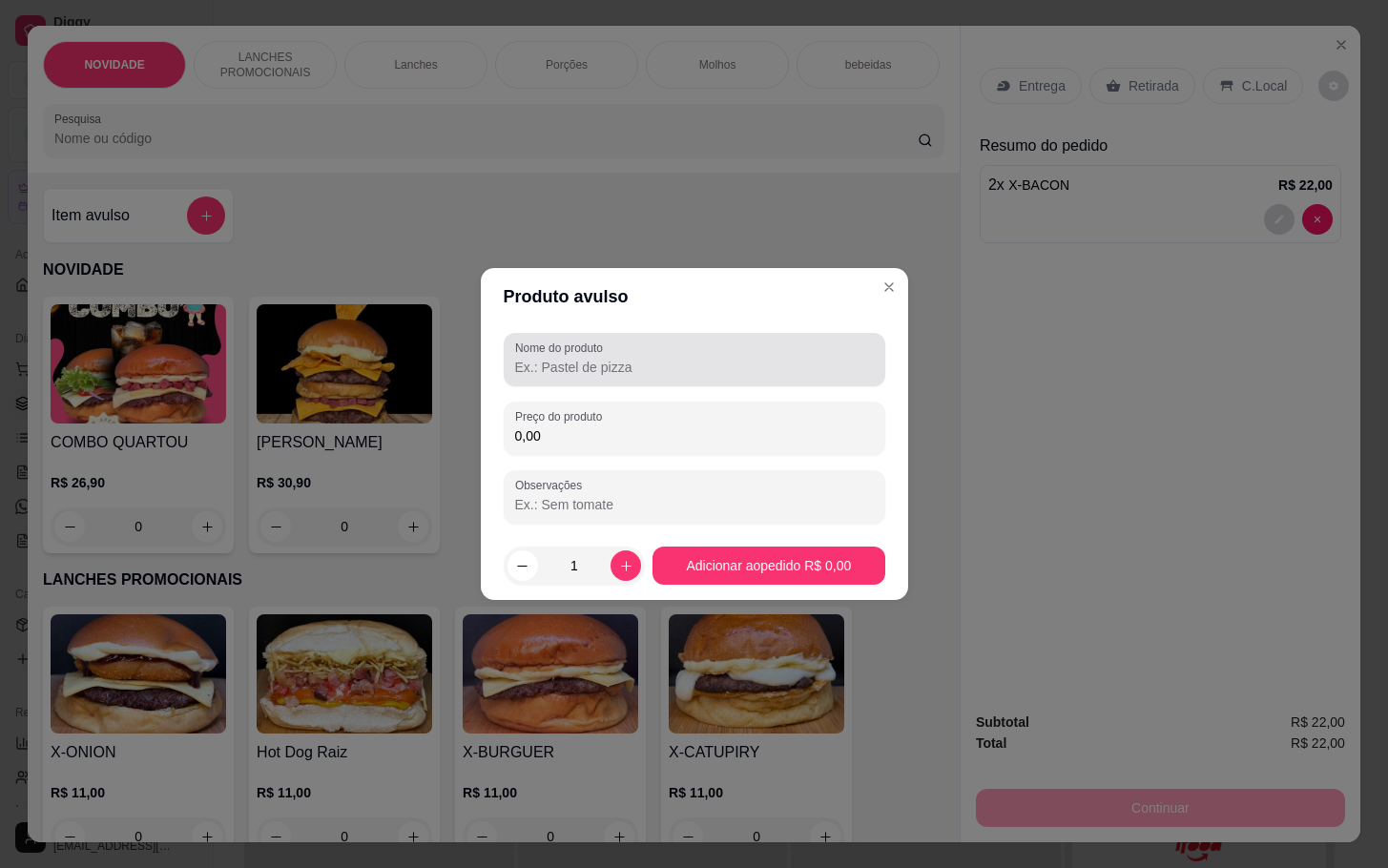
click at [661, 366] on input "Nome do produto" at bounding box center [694, 367] width 358 height 19
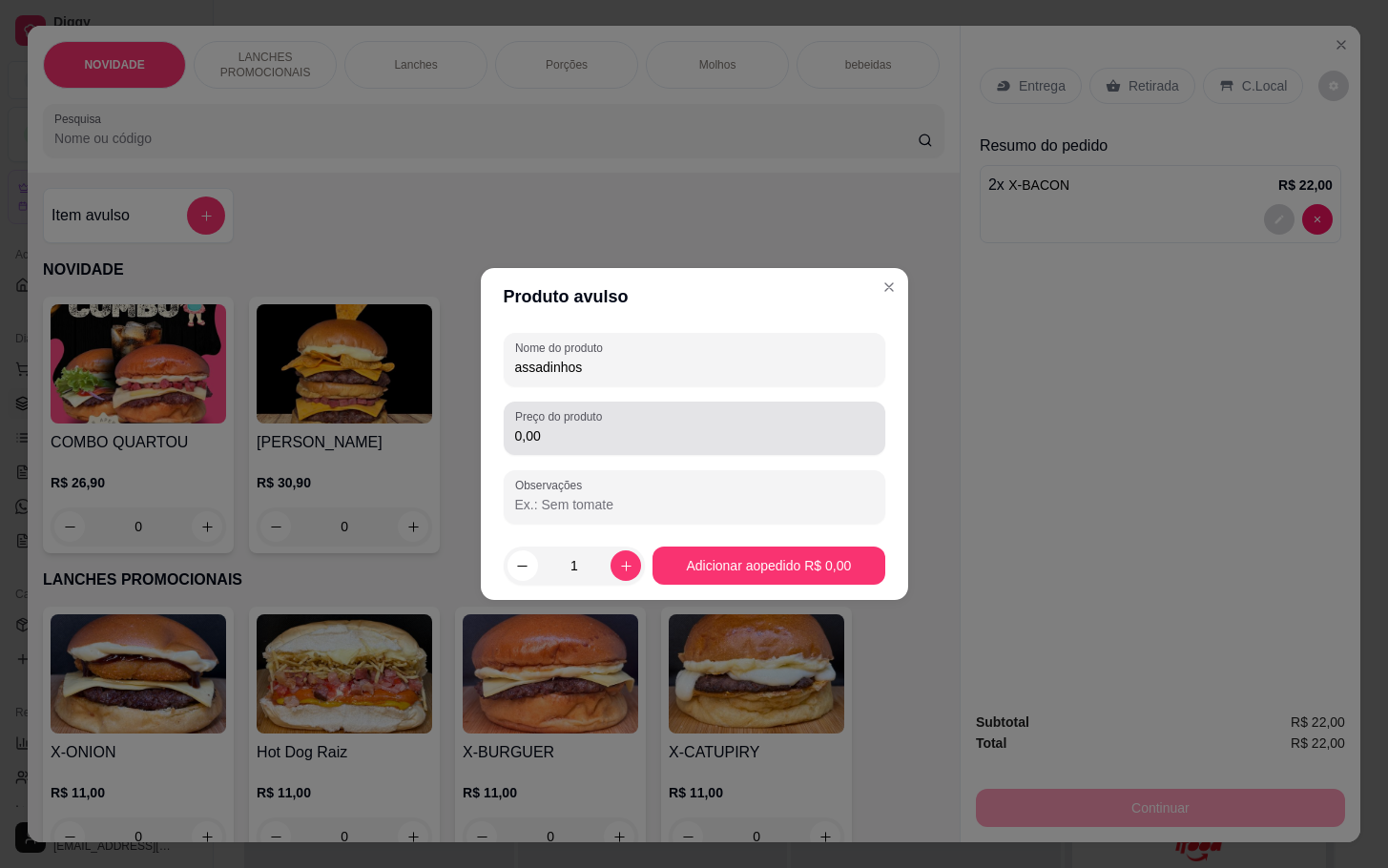
type input "assadinhos"
click at [632, 429] on input "0,00" at bounding box center [694, 435] width 358 height 19
click at [596, 437] on input "0,00" at bounding box center [694, 435] width 358 height 19
click at [614, 438] on input "0,00" at bounding box center [694, 435] width 358 height 19
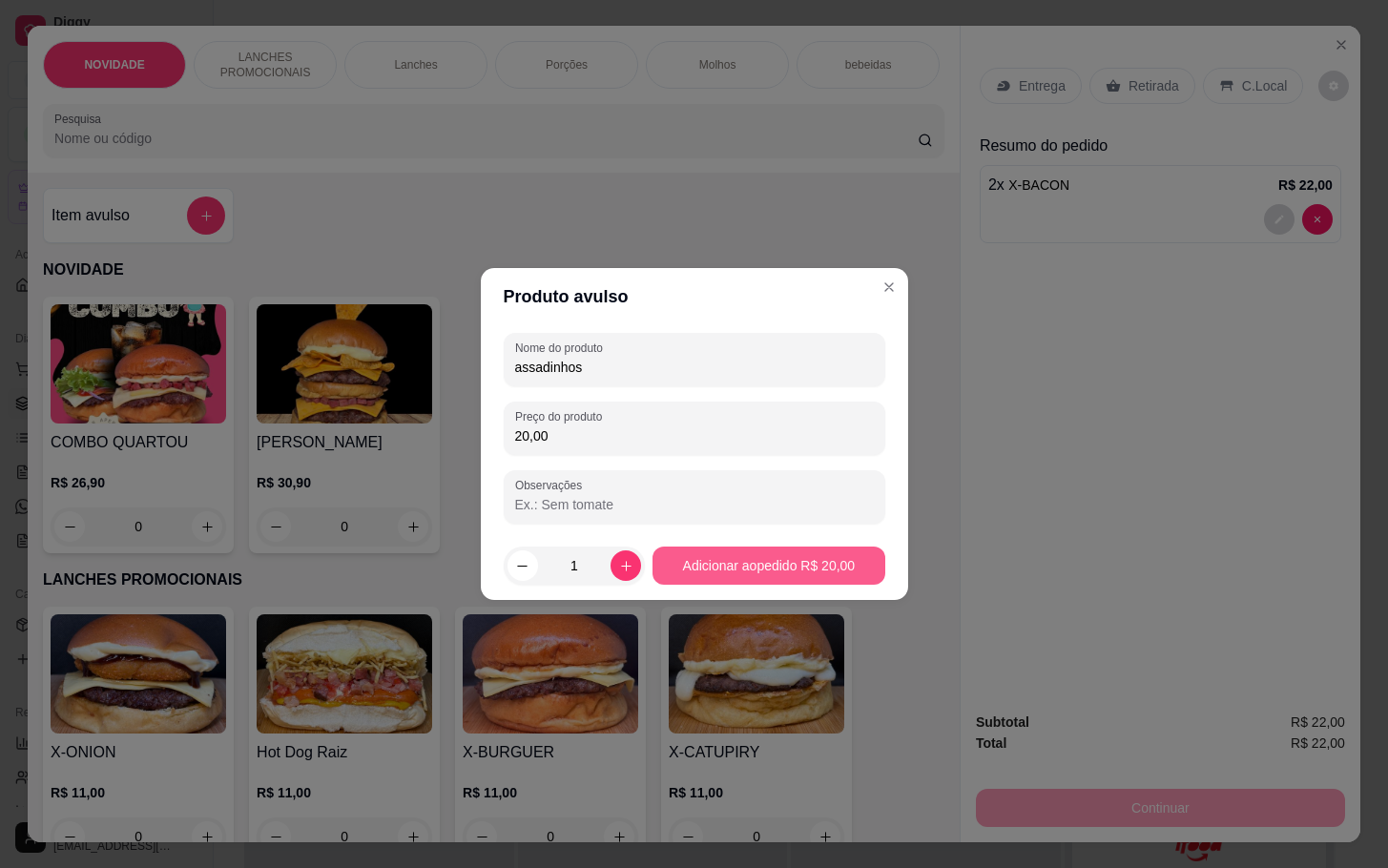
type input "20,00"
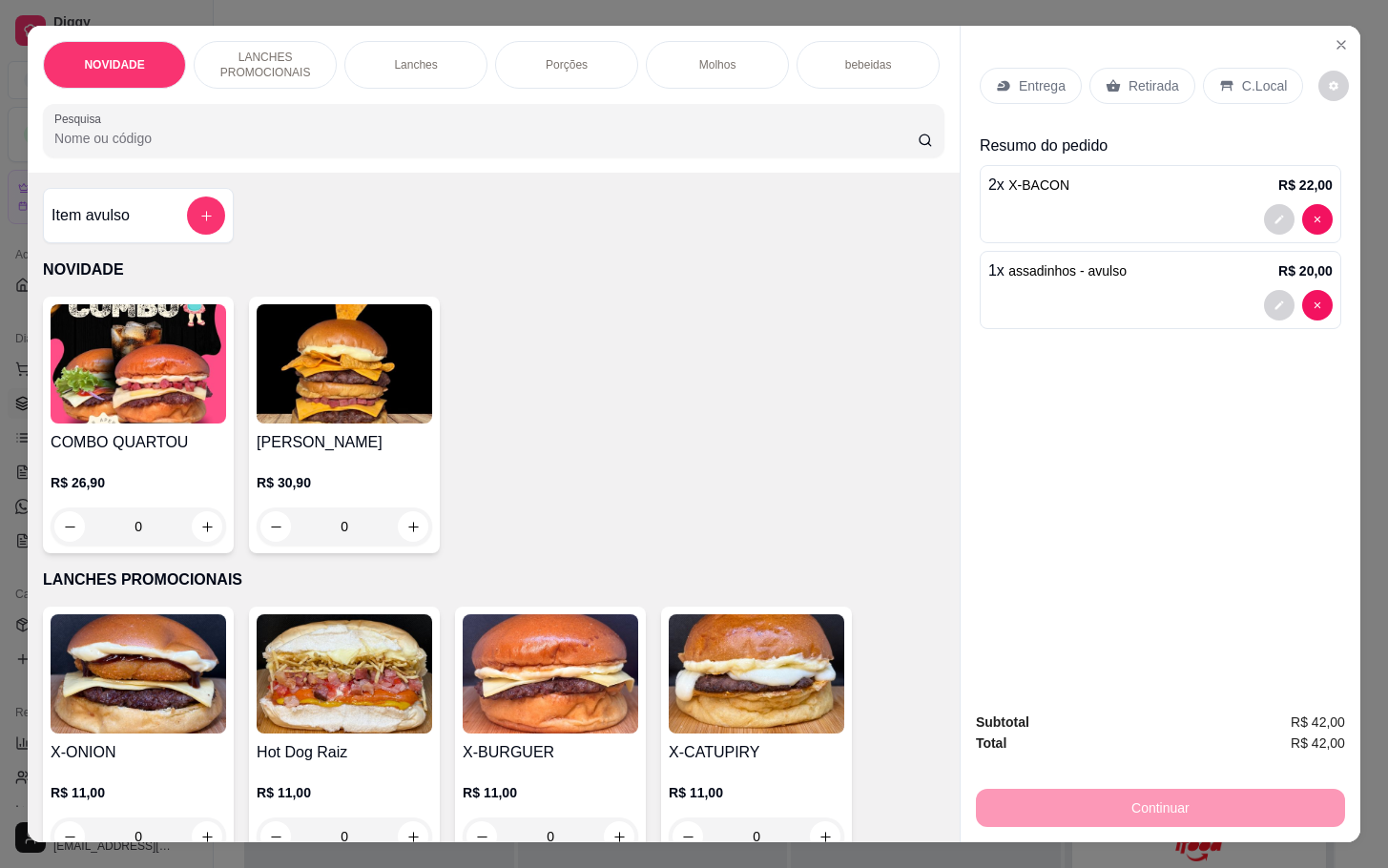
click at [1135, 68] on div "Retirada" at bounding box center [1141, 85] width 106 height 36
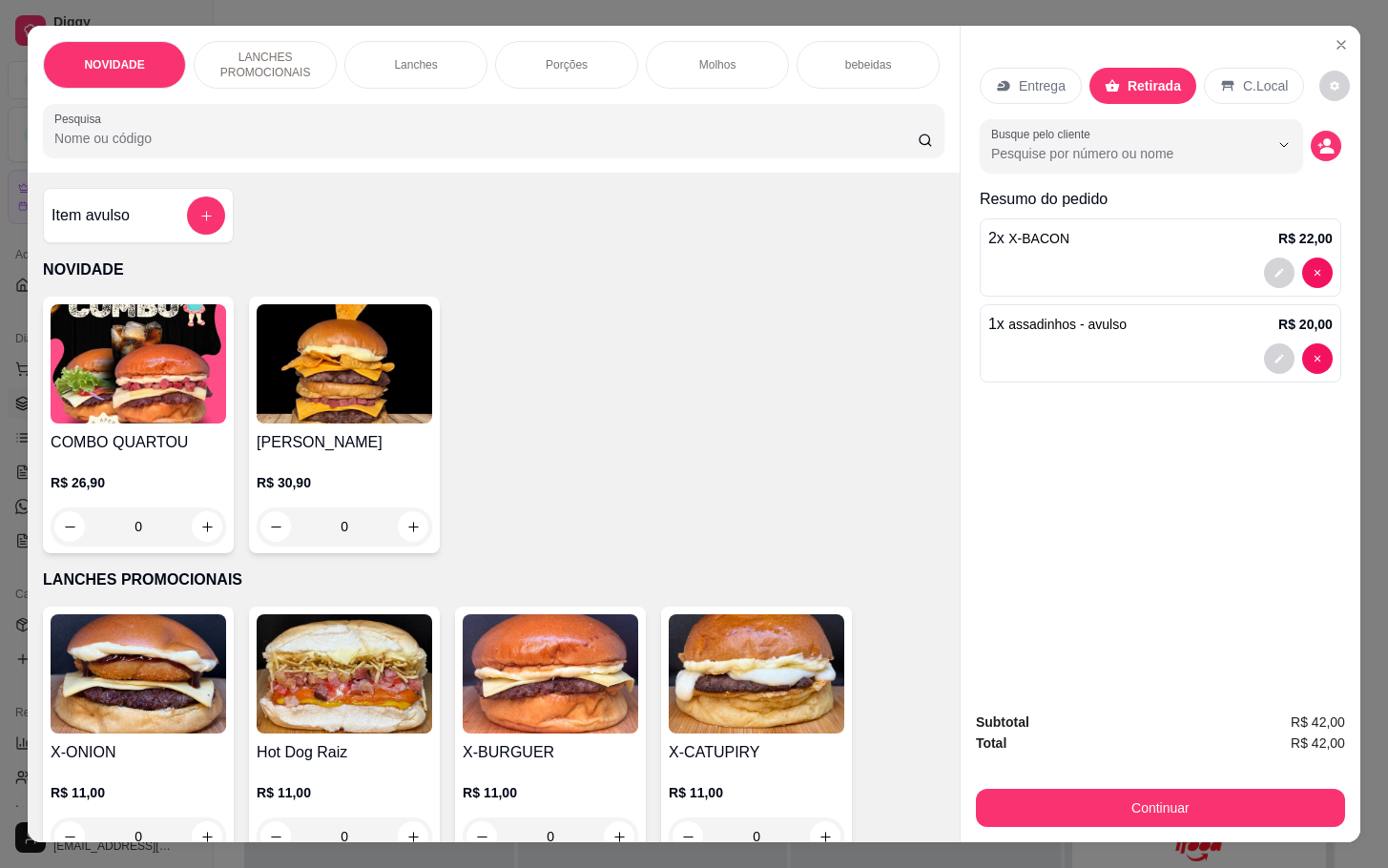
drag, startPoint x: 1088, startPoint y: 816, endPoint x: 1076, endPoint y: 798, distance: 21.6
click at [1079, 808] on div "Subtotal R$ 42,00 Total R$ 42,00 Continuar" at bounding box center [1160, 768] width 400 height 146
click at [1076, 798] on button "Continuar" at bounding box center [1160, 807] width 369 height 38
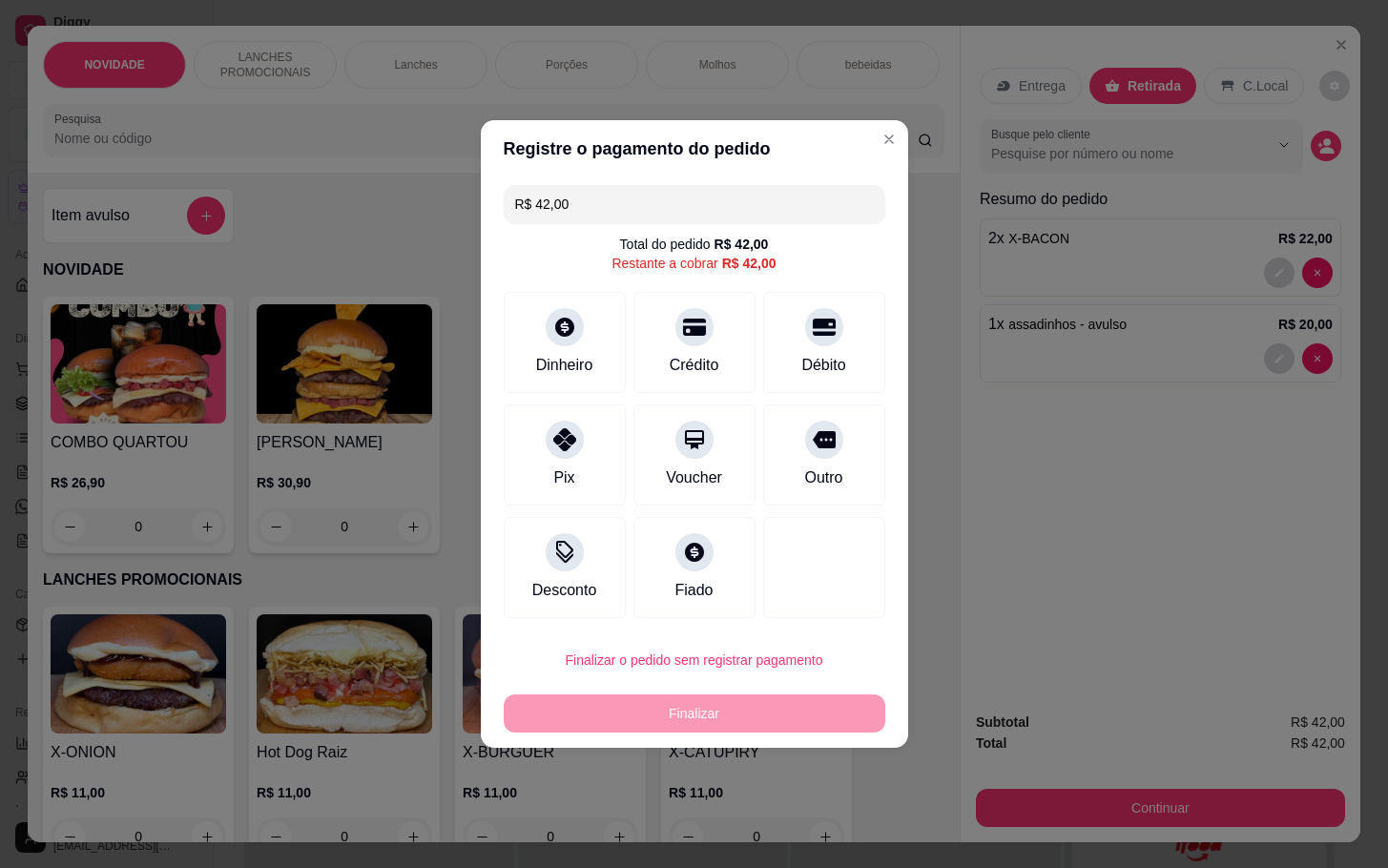
click at [804, 470] on div "Outro" at bounding box center [823, 478] width 38 height 23
type input "R$ 0,00"
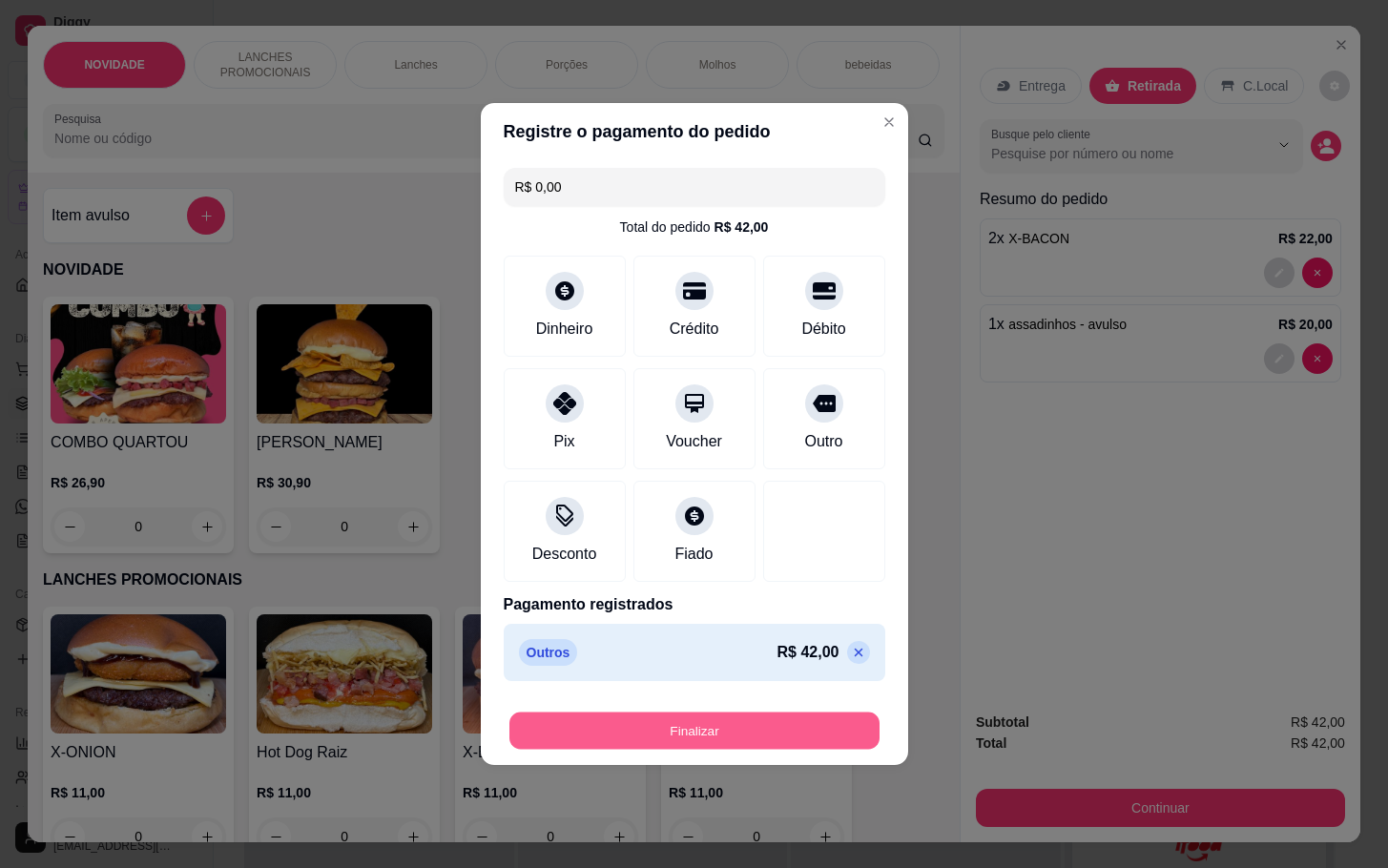
click at [790, 728] on button "Finalizar" at bounding box center [694, 731] width 370 height 37
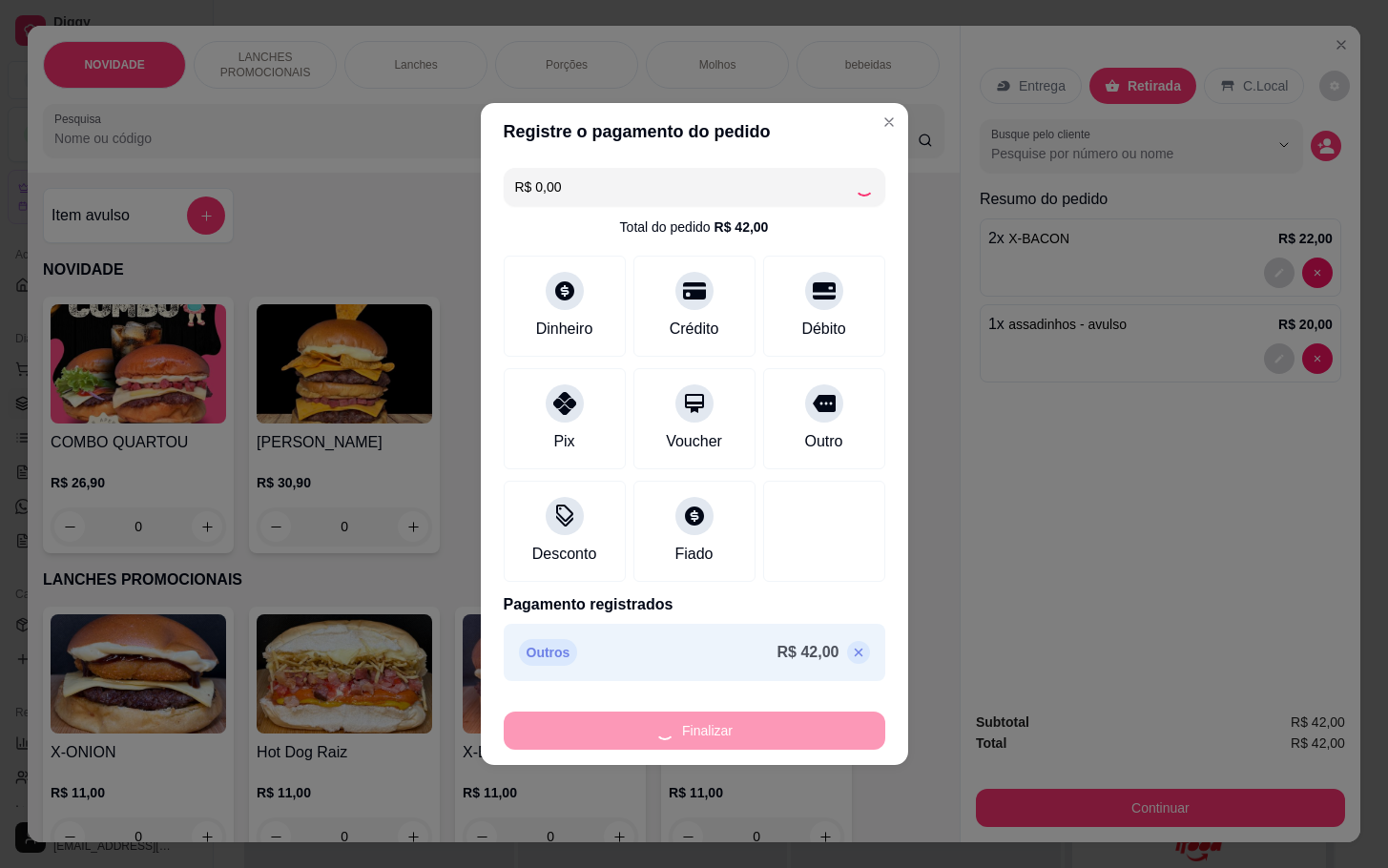
type input "0"
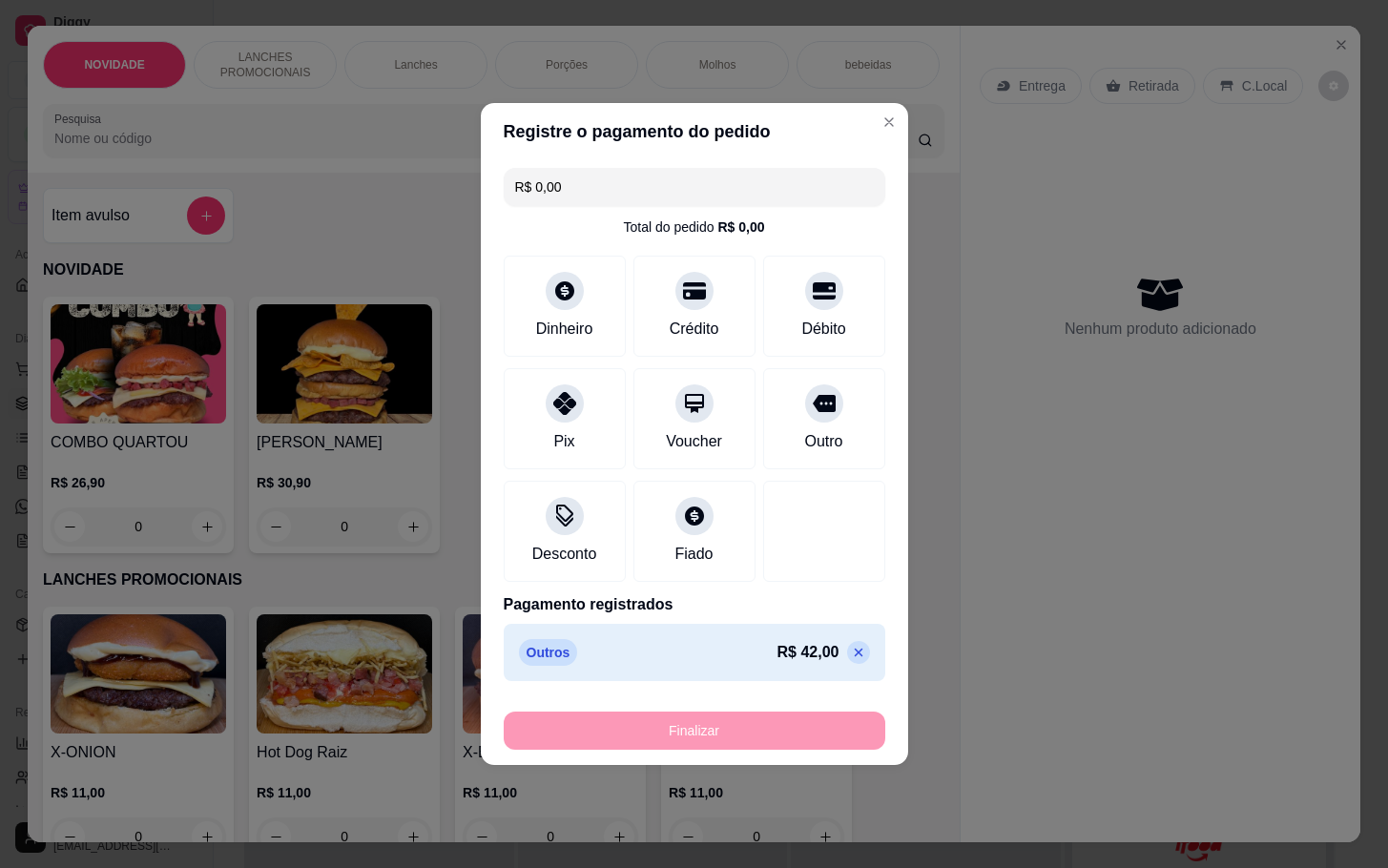
type input "-R$ 42,00"
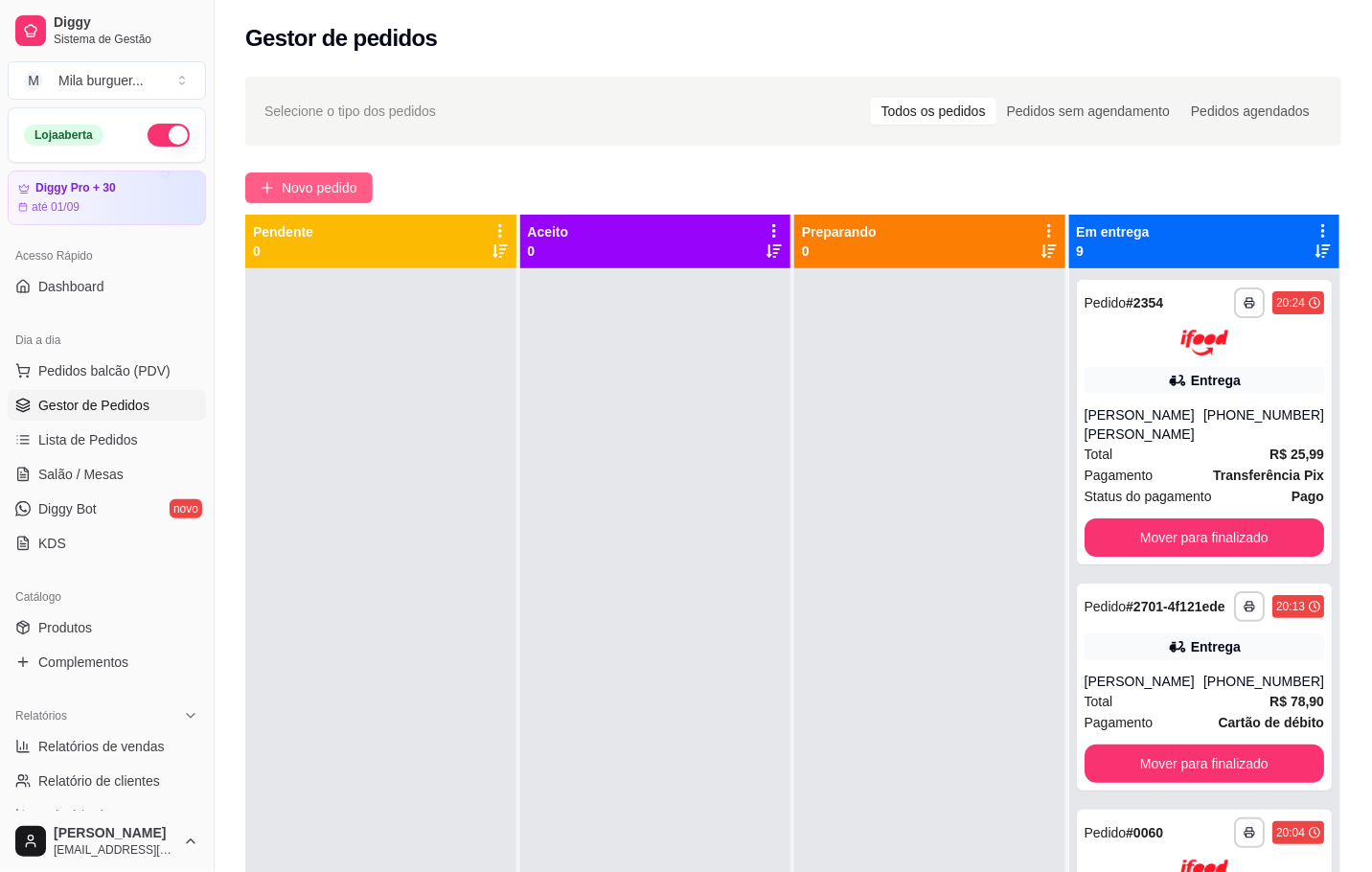
click at [317, 199] on button "Novo pedido" at bounding box center [308, 188] width 127 height 31
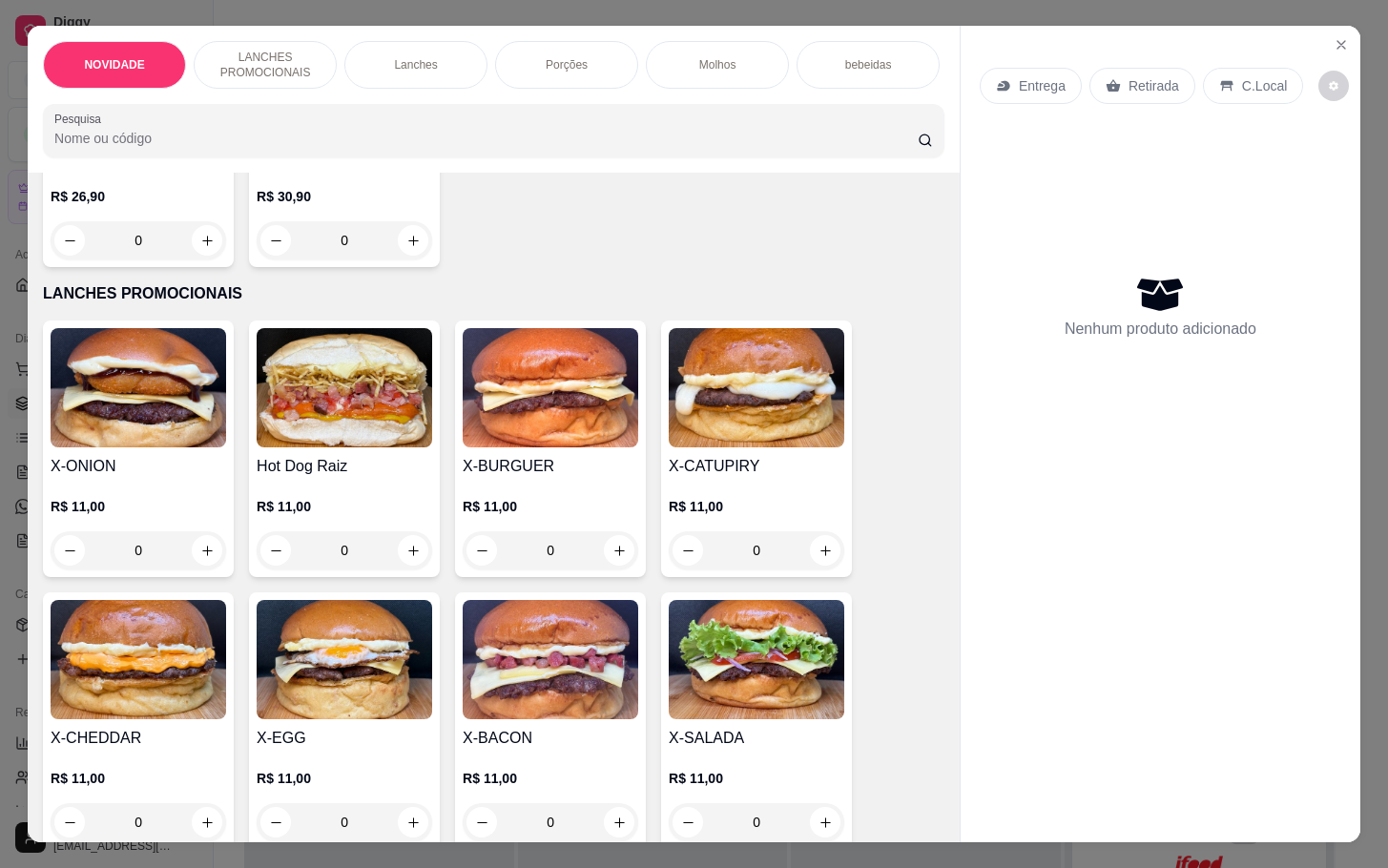
scroll to position [572, 0]
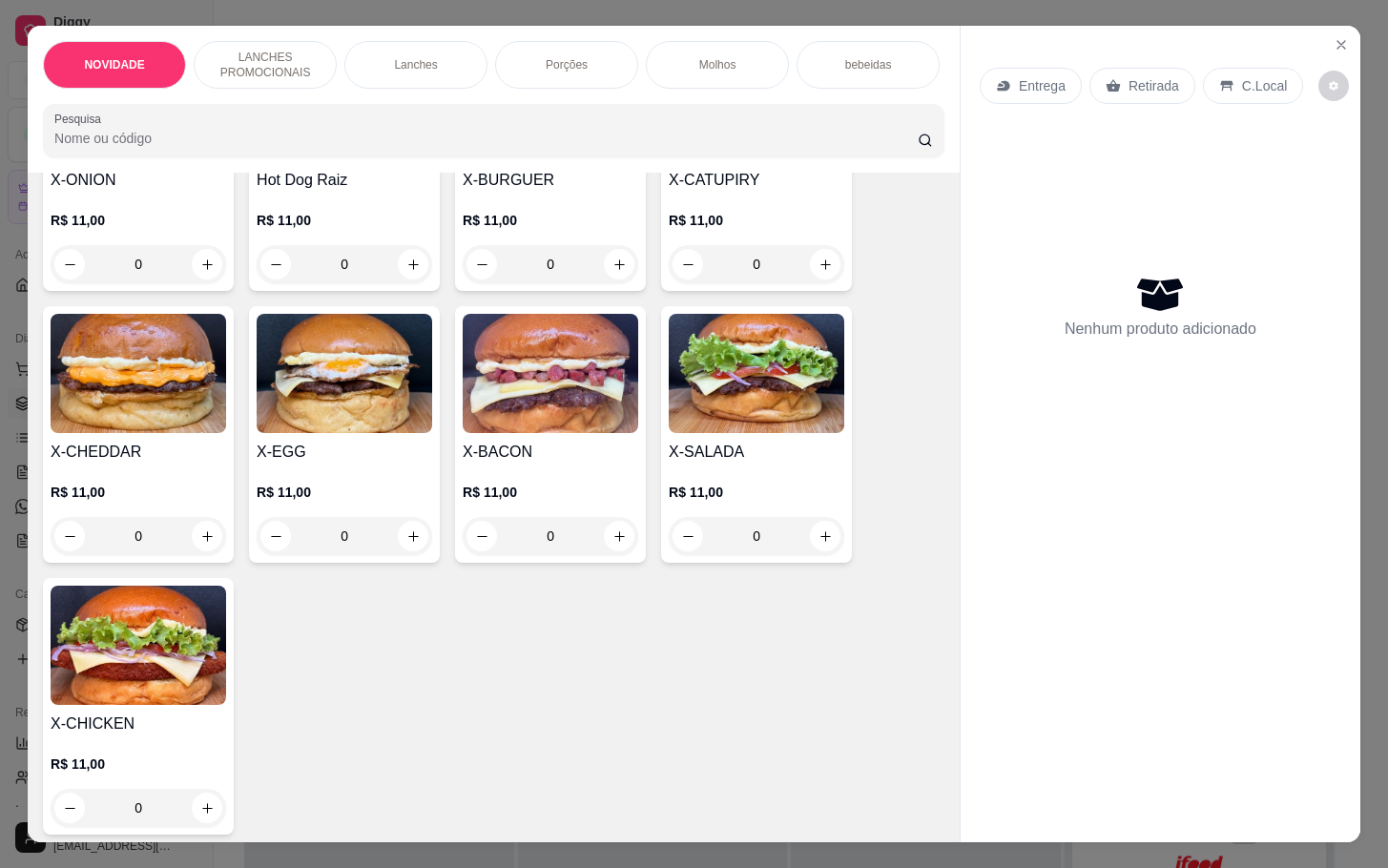
click at [196, 545] on div "0" at bounding box center [137, 535] width 175 height 38
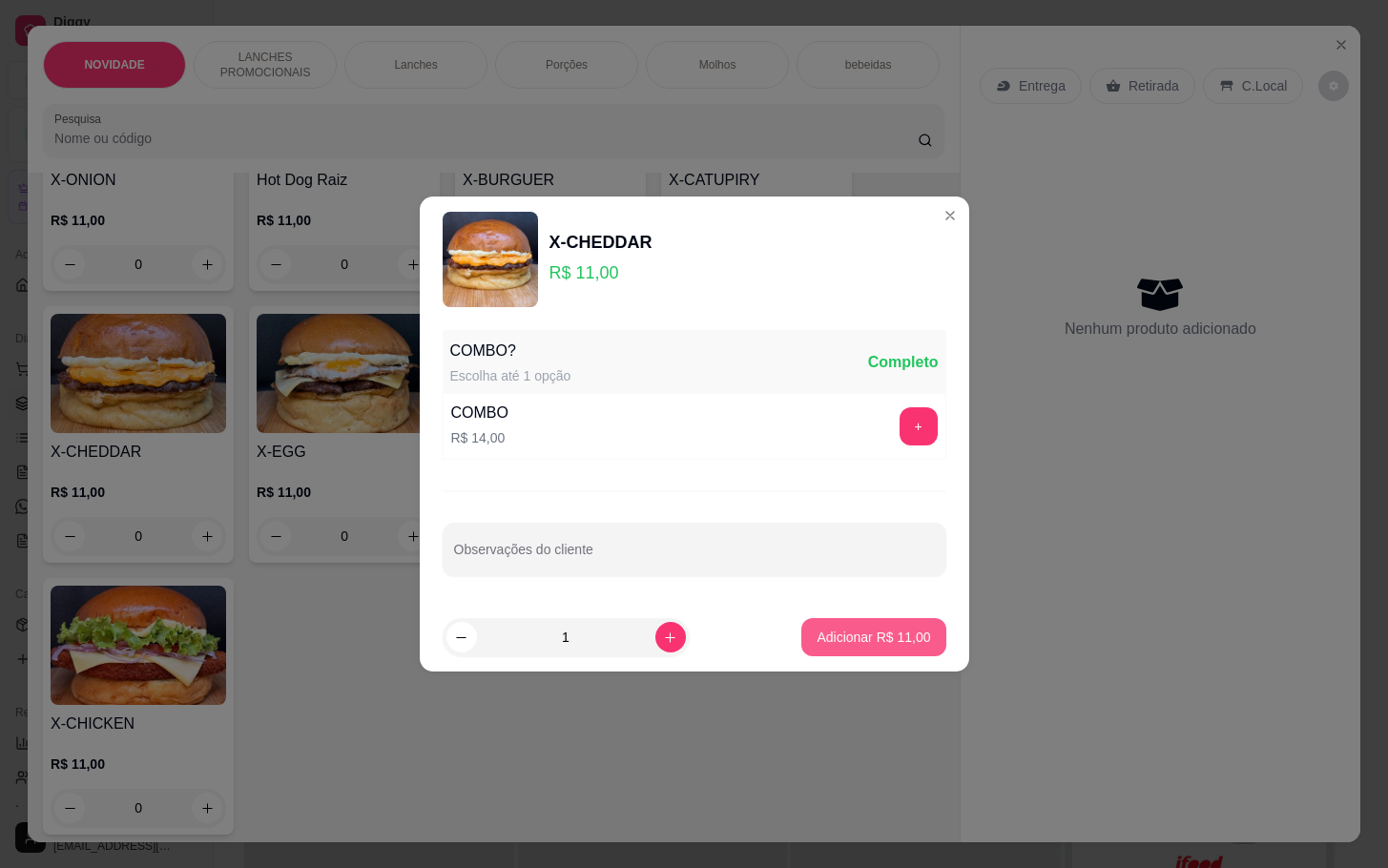
click at [835, 650] on button "Adicionar R$ 11,00" at bounding box center [873, 636] width 144 height 38
type input "1"
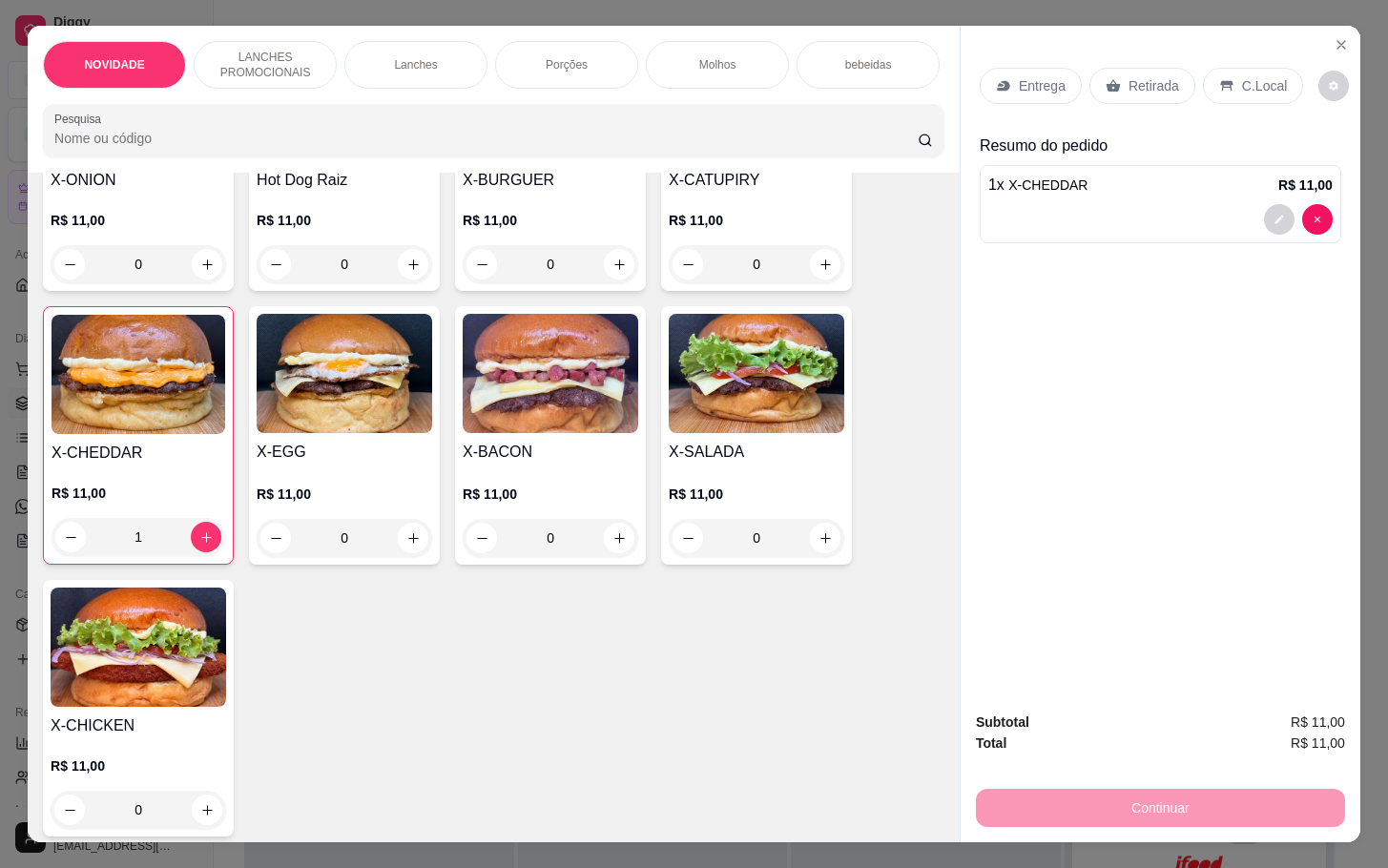
scroll to position [0, 0]
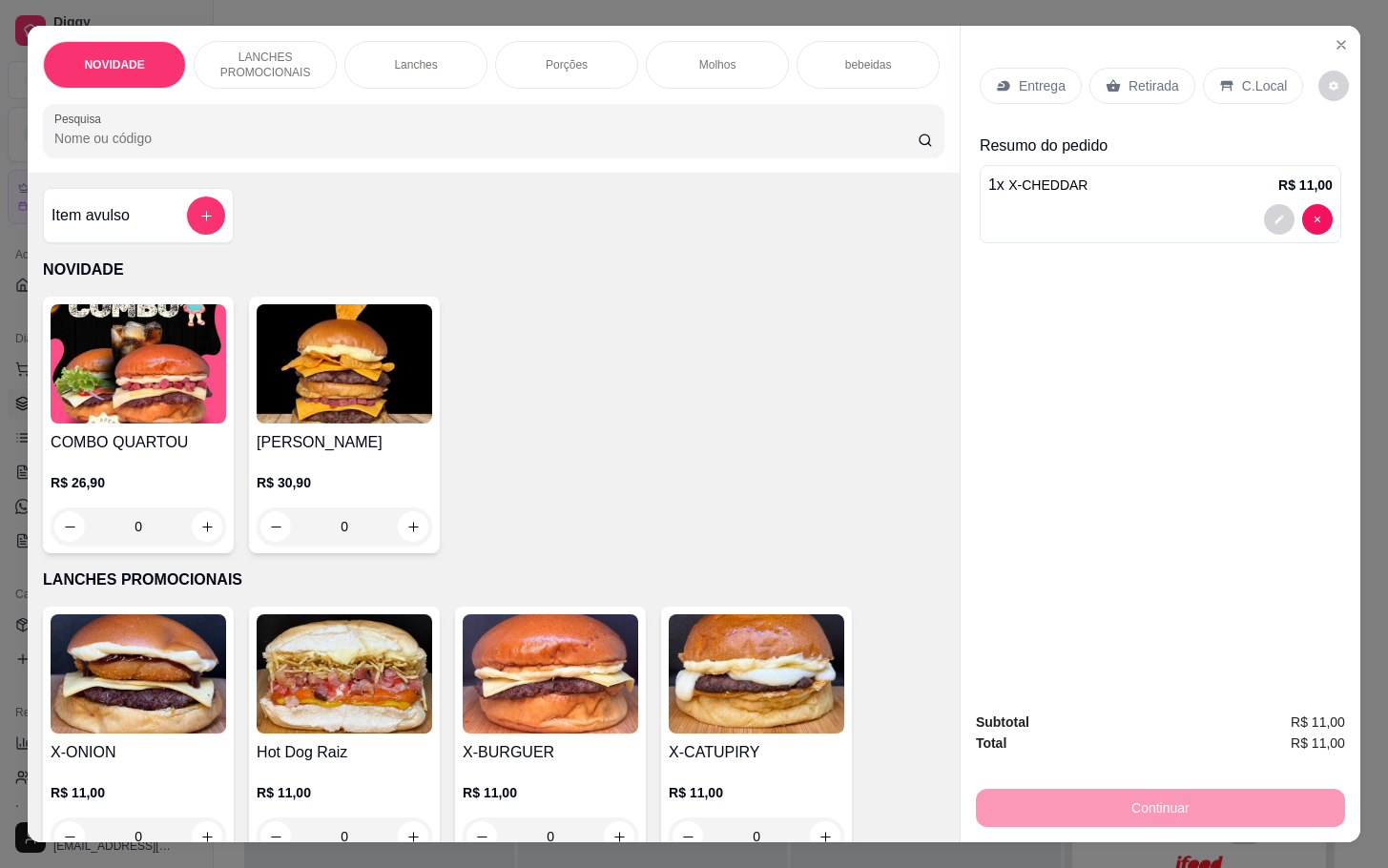
click at [800, 41] on div "bebeidas" at bounding box center [868, 64] width 143 height 47
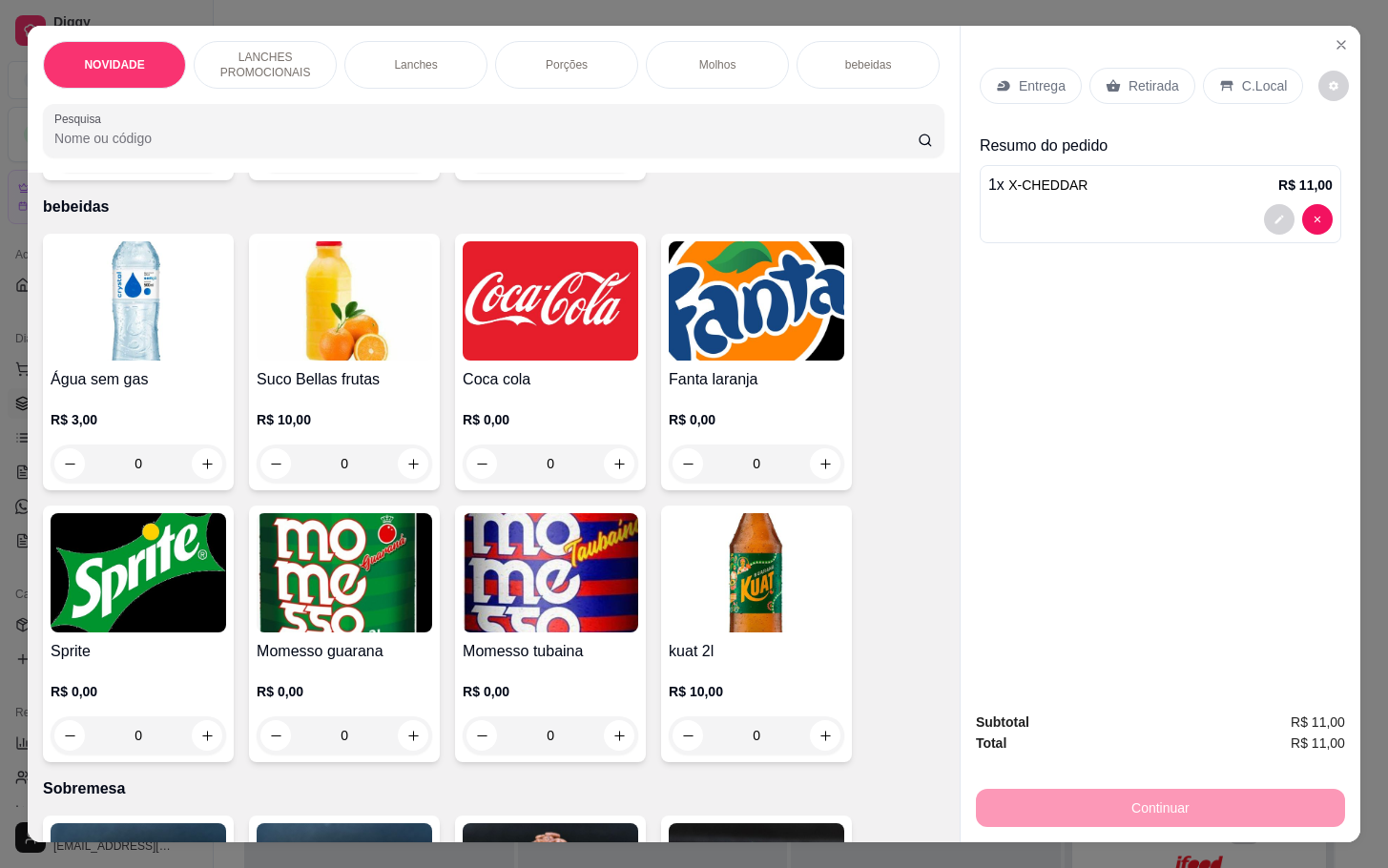
scroll to position [45, 0]
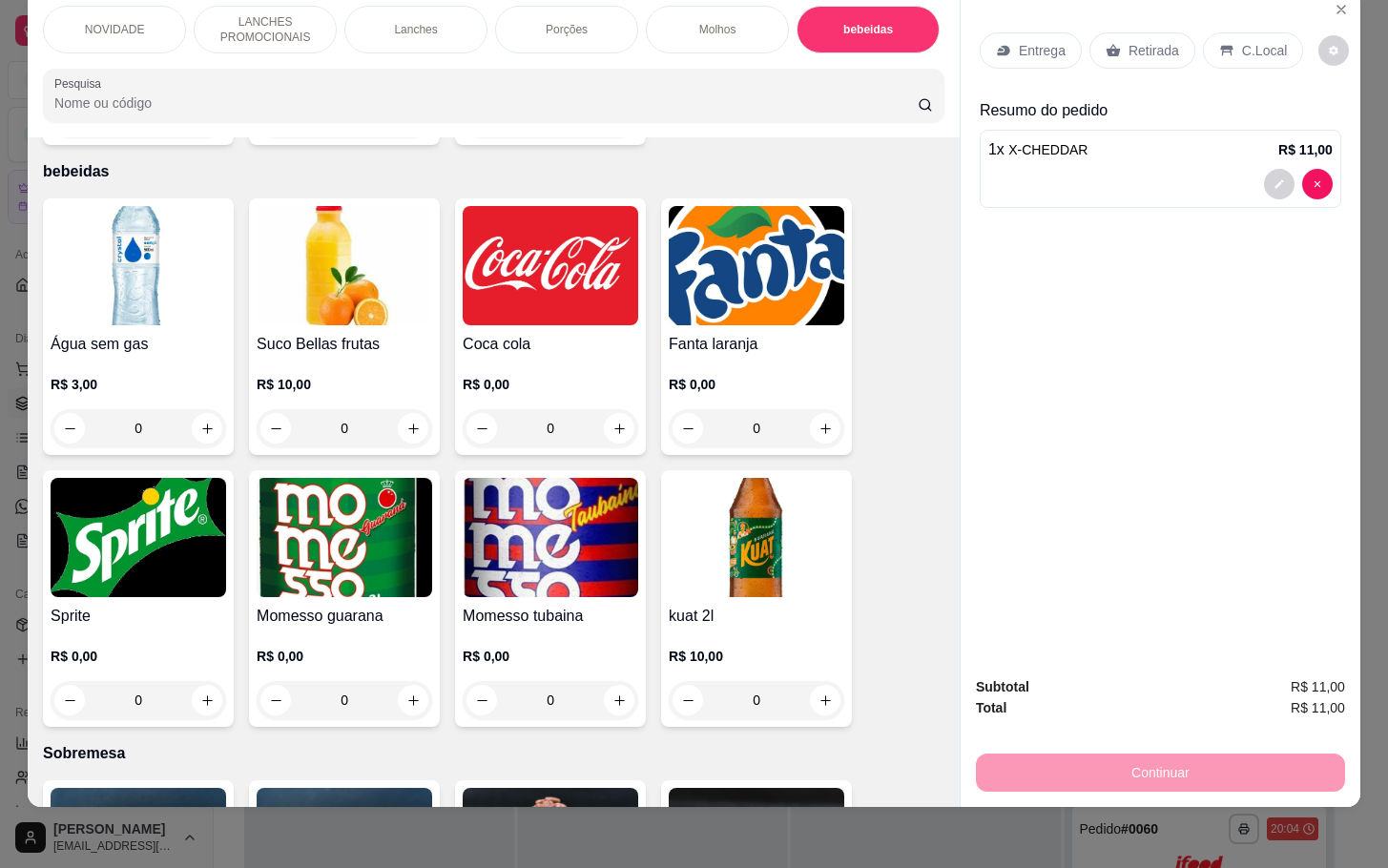
click at [1100, 40] on div "Retirada" at bounding box center [1141, 49] width 106 height 36
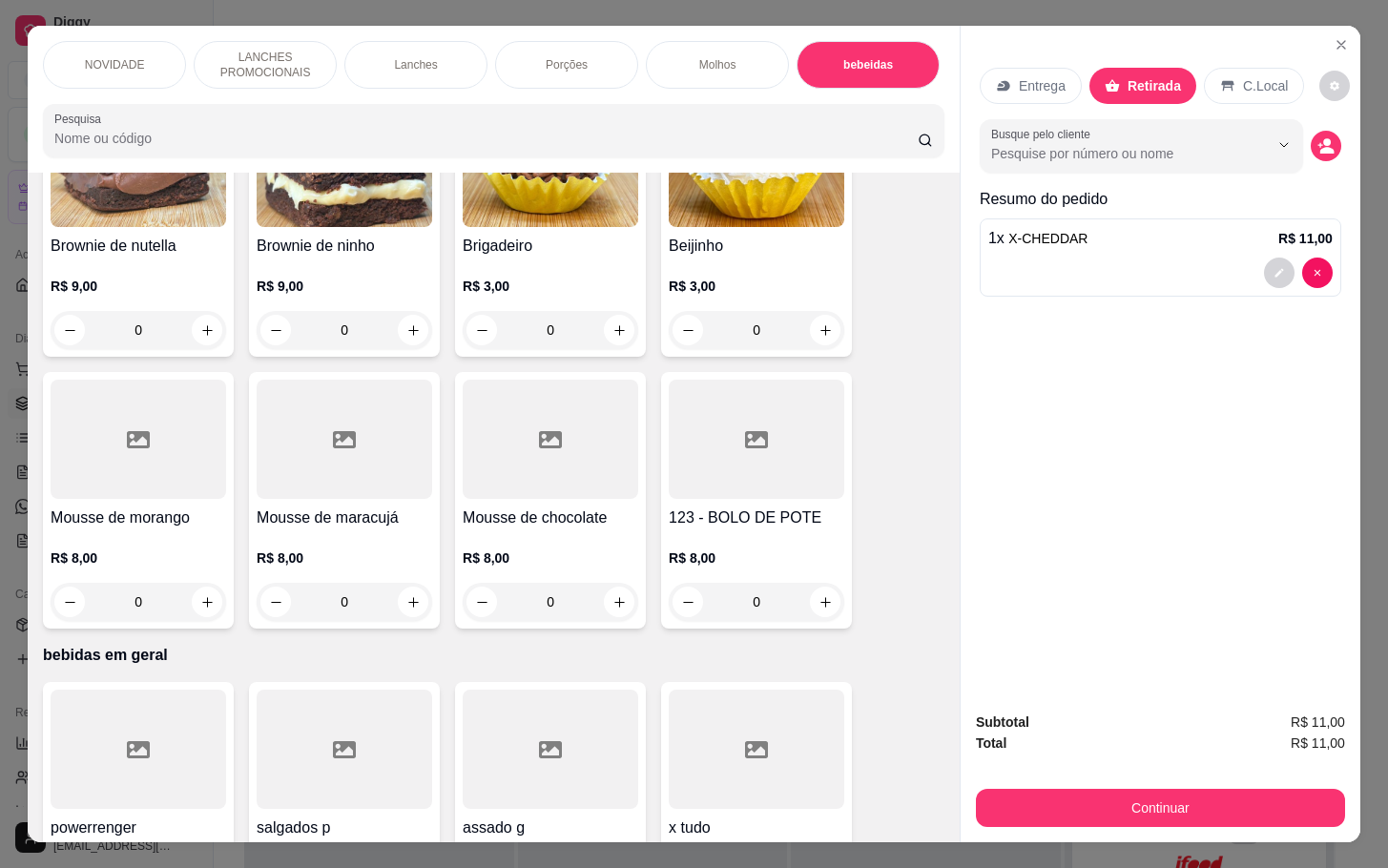
scroll to position [3862, 0]
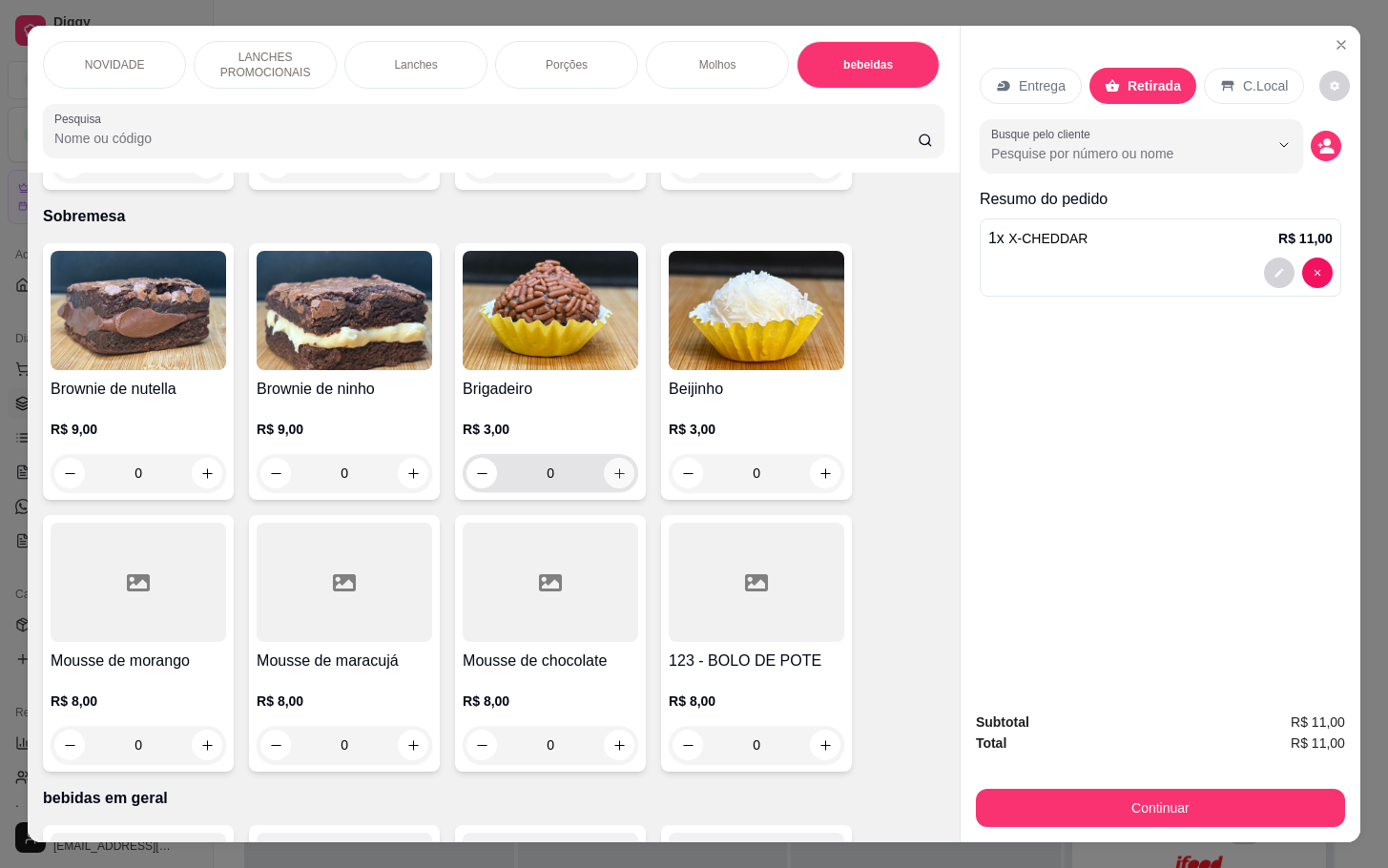
click at [613, 466] on icon "increase-product-quantity" at bounding box center [619, 473] width 15 height 15
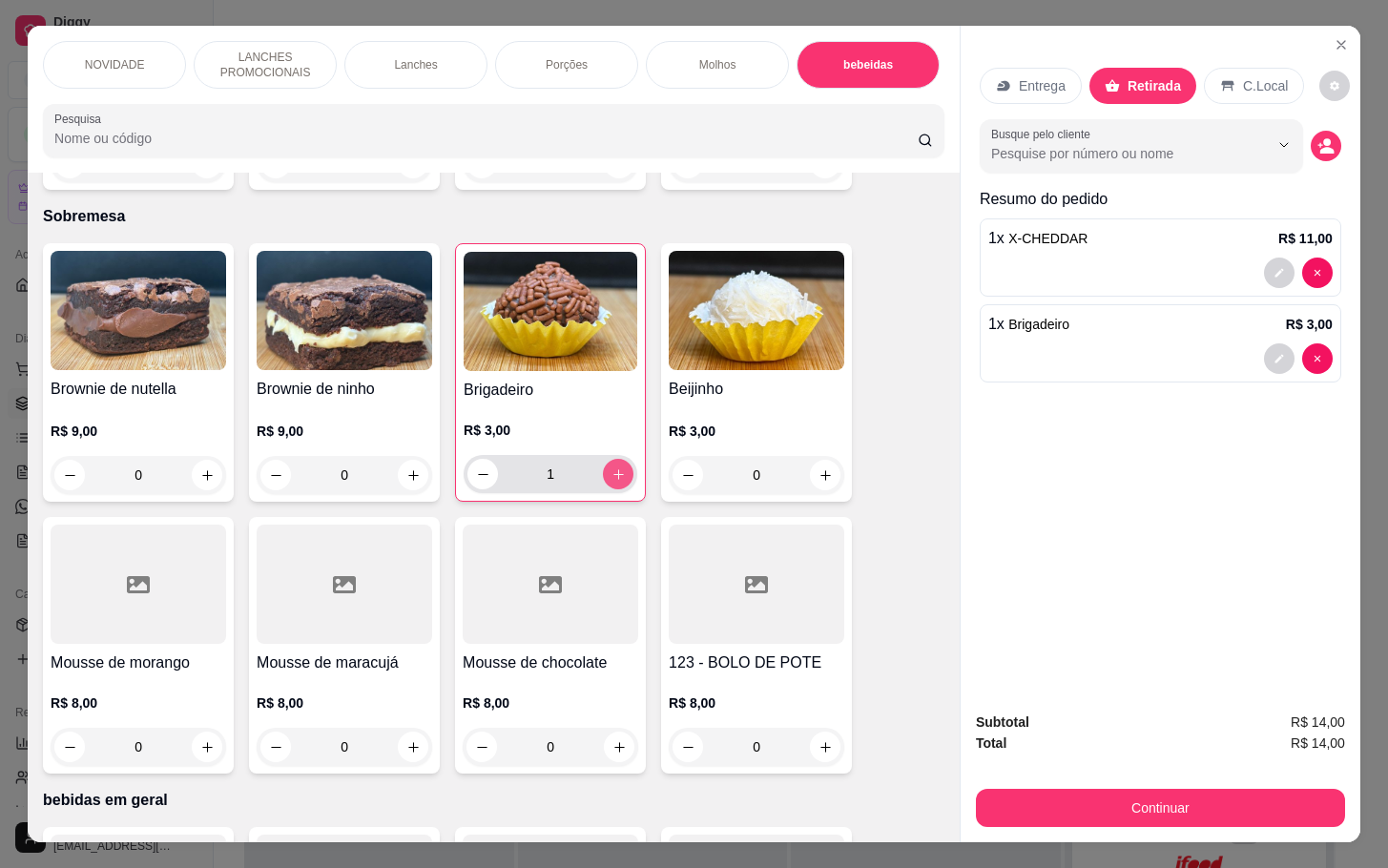
click at [612, 467] on icon "increase-product-quantity" at bounding box center [619, 474] width 15 height 15
type input "2"
click at [1113, 818] on div "Subtotal R$ 17,00 Total R$ 17,00 Continuar" at bounding box center [1160, 768] width 400 height 146
click at [1073, 762] on div "Subtotal R$ 17,00 Total R$ 17,00 Continuar" at bounding box center [1160, 768] width 369 height 115
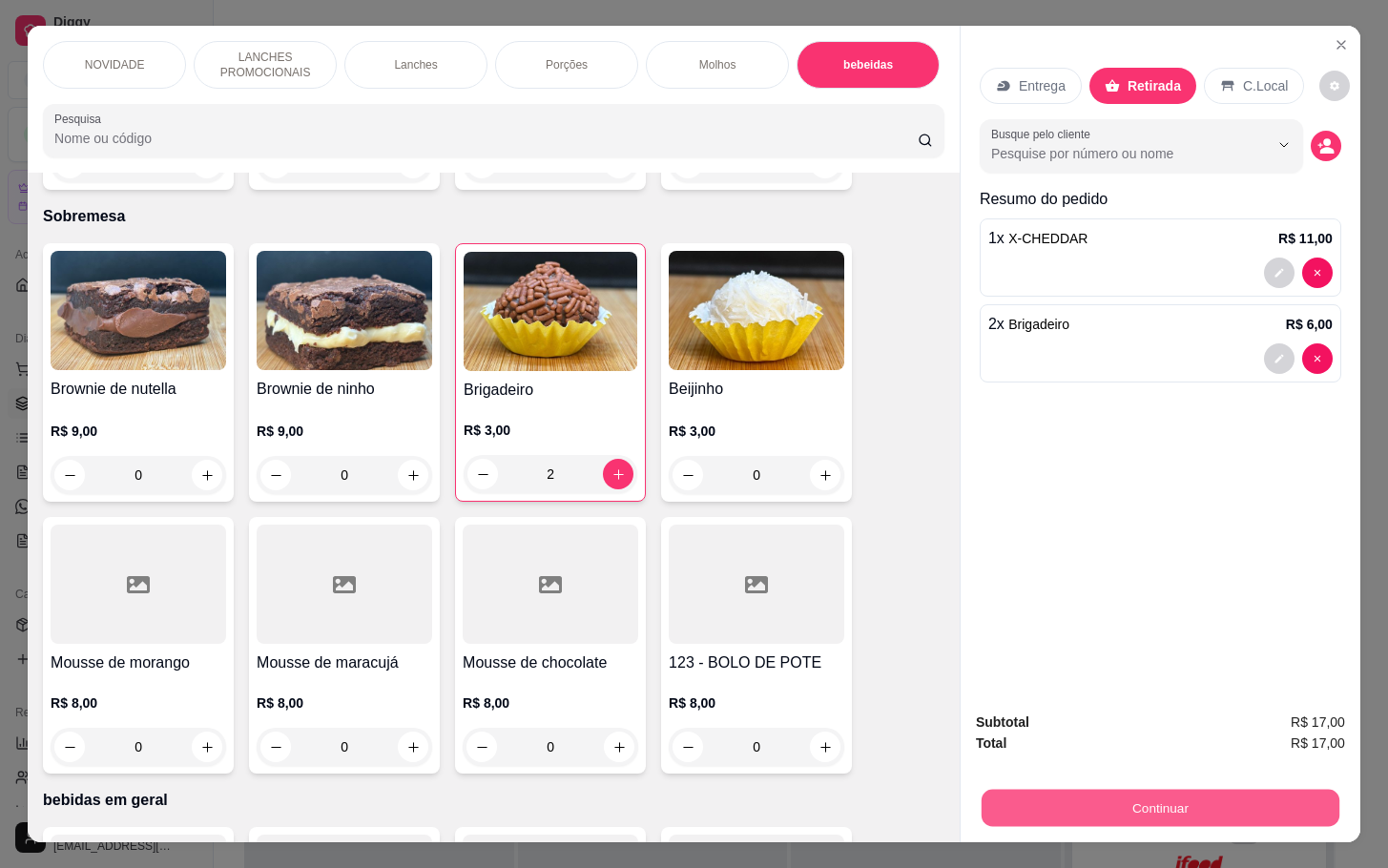
click at [1076, 815] on button "Continuar" at bounding box center [1160, 807] width 357 height 37
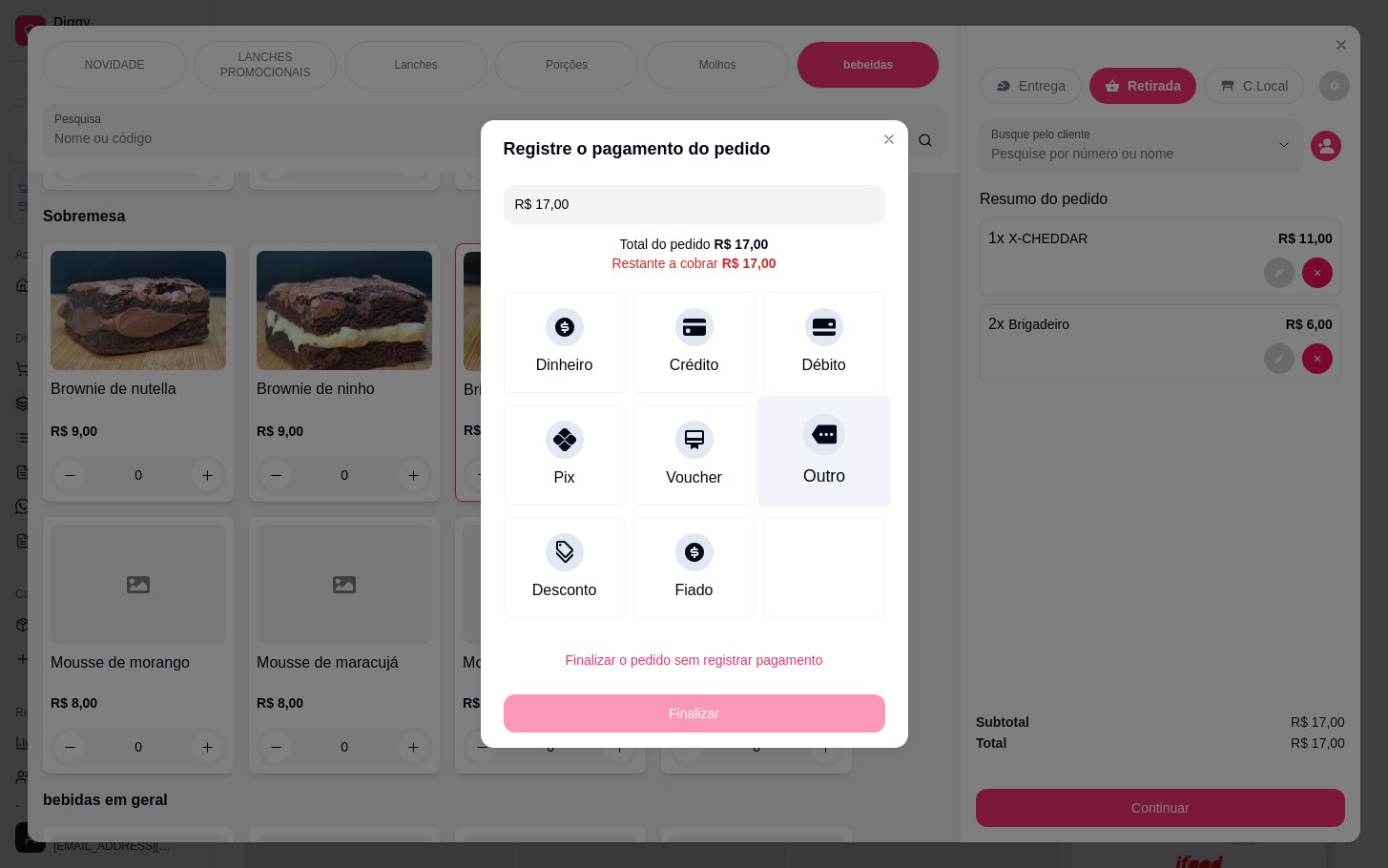
click at [812, 462] on div "Outro" at bounding box center [823, 451] width 135 height 111
type input "R$ 0,00"
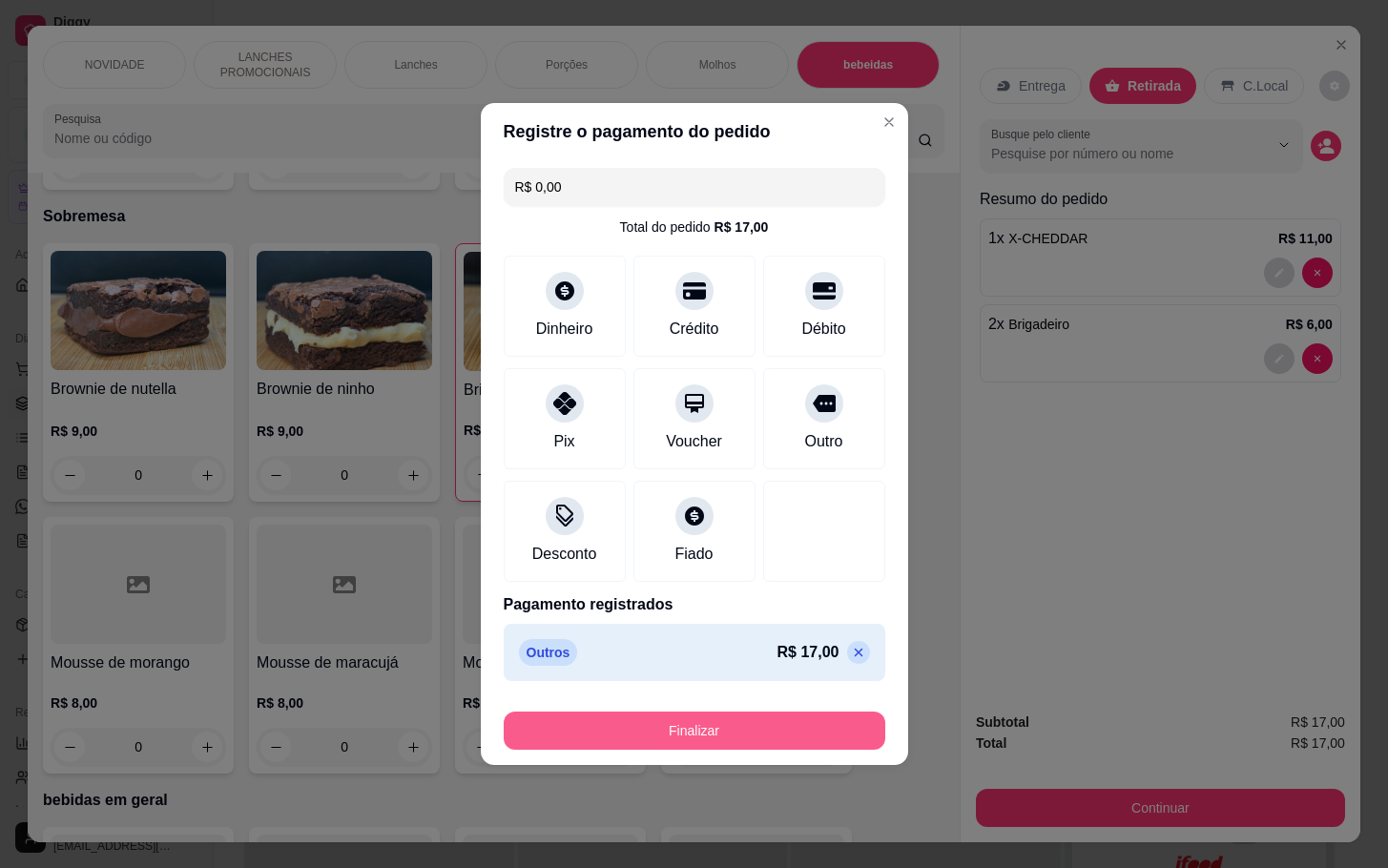
click at [758, 719] on button "Finalizar" at bounding box center [694, 730] width 381 height 38
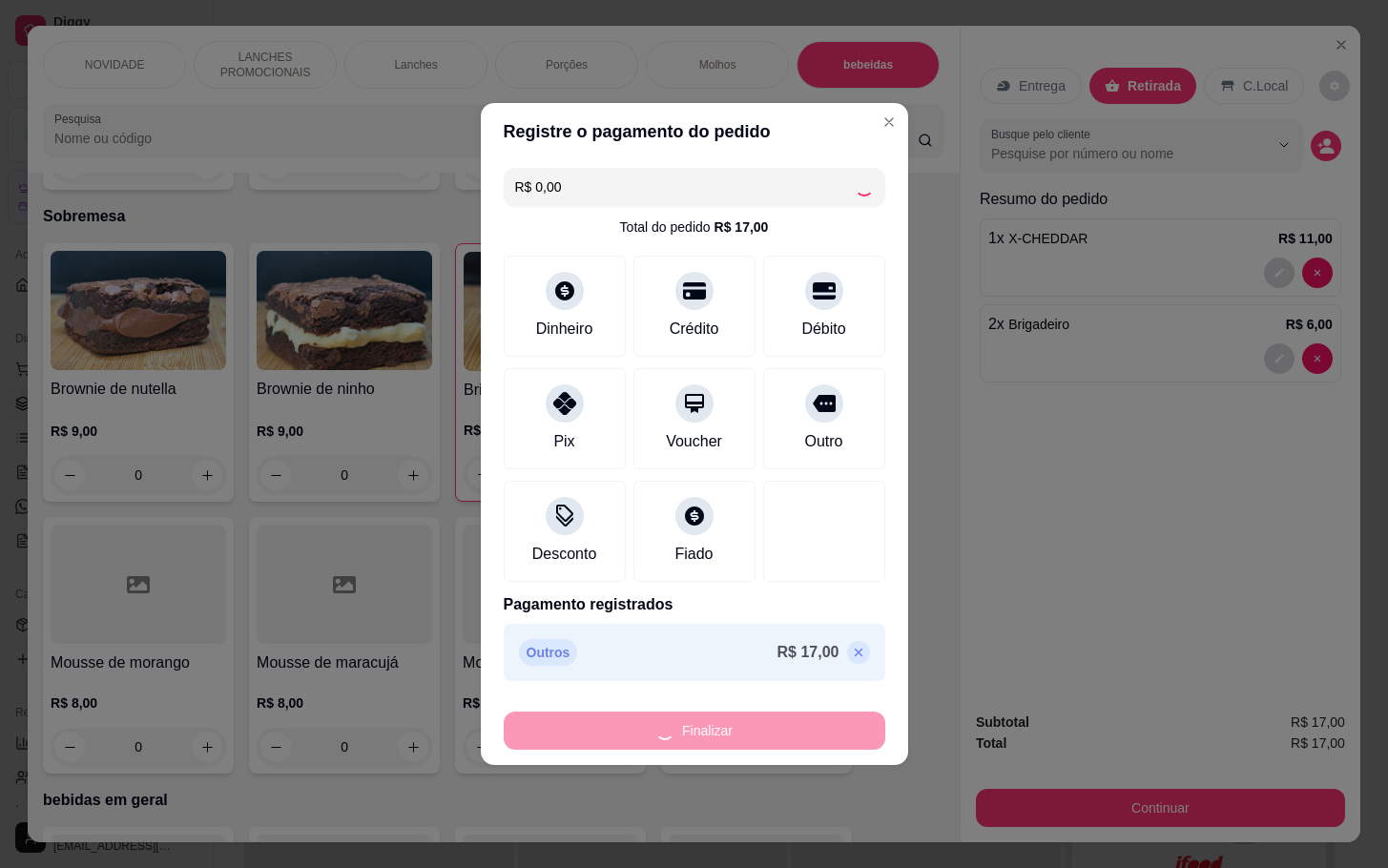
type input "0"
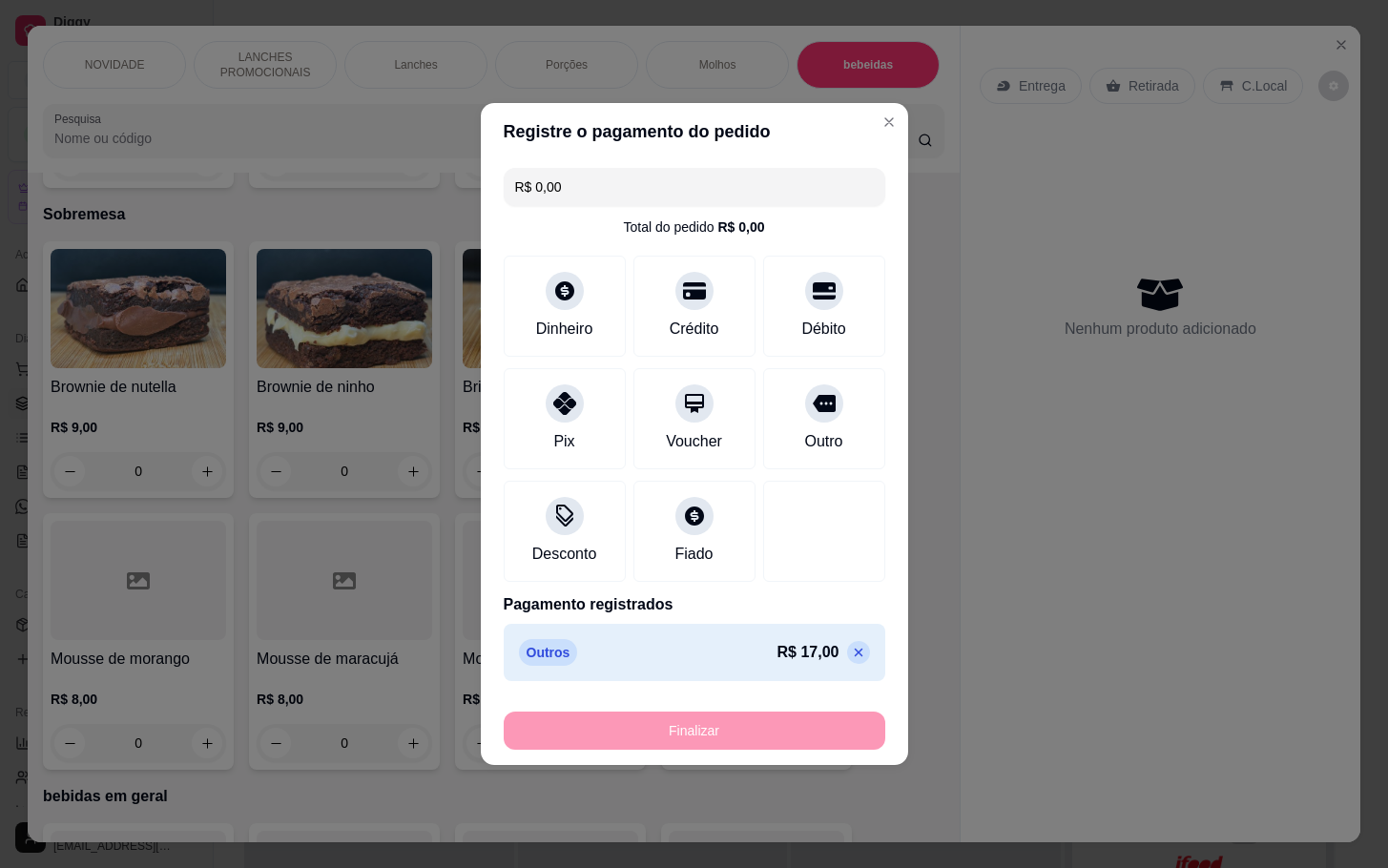
type input "-R$ 17,00"
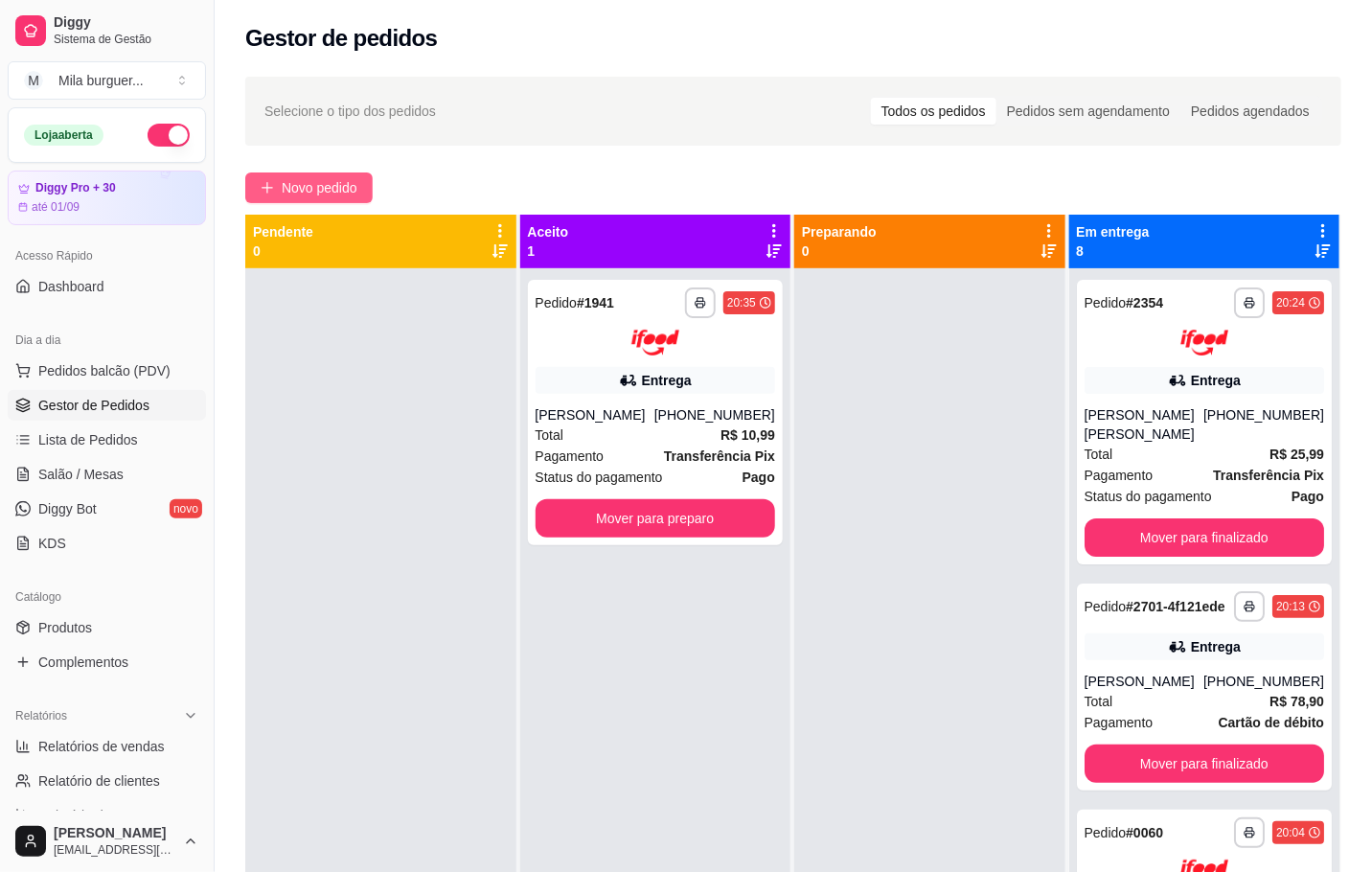
click at [339, 178] on span "Novo pedido" at bounding box center [320, 188] width 76 height 21
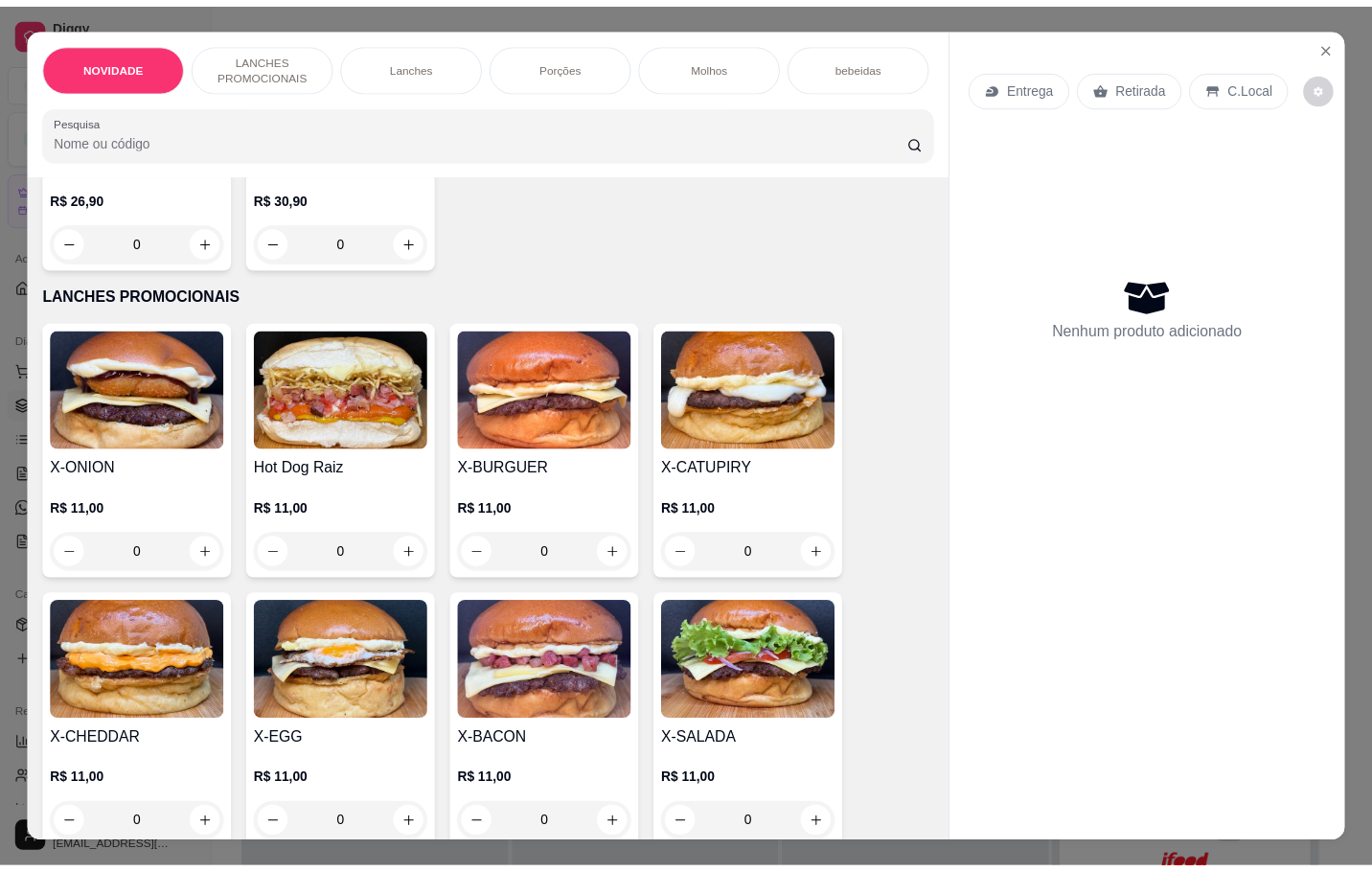
scroll to position [575, 0]
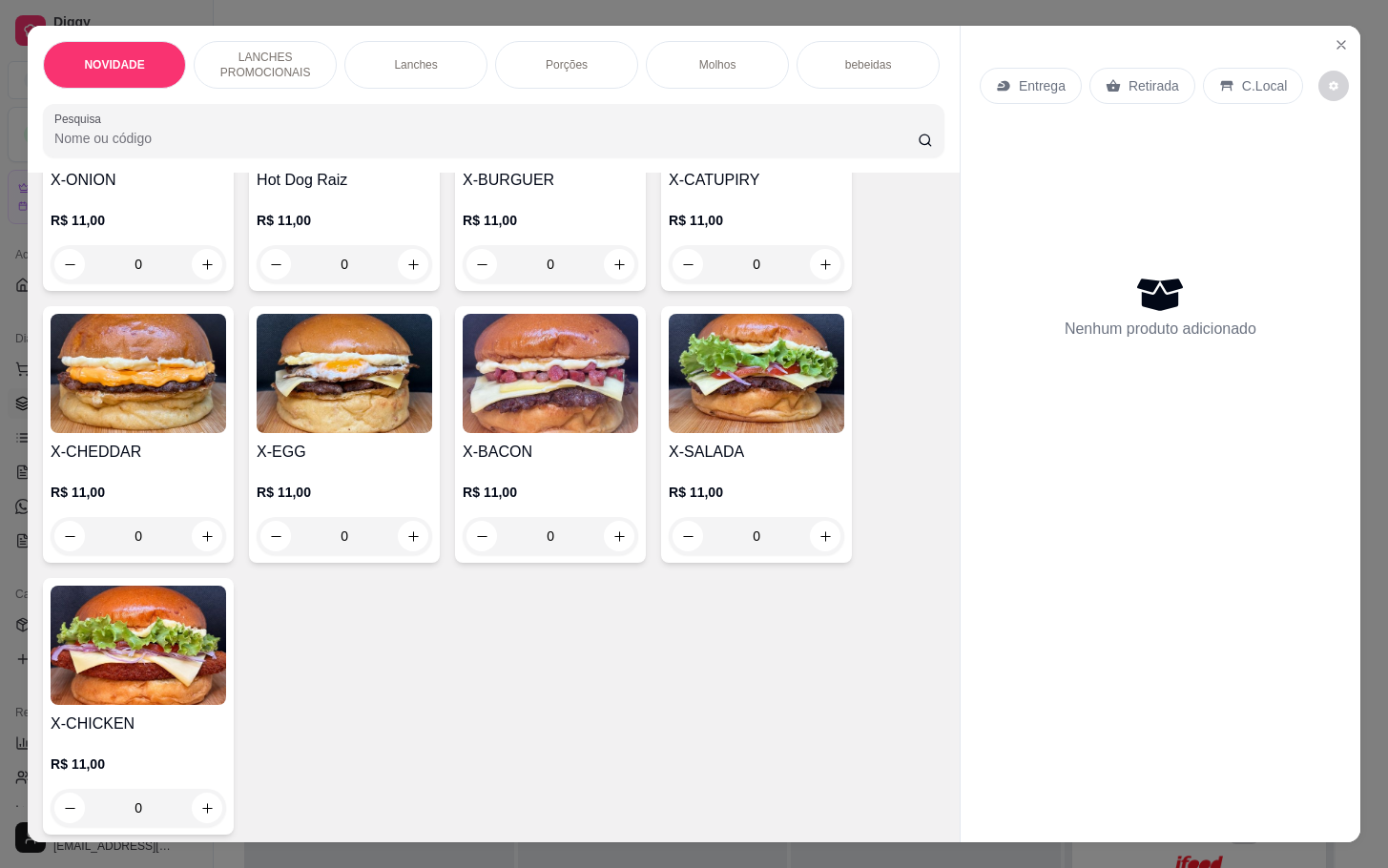
click at [608, 554] on div "0" at bounding box center [550, 535] width 175 height 38
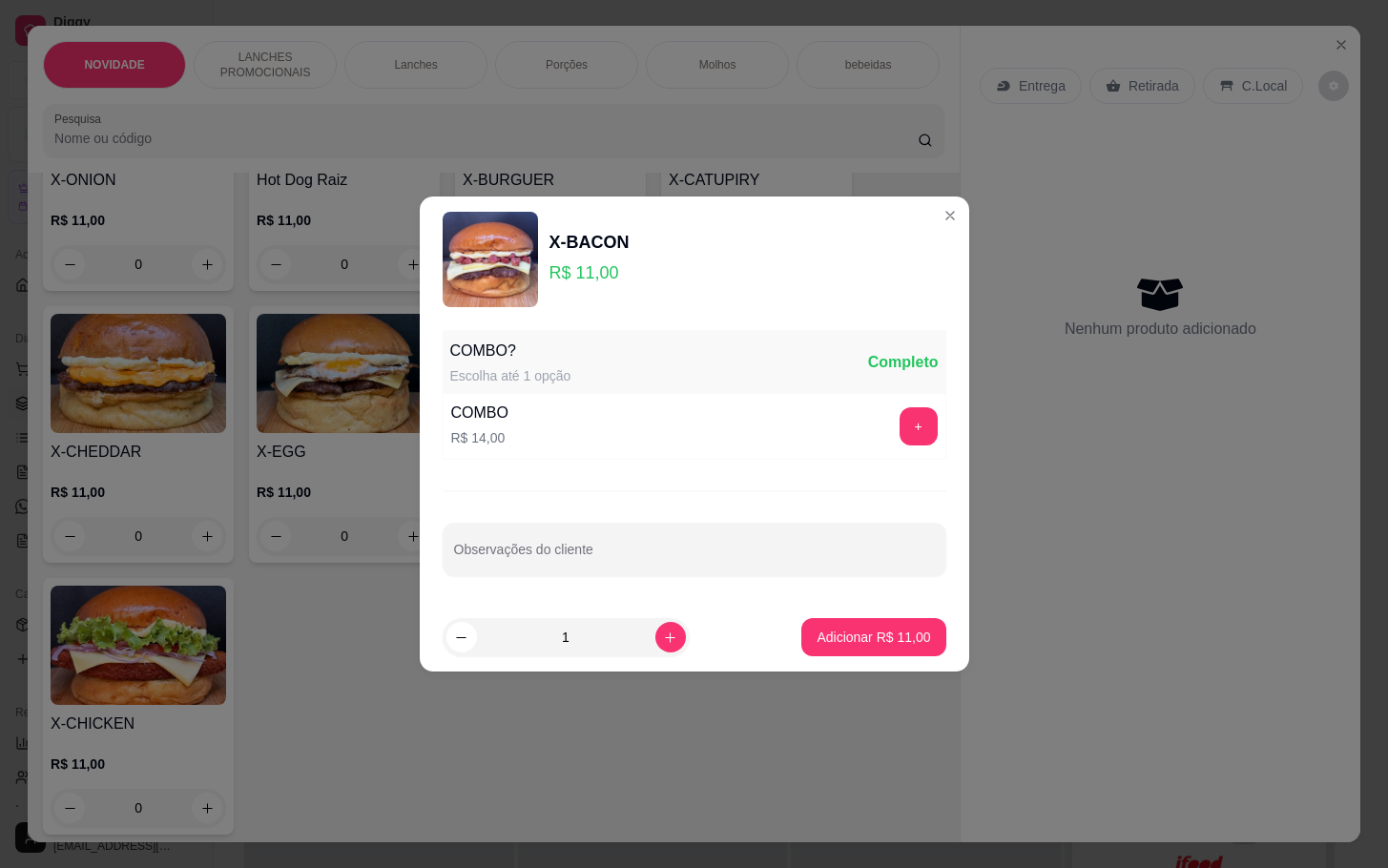
click at [584, 635] on input "1" at bounding box center [566, 636] width 178 height 38
type input "8"
click at [873, 642] on p "Adicionar R$ 88,00" at bounding box center [873, 636] width 110 height 18
type input "8"
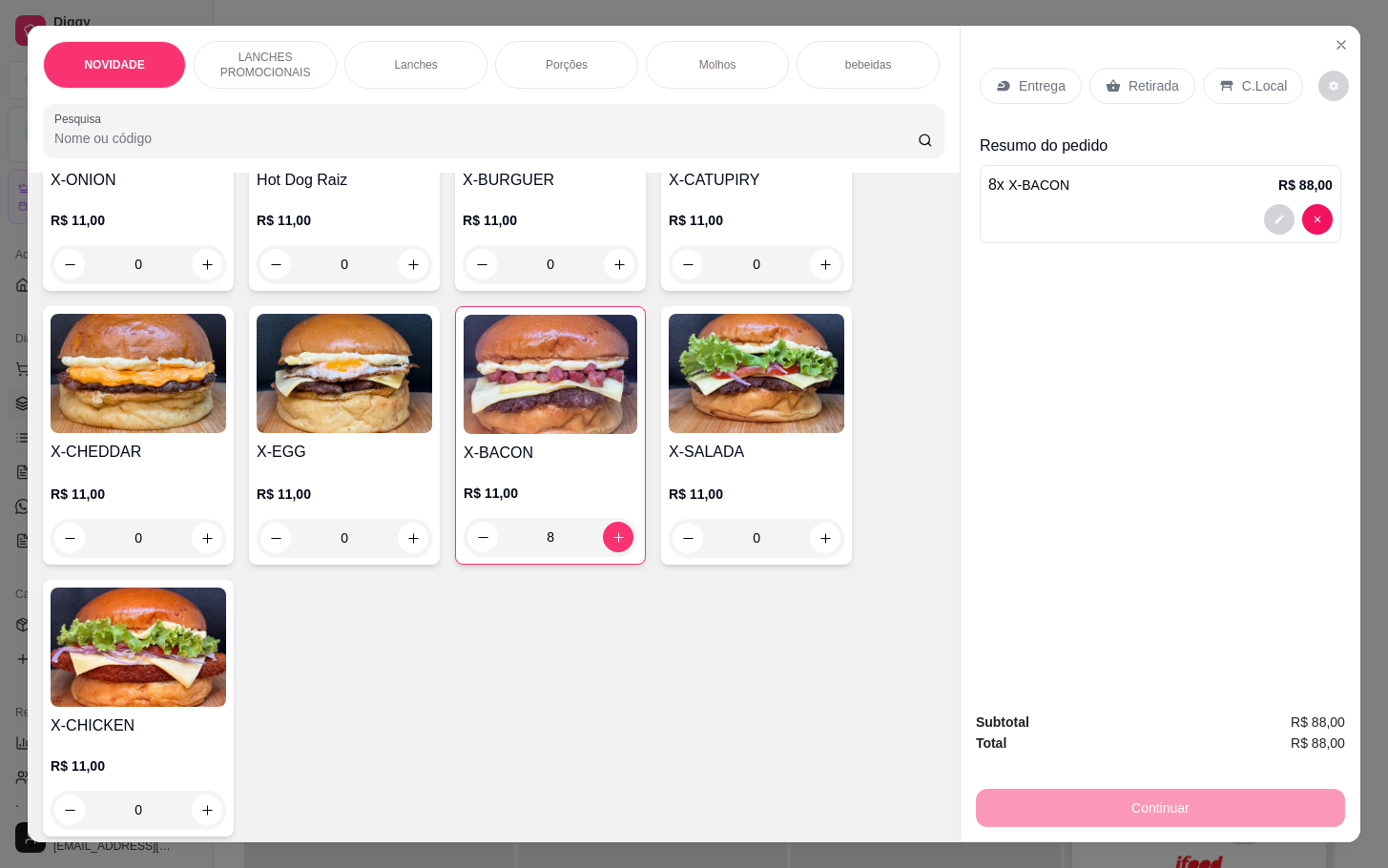
click at [1153, 76] on p "Retirada" at bounding box center [1154, 86] width 50 height 19
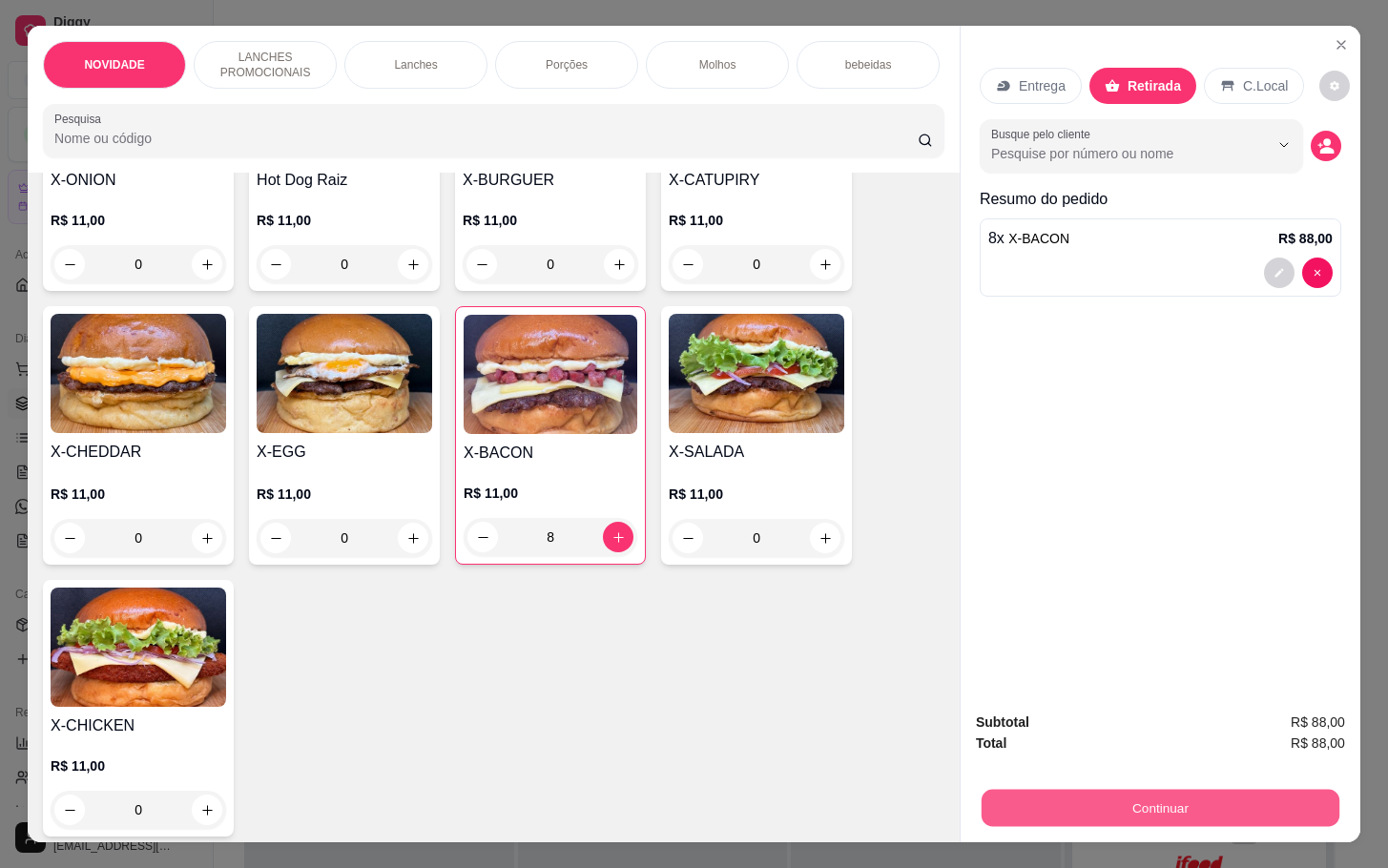
click at [1039, 795] on button "Continuar" at bounding box center [1160, 807] width 357 height 37
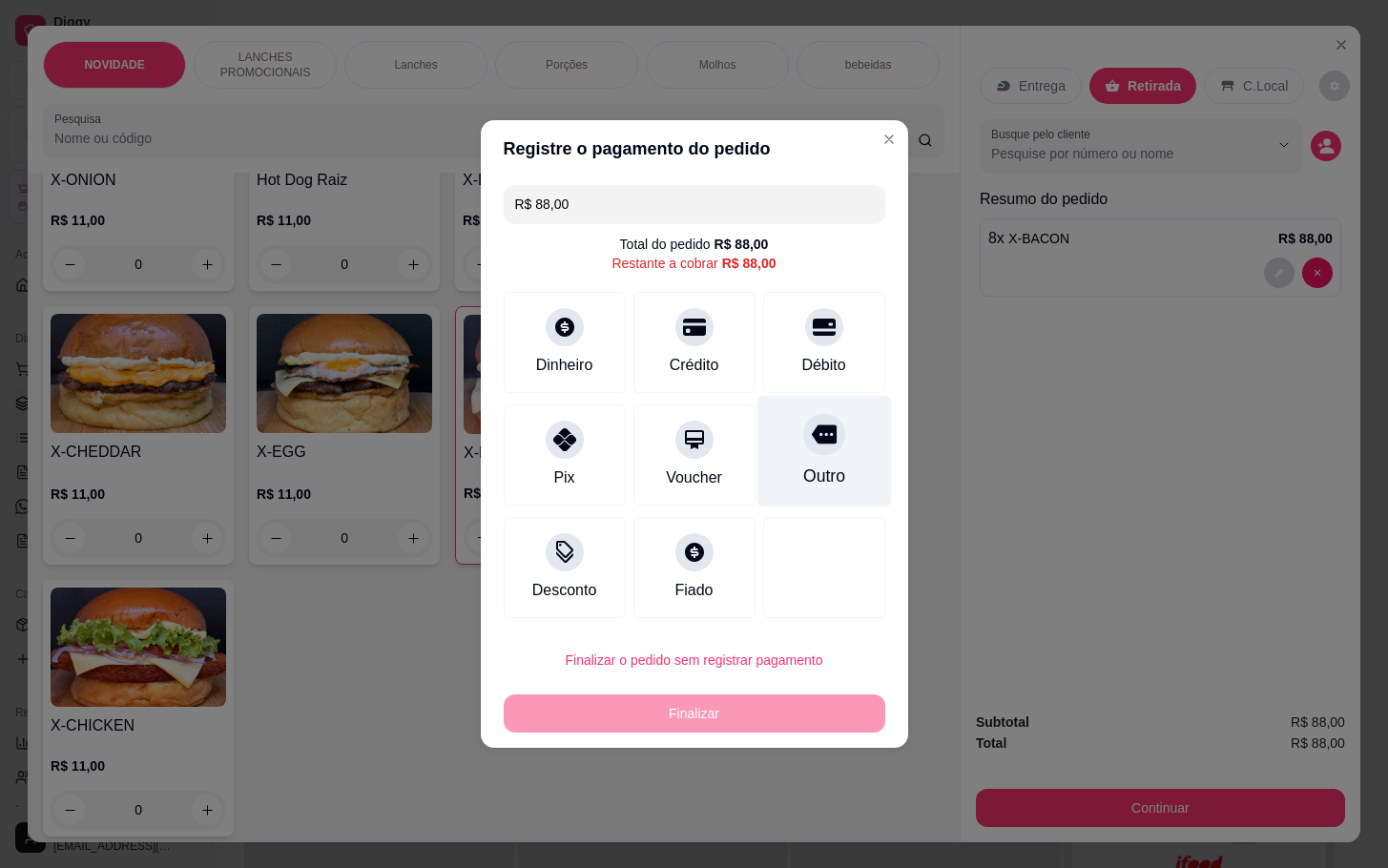
click at [804, 464] on div "Outro" at bounding box center [823, 451] width 135 height 111
type input "R$ 0,00"
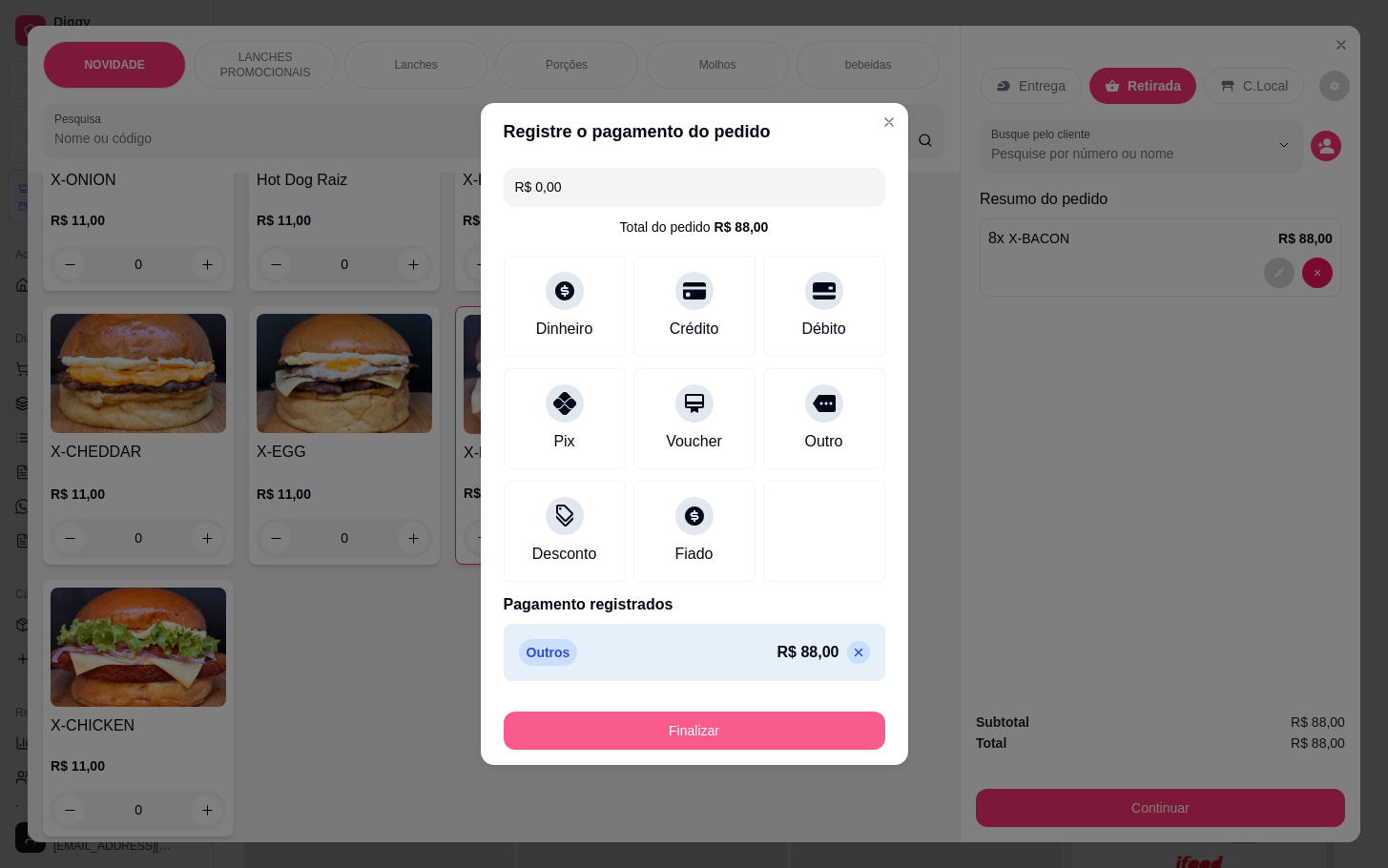
click at [764, 733] on button "Finalizar" at bounding box center [694, 730] width 381 height 38
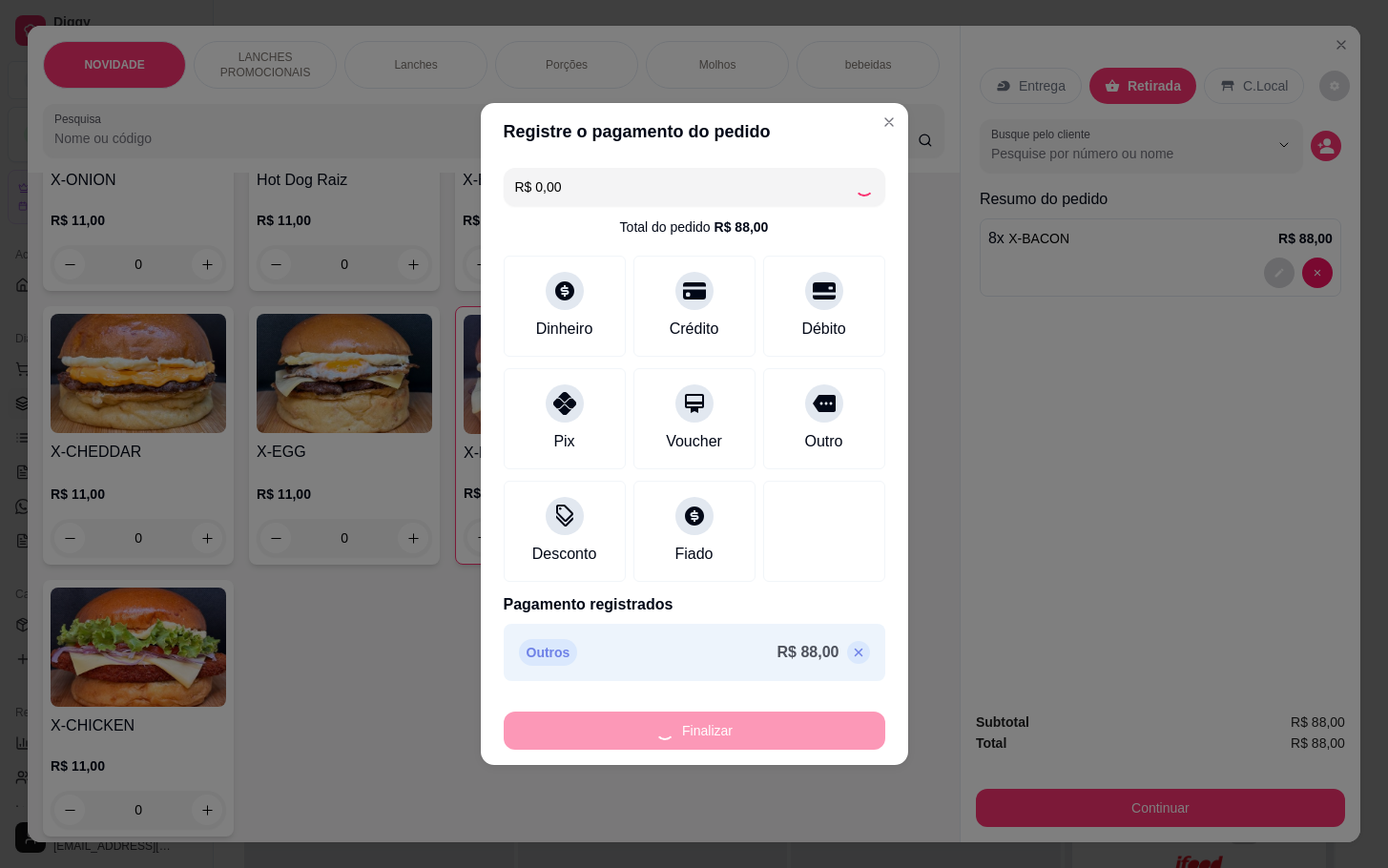
type input "0"
type input "-R$ 88,00"
